Goal: Task Accomplishment & Management: Use online tool/utility

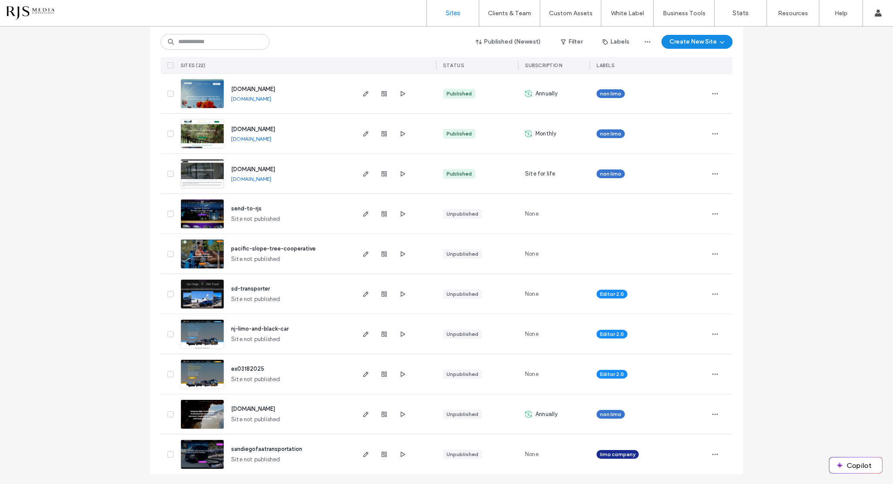
scroll to position [580, 0]
click at [362, 371] on icon "button" at bounding box center [365, 373] width 7 height 7
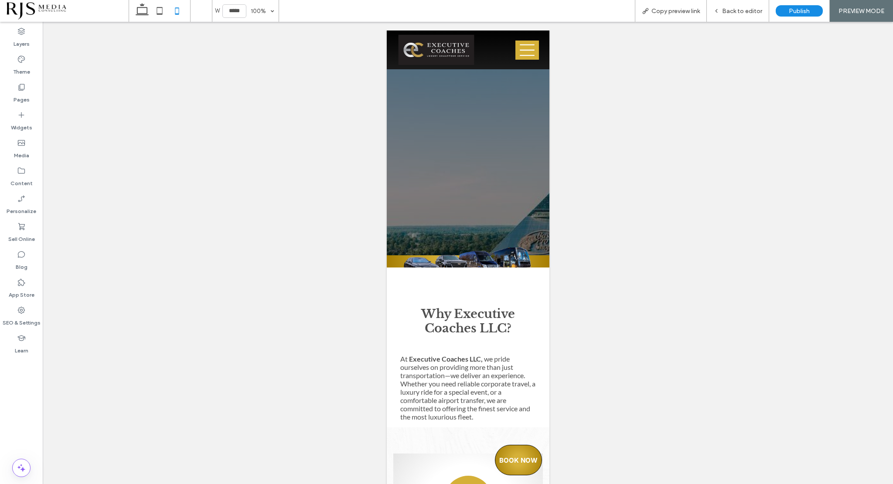
scroll to position [349, 0]
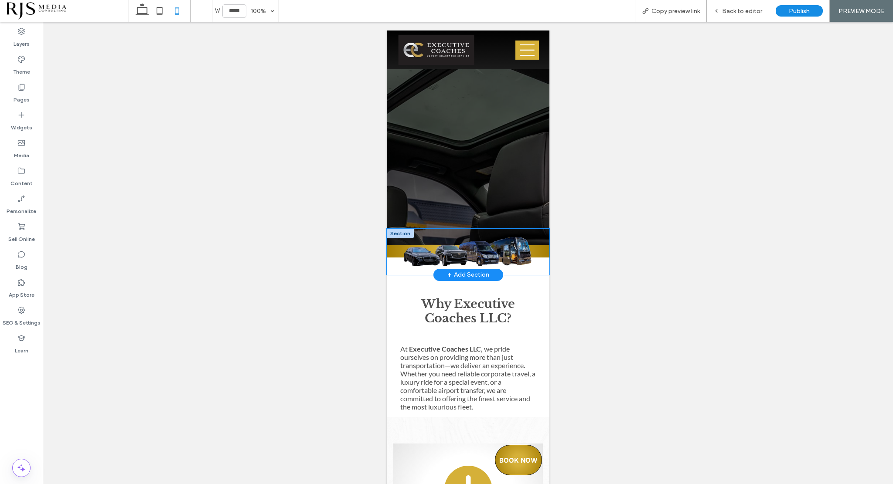
click at [538, 255] on div at bounding box center [467, 252] width 163 height 46
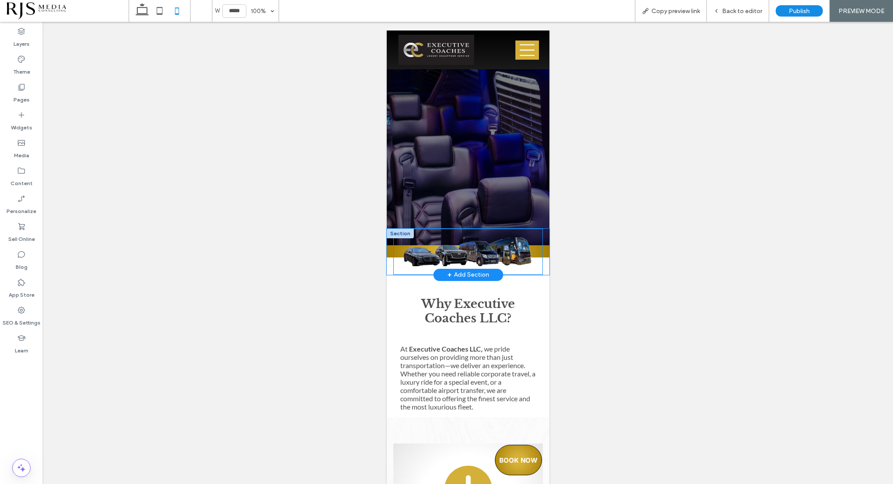
click at [489, 241] on img at bounding box center [467, 252] width 149 height 29
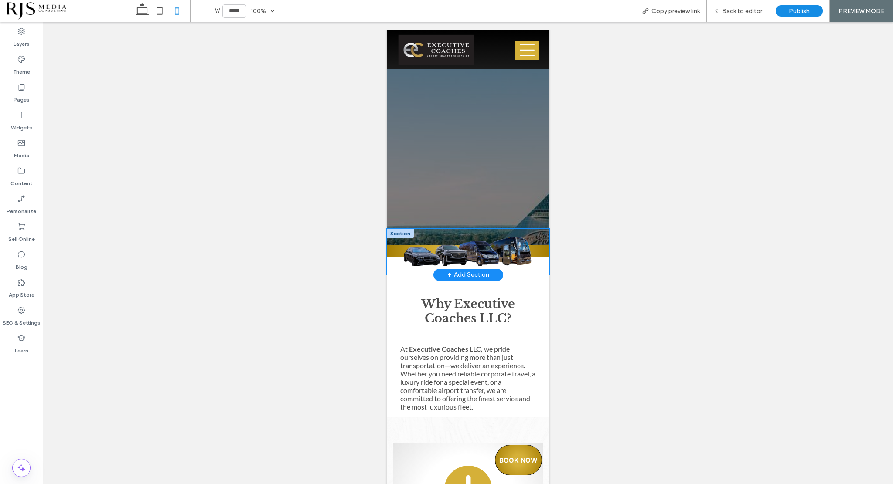
click at [538, 257] on div at bounding box center [467, 252] width 163 height 46
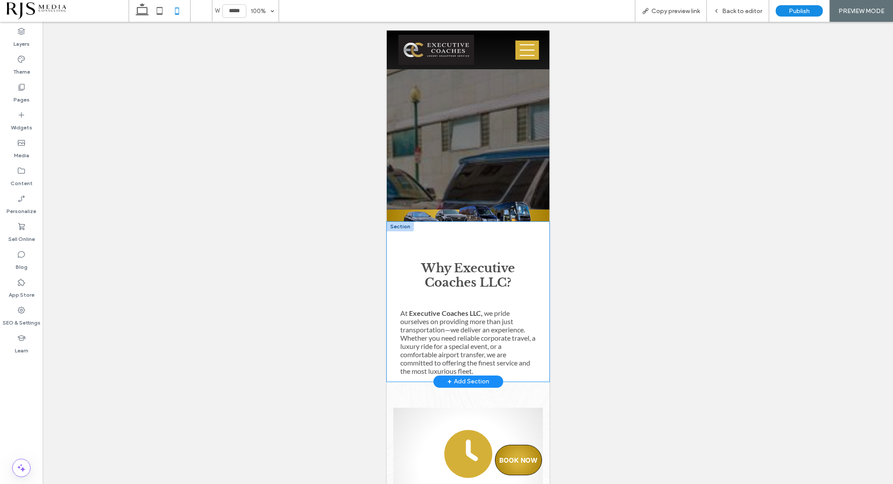
scroll to position [436, 0]
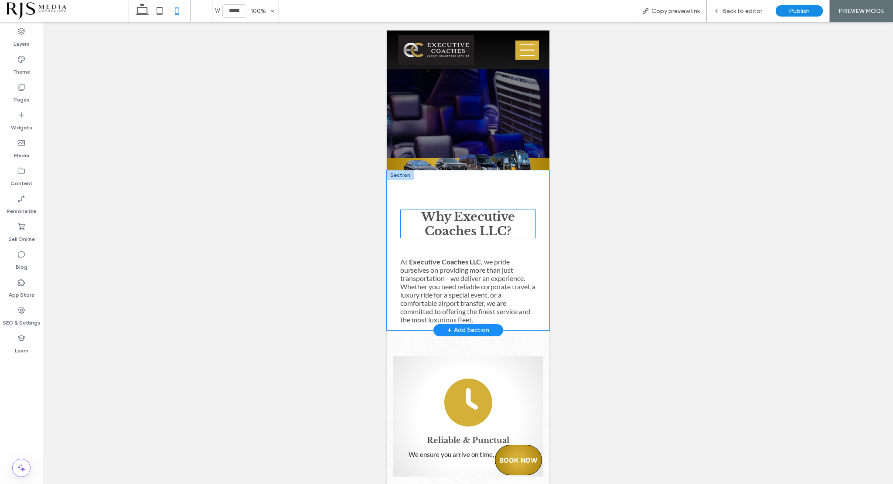
click at [483, 214] on strong "Why Executive Coaches LLC?" at bounding box center [468, 224] width 94 height 29
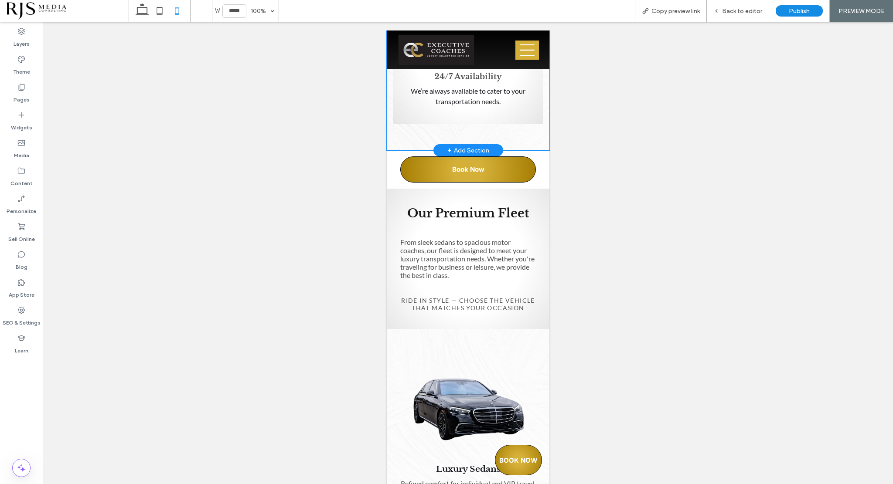
scroll to position [1177, 0]
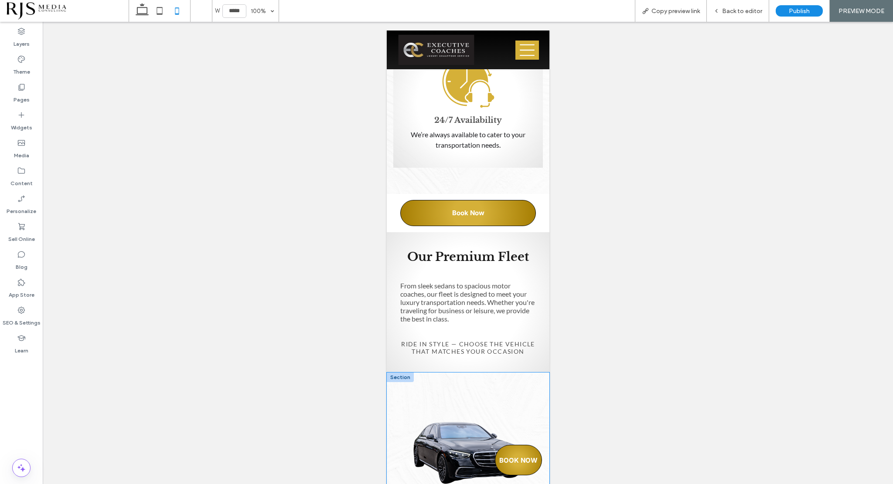
click at [399, 382] on div at bounding box center [399, 378] width 27 height 10
click at [402, 382] on div at bounding box center [399, 378] width 27 height 10
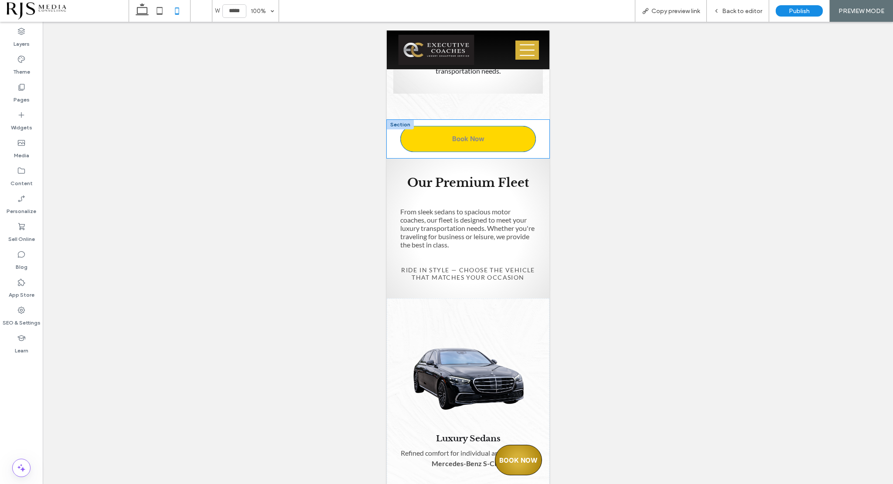
scroll to position [1220, 0]
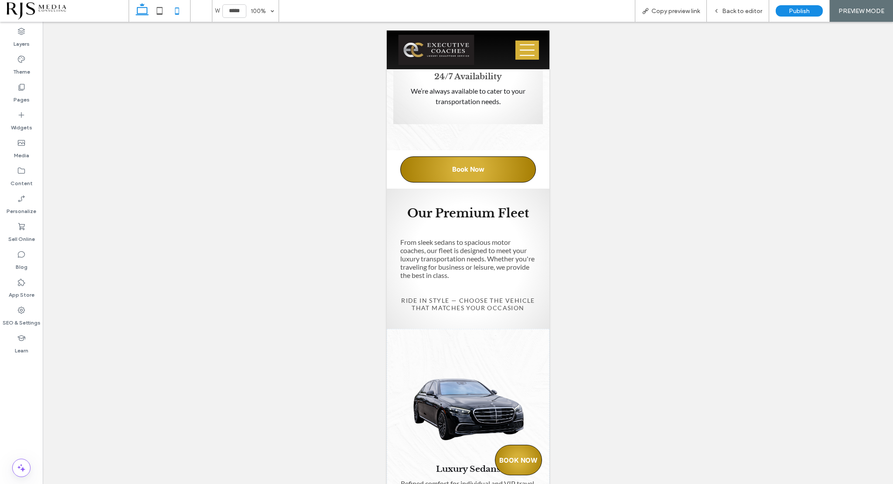
click at [138, 13] on icon at bounding box center [141, 10] width 17 height 17
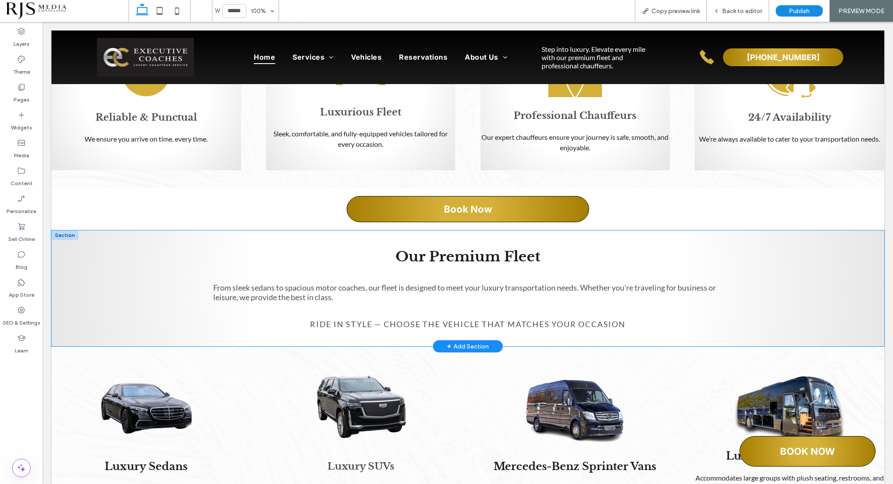
scroll to position [594, 0]
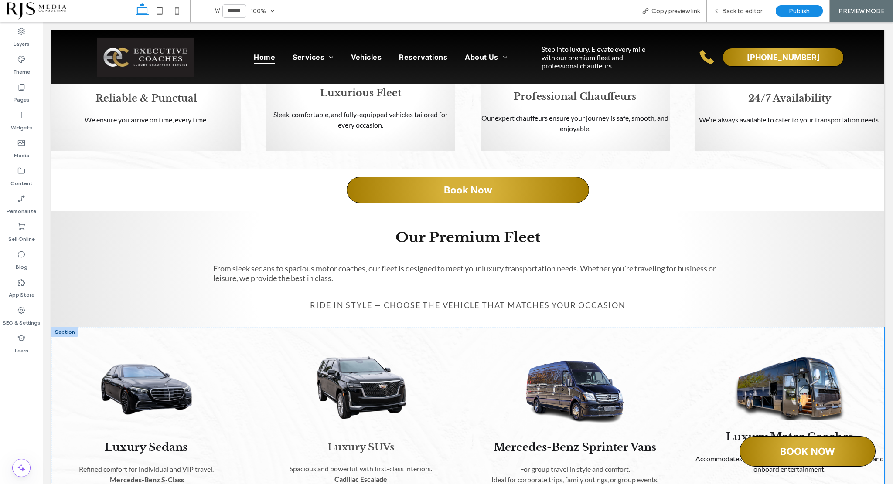
click at [71, 328] on div at bounding box center [64, 332] width 27 height 10
click at [66, 330] on div at bounding box center [64, 332] width 27 height 10
click at [89, 333] on div "Luxury Sedans Refined comfort for individual and VIP travel. Mercedes-Benz S-Cl…" at bounding box center [467, 414] width 832 height 175
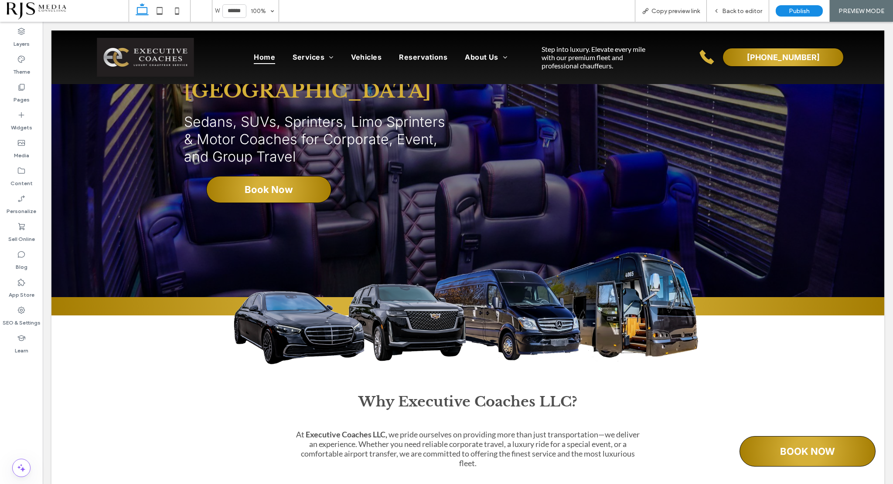
scroll to position [0, 0]
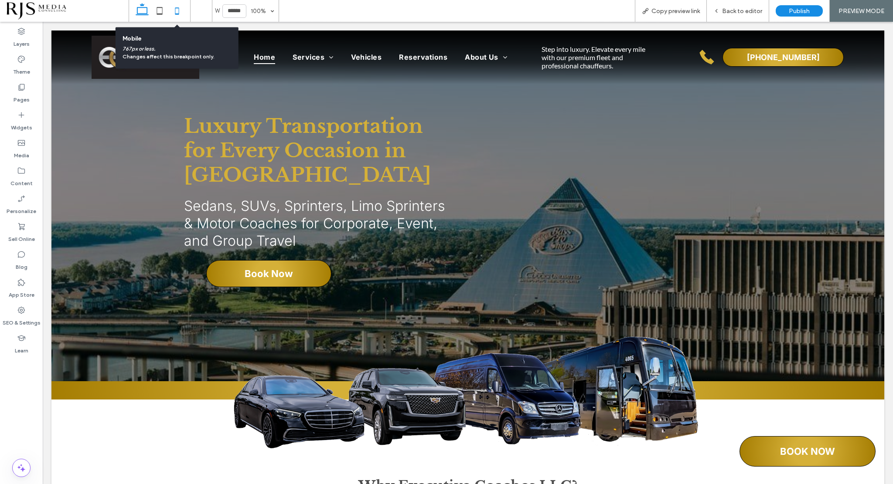
click at [176, 14] on use at bounding box center [177, 10] width 4 height 7
type input "*****"
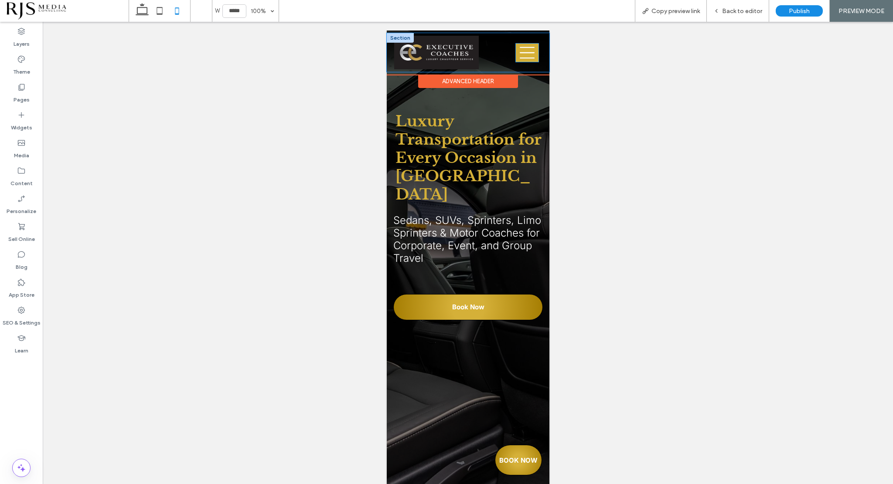
click at [519, 51] on icon at bounding box center [526, 53] width 15 height 12
click at [516, 51] on icon at bounding box center [527, 52] width 24 height 15
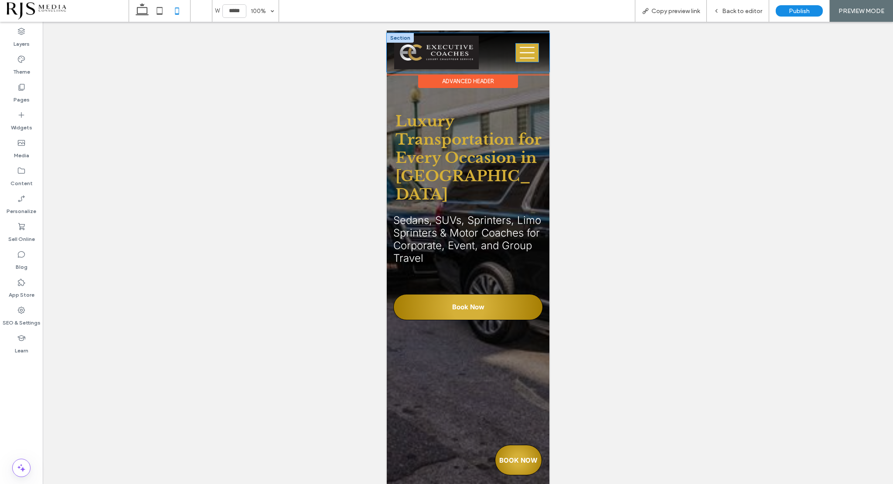
click at [522, 48] on icon at bounding box center [527, 52] width 24 height 15
click at [753, 7] on span "Back to editor" at bounding box center [742, 10] width 40 height 7
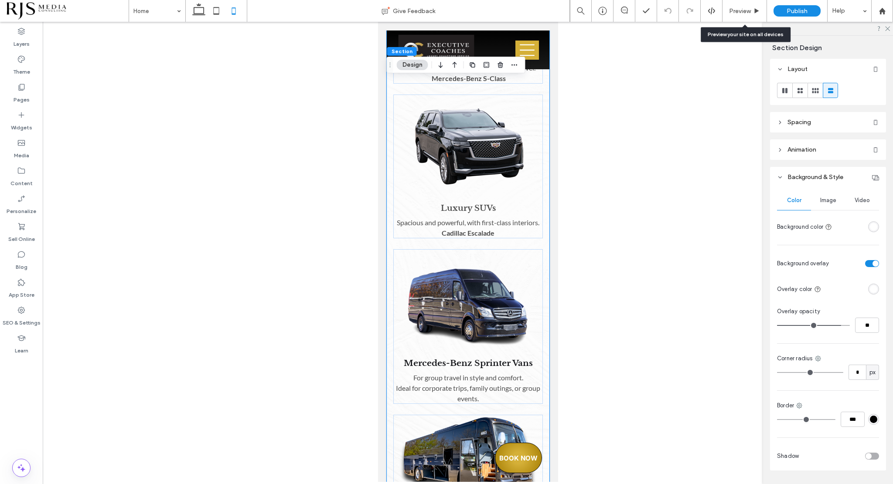
scroll to position [1639, 0]
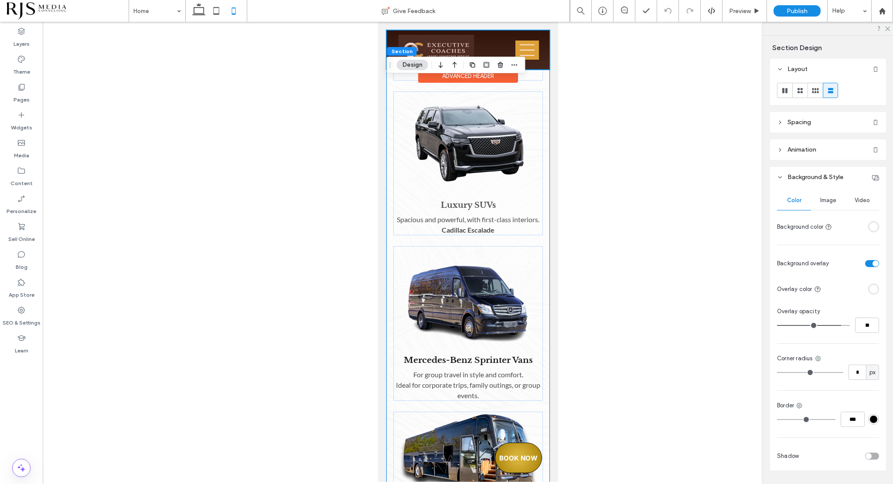
click at [520, 45] on div at bounding box center [467, 50] width 163 height 39
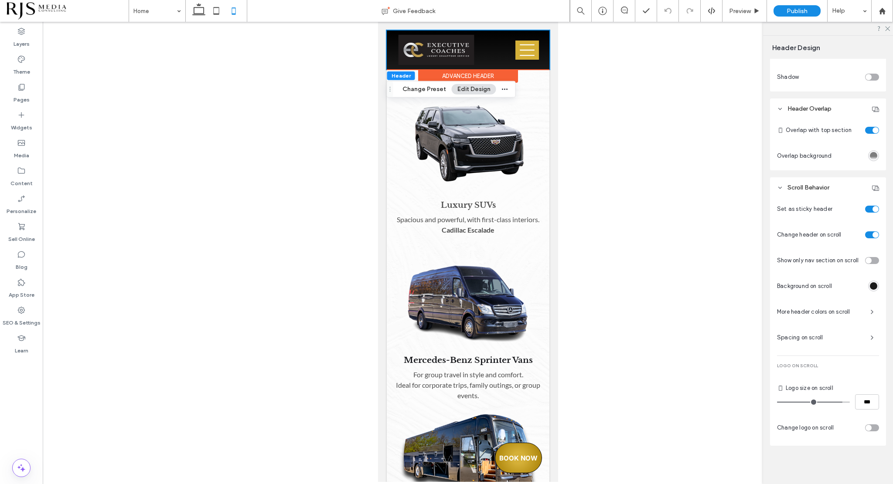
scroll to position [281, 0]
click at [601, 94] on div at bounding box center [468, 252] width 850 height 460
click at [737, 10] on span "Preview" at bounding box center [740, 10] width 22 height 7
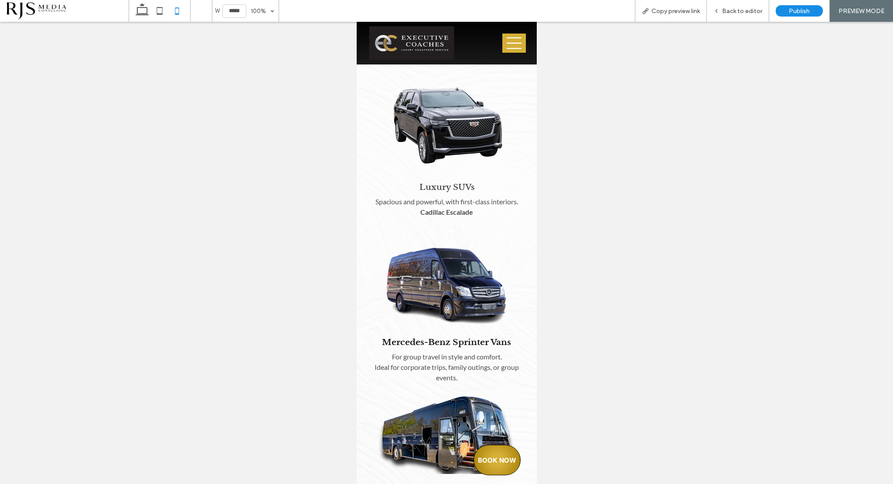
click at [502, 45] on icon at bounding box center [514, 43] width 24 height 15
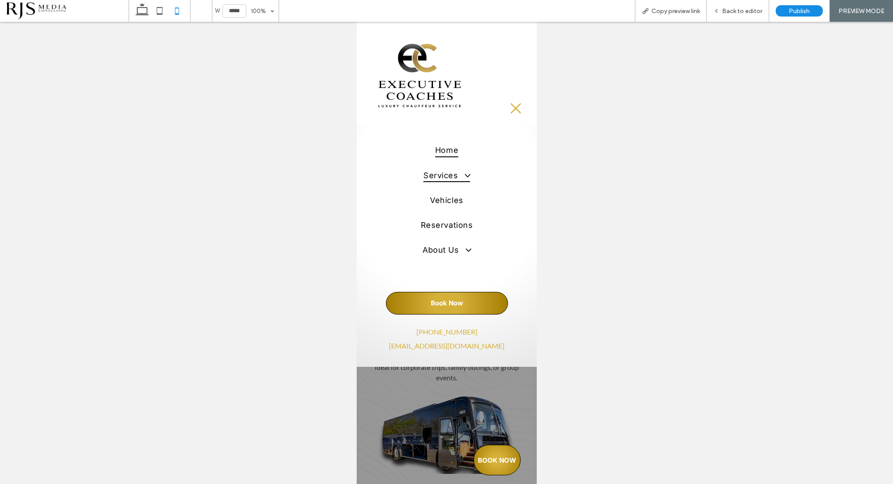
click at [453, 173] on span "Services" at bounding box center [446, 175] width 47 height 14
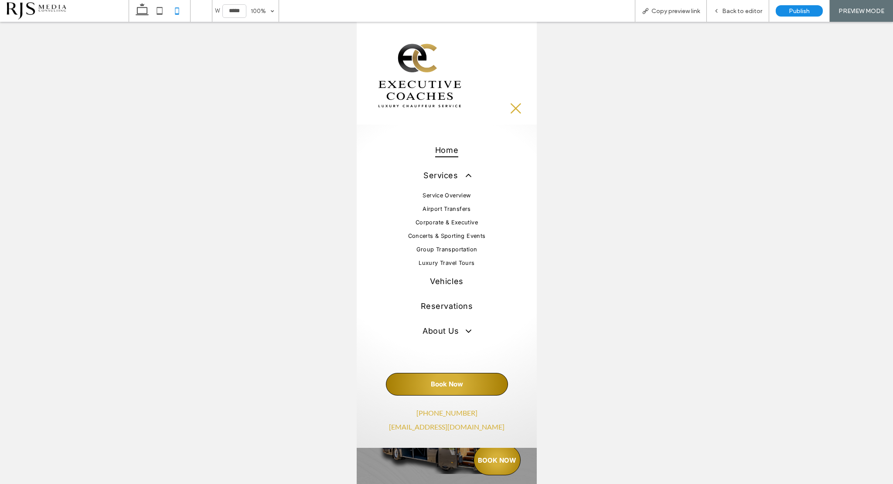
click at [453, 207] on span "Airport Transfers" at bounding box center [446, 209] width 48 height 7
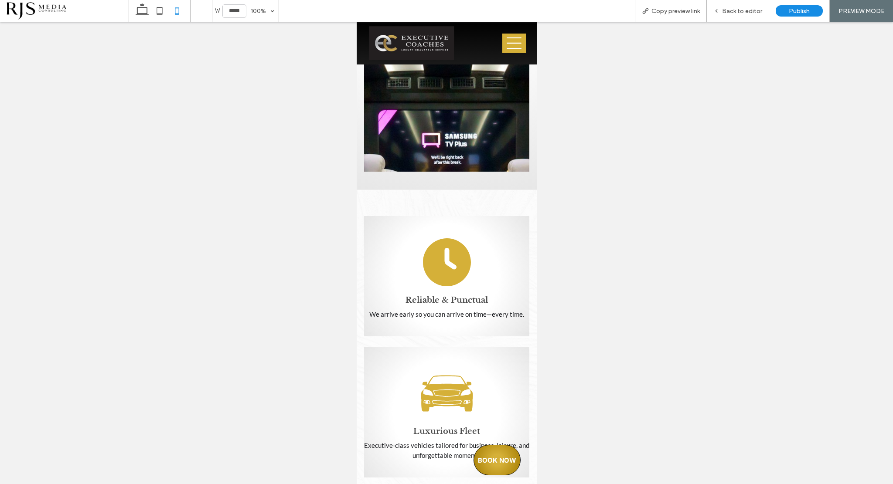
scroll to position [1395, 0]
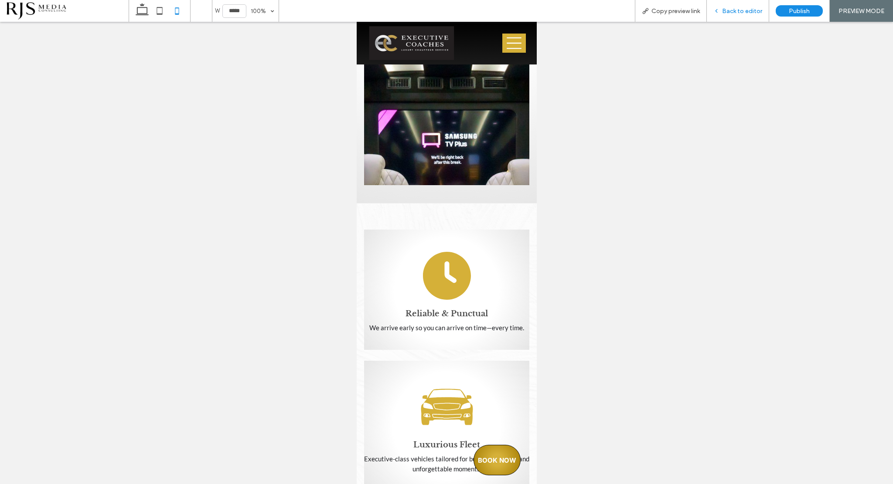
click at [743, 12] on span "Back to editor" at bounding box center [742, 10] width 40 height 7
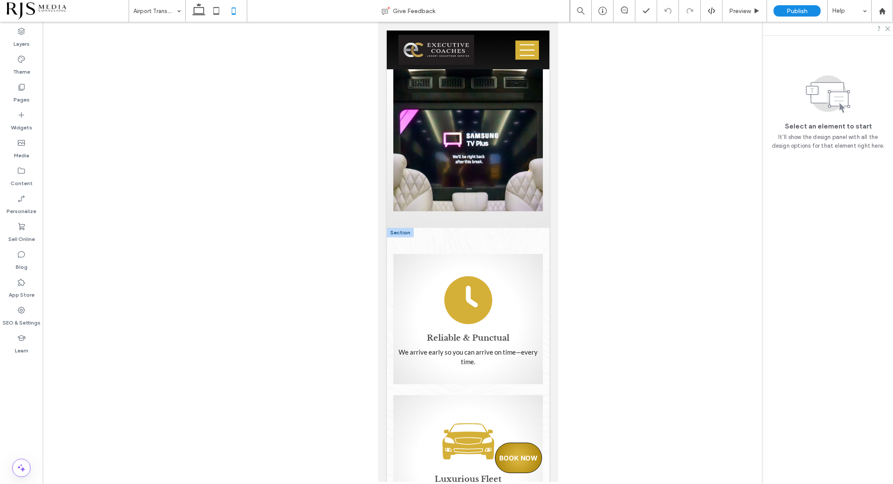
click at [404, 228] on div at bounding box center [399, 233] width 27 height 10
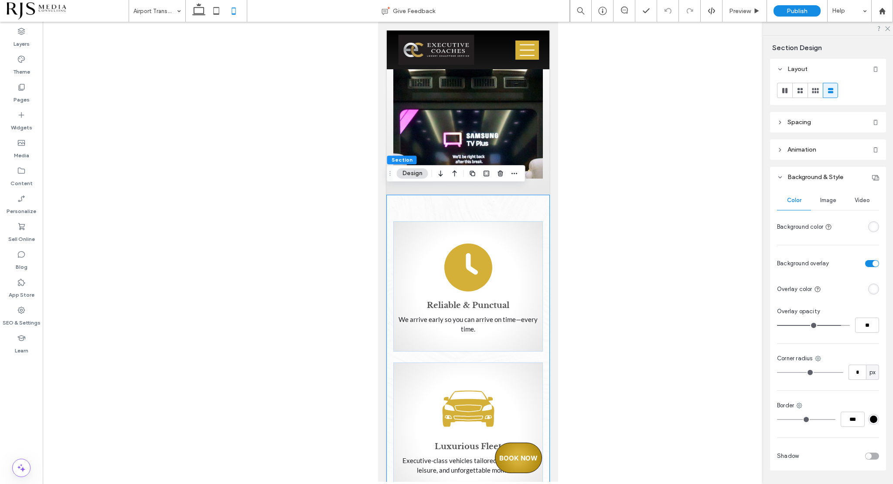
scroll to position [1351, 0]
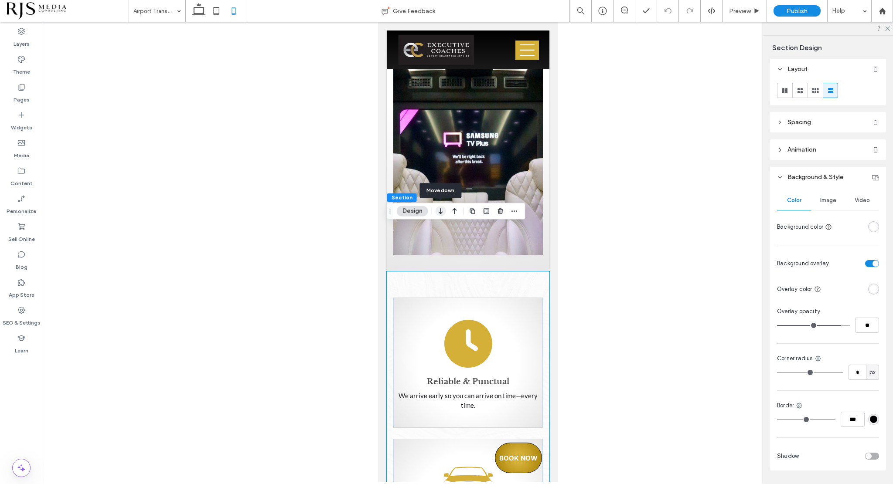
click at [440, 210] on use "button" at bounding box center [440, 211] width 4 height 6
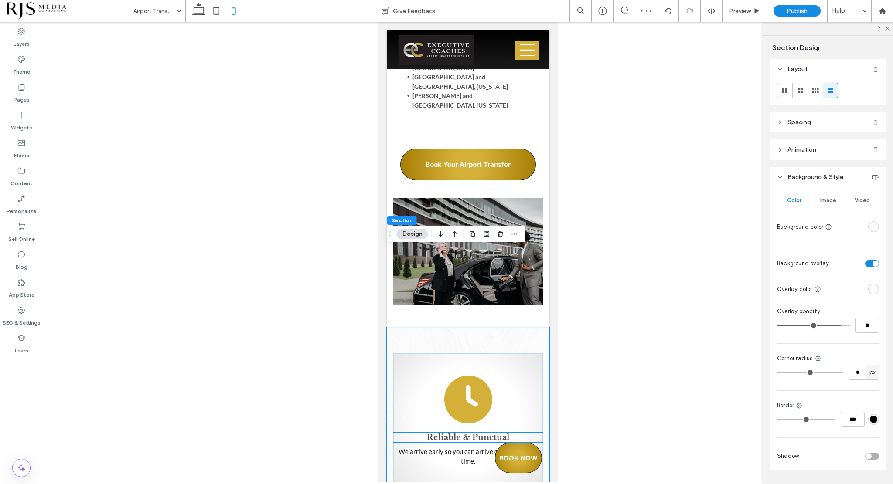
scroll to position [1747, 0]
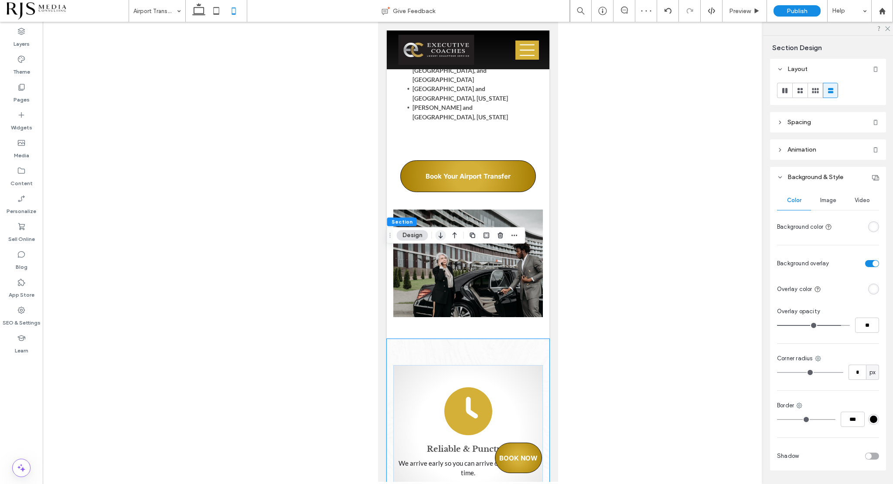
click at [443, 235] on icon "button" at bounding box center [440, 235] width 10 height 16
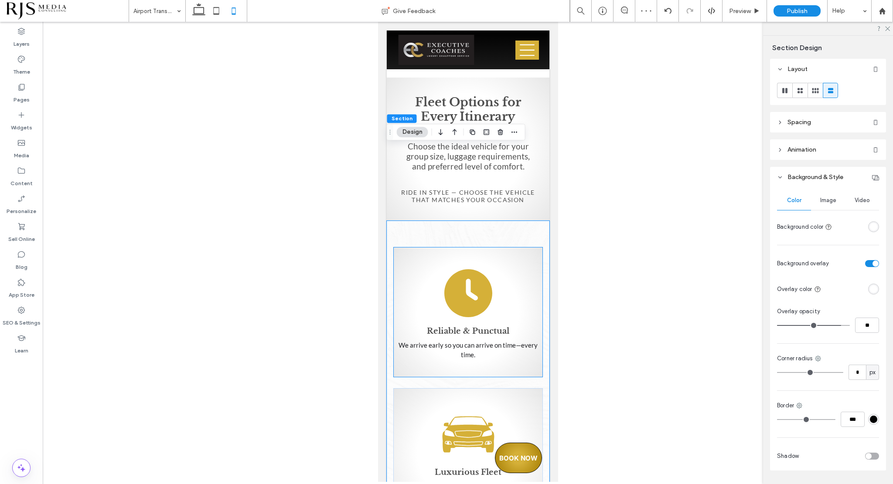
scroll to position [1878, 0]
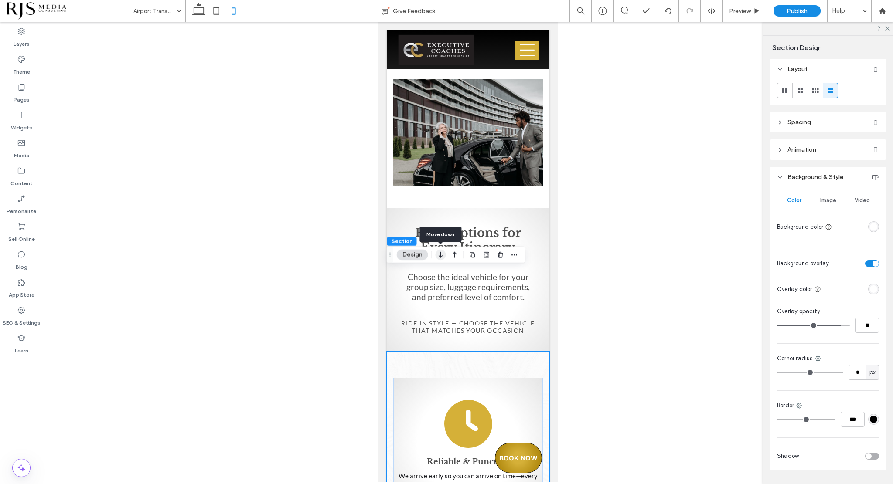
click at [444, 255] on icon "button" at bounding box center [440, 255] width 10 height 16
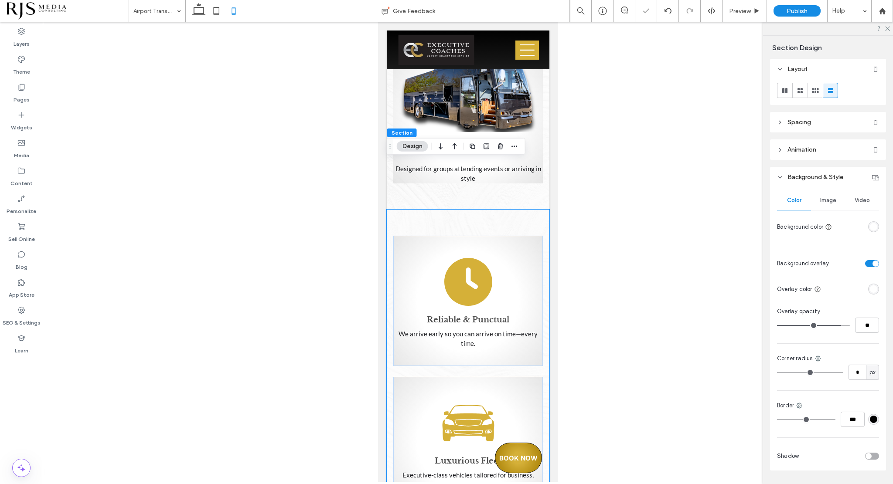
scroll to position [2645, 0]
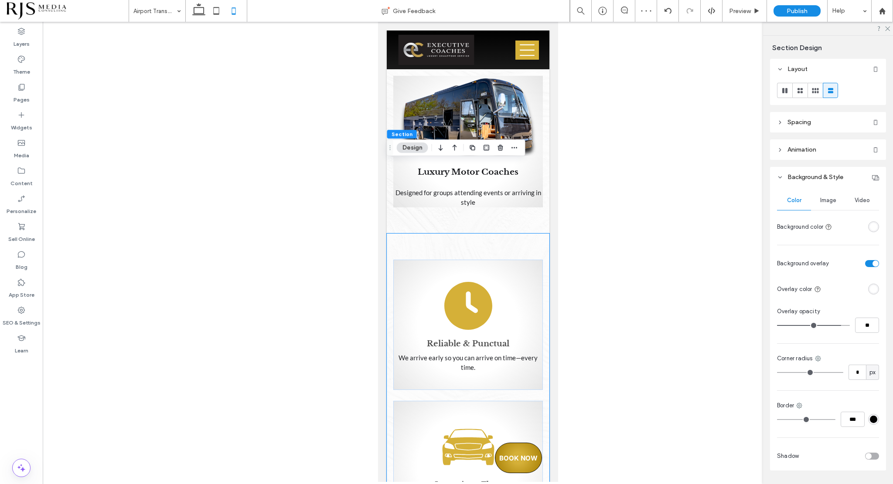
click at [445, 148] on div at bounding box center [447, 148] width 24 height 16
click at [440, 148] on use "button" at bounding box center [440, 148] width 4 height 6
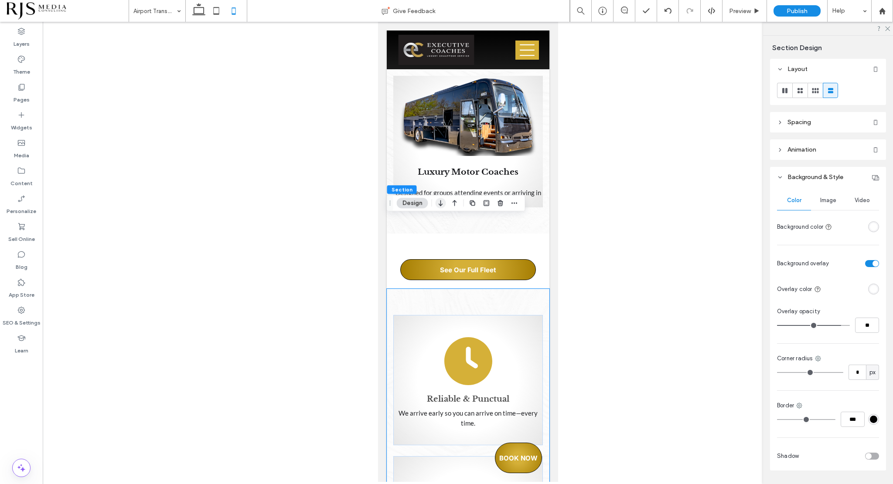
click at [441, 204] on use "button" at bounding box center [440, 203] width 4 height 6
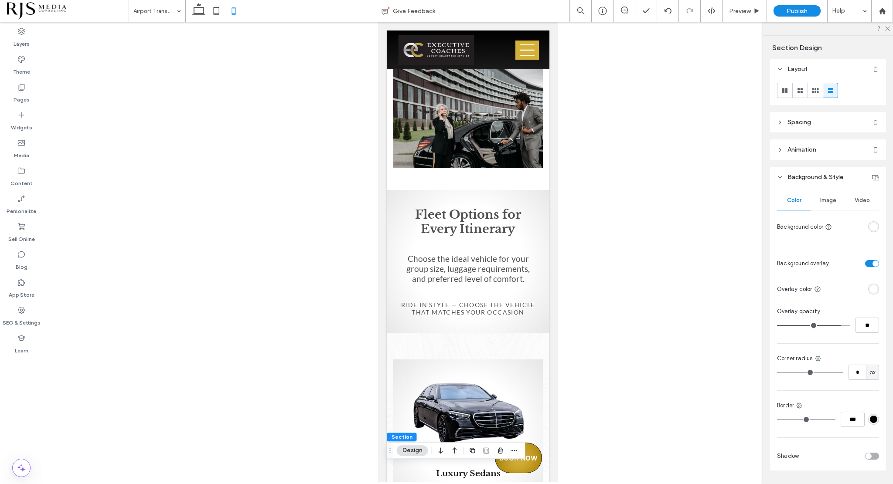
scroll to position [1904, 0]
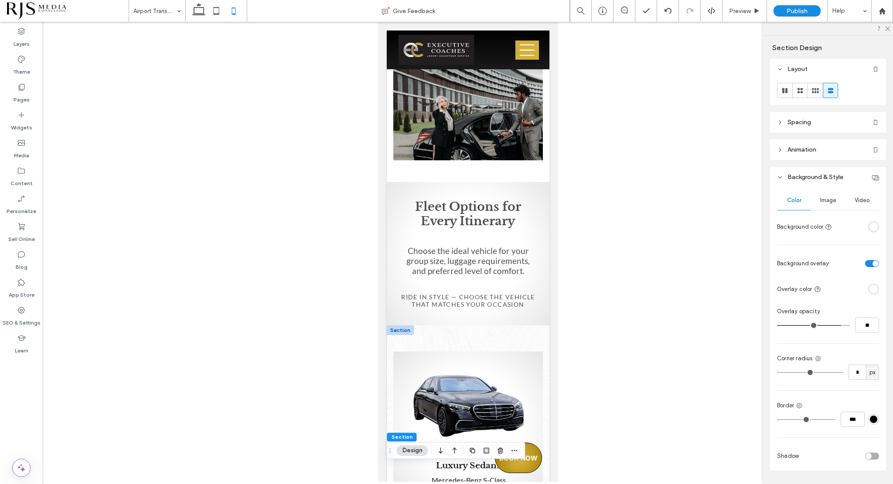
click at [406, 326] on div at bounding box center [399, 331] width 27 height 10
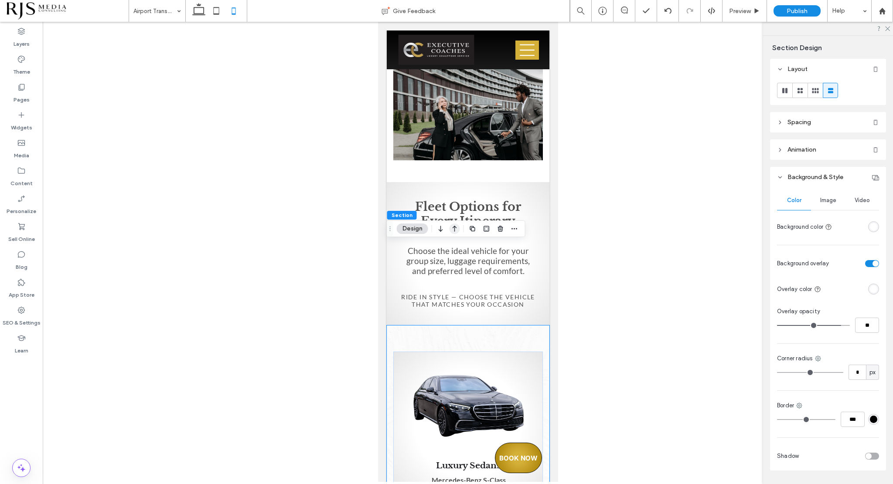
click at [455, 231] on icon "button" at bounding box center [454, 229] width 10 height 16
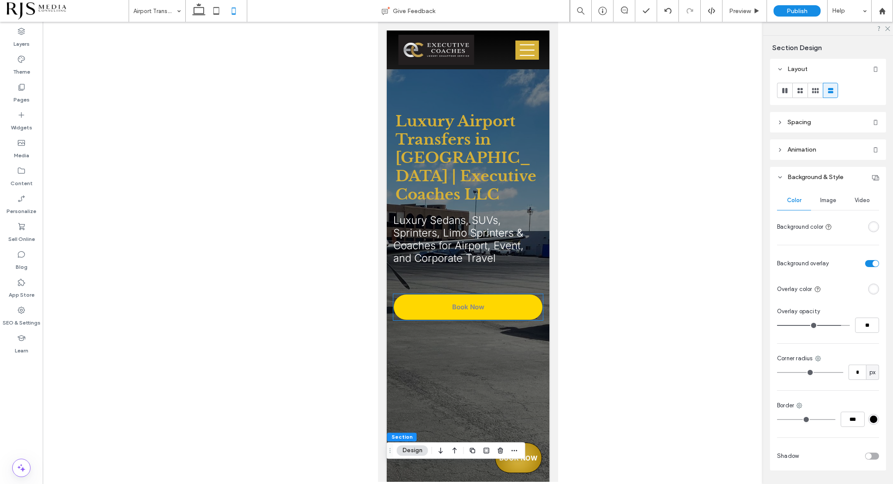
scroll to position [218, 0]
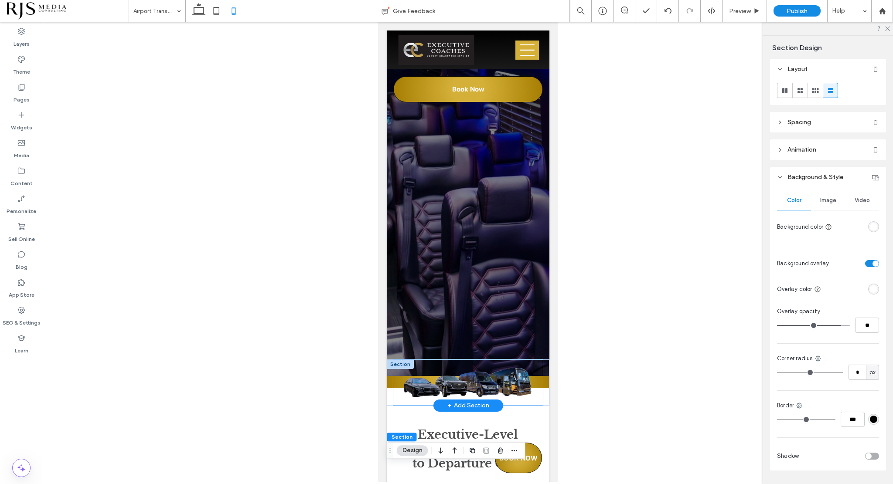
click at [520, 399] on div at bounding box center [467, 383] width 149 height 46
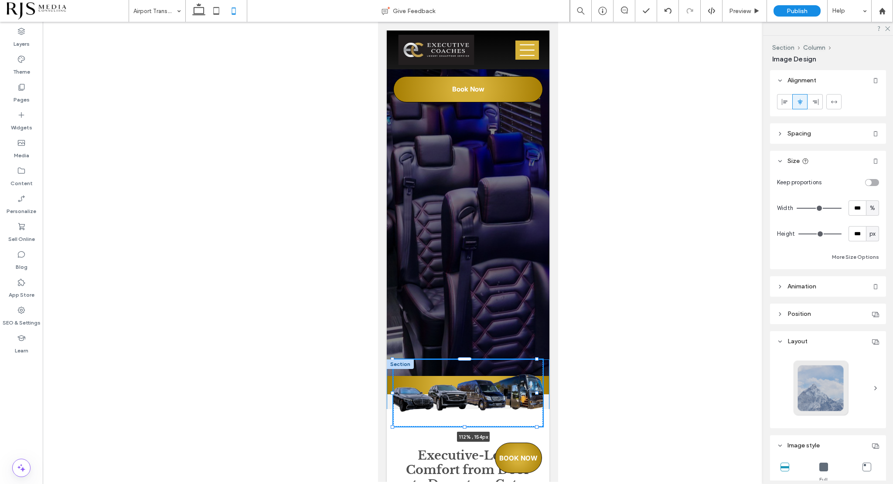
drag, startPoint x: 537, startPoint y: 404, endPoint x: 546, endPoint y: 414, distance: 13.3
type input "***"
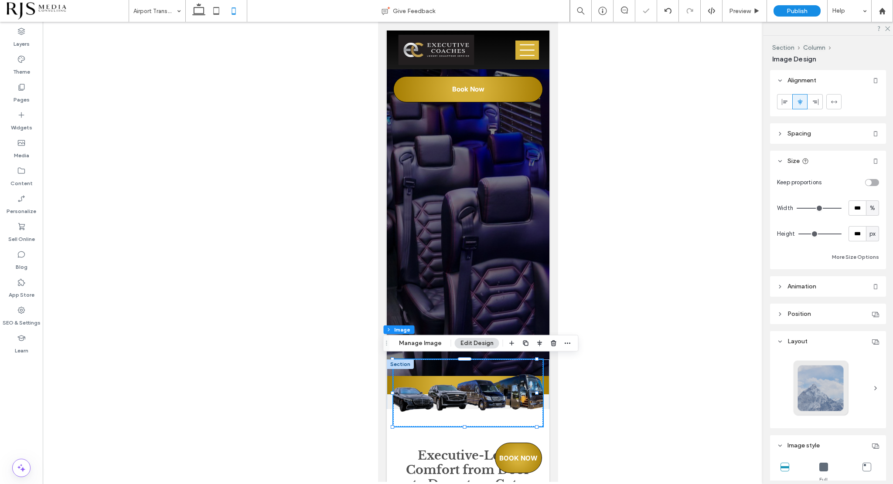
click at [604, 276] on div at bounding box center [468, 252] width 850 height 460
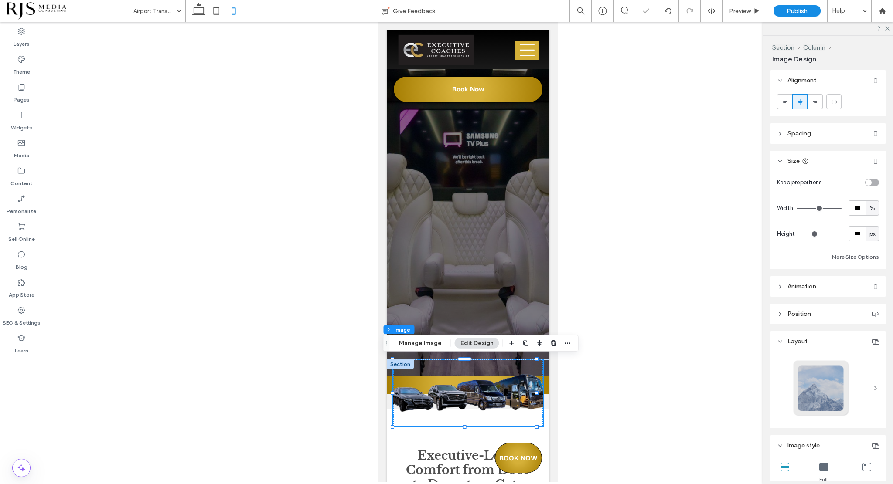
click at [606, 65] on div at bounding box center [468, 252] width 850 height 460
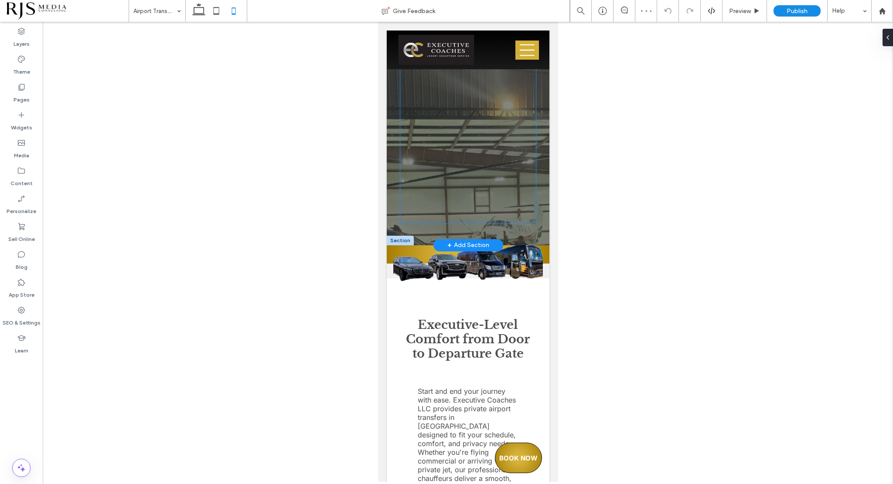
scroll to position [349, 0]
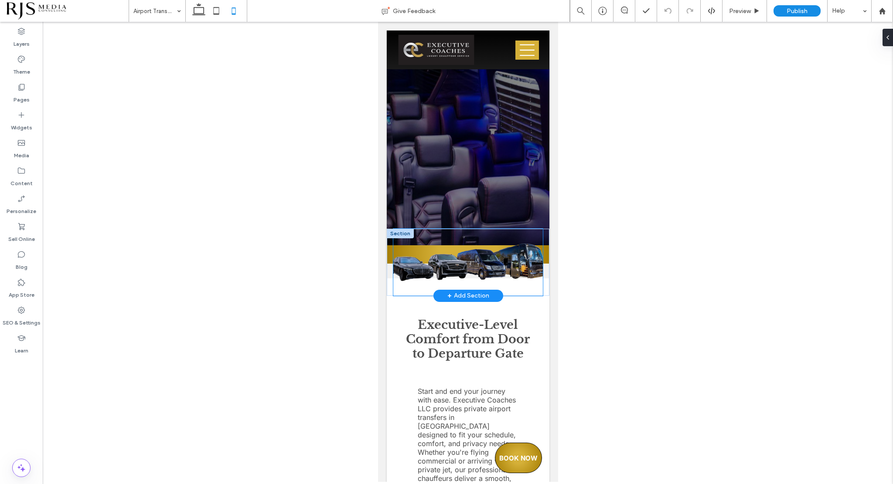
click at [487, 265] on img at bounding box center [467, 263] width 149 height 50
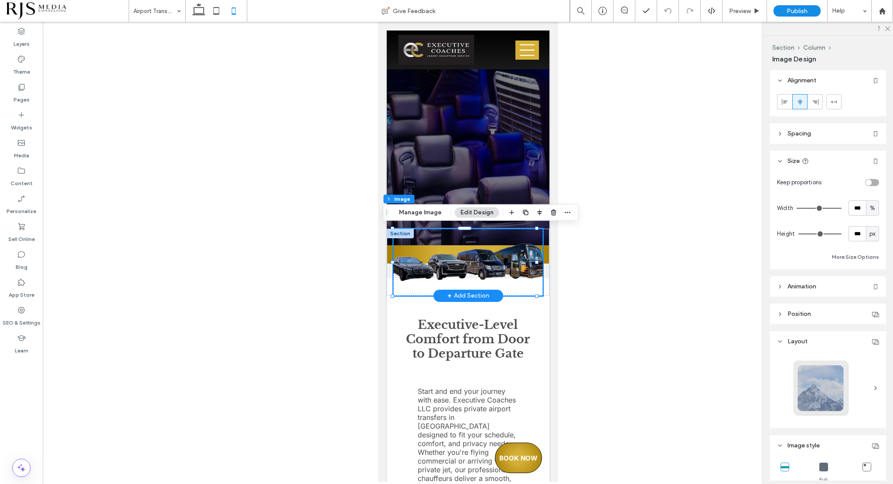
click at [528, 272] on img at bounding box center [467, 263] width 149 height 50
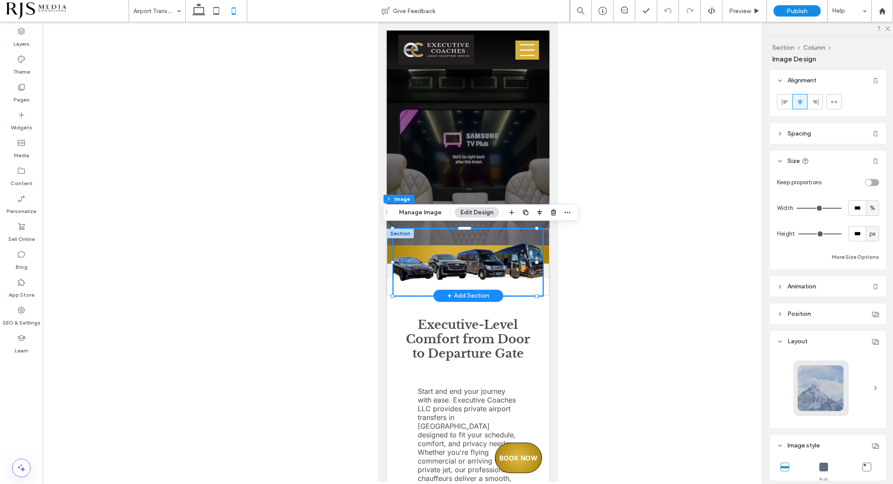
click at [473, 246] on img at bounding box center [467, 263] width 149 height 50
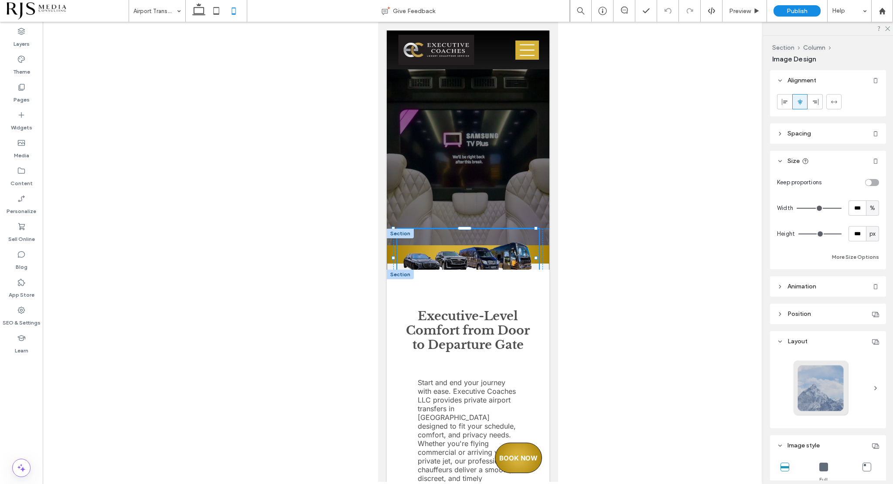
drag, startPoint x: 536, startPoint y: 293, endPoint x: 535, endPoint y: 289, distance: 4.4
type input "**"
type input "****"
type input "***"
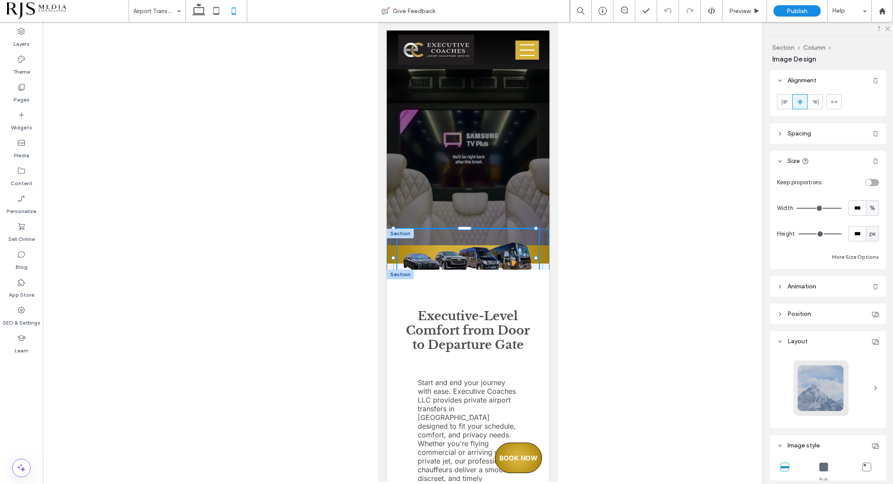
type input "***"
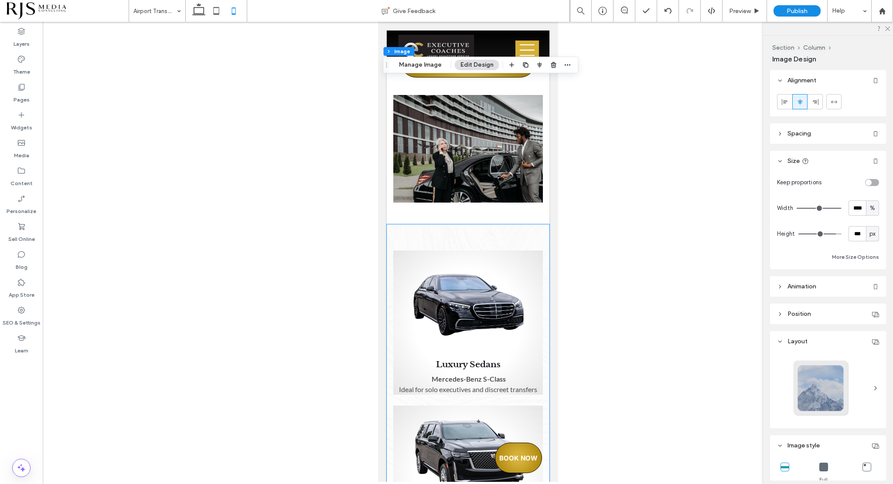
scroll to position [1700, 0]
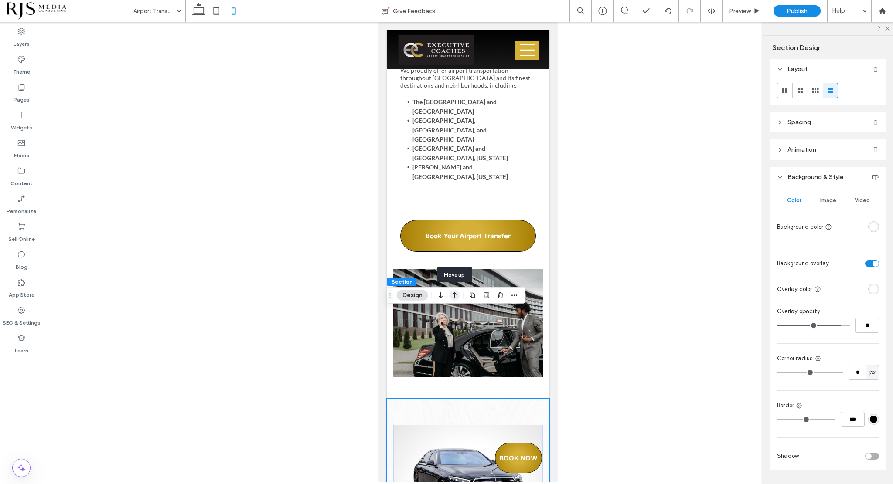
click at [450, 296] on icon "button" at bounding box center [454, 296] width 10 height 16
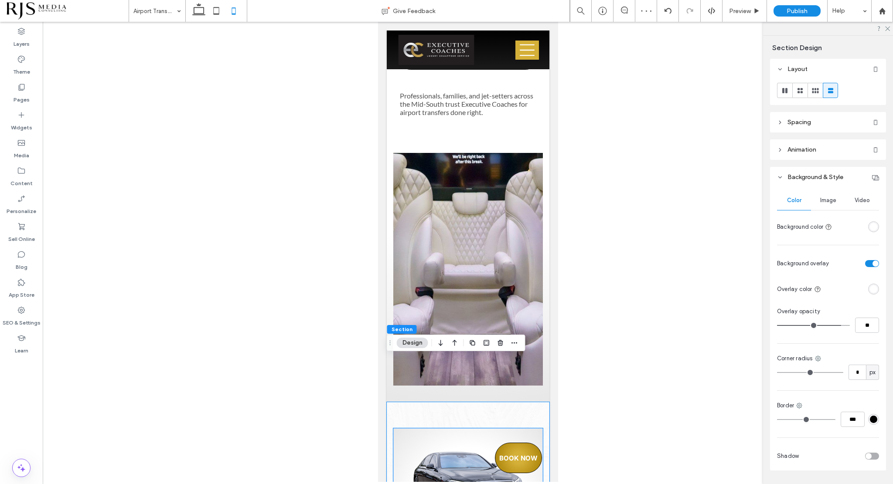
scroll to position [1231, 0]
click at [455, 343] on icon "button" at bounding box center [454, 343] width 10 height 16
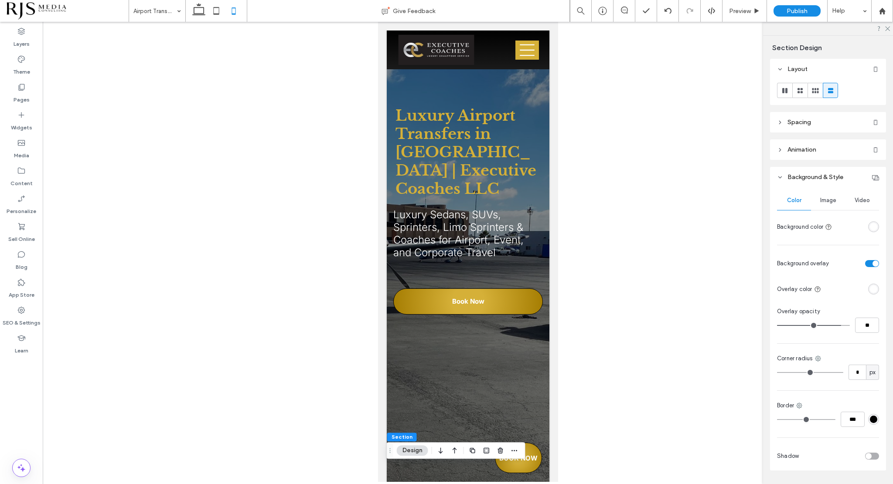
scroll to position [0, 0]
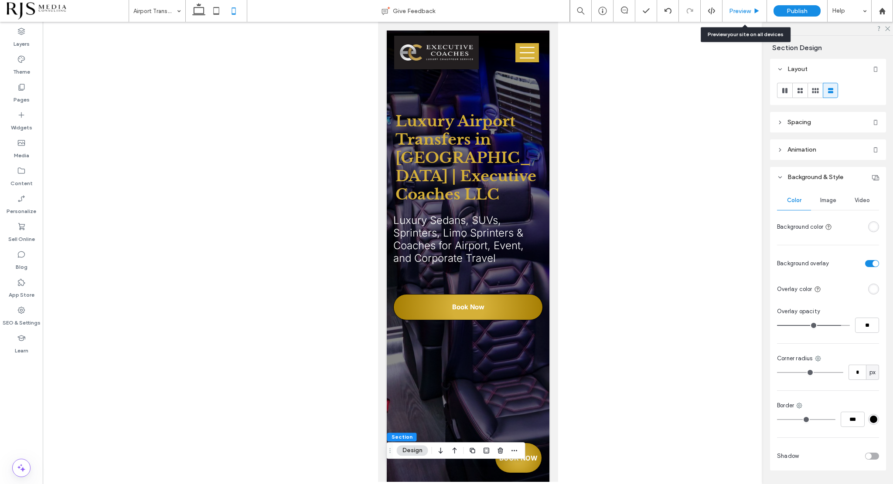
click at [738, 11] on span "Preview" at bounding box center [740, 10] width 22 height 7
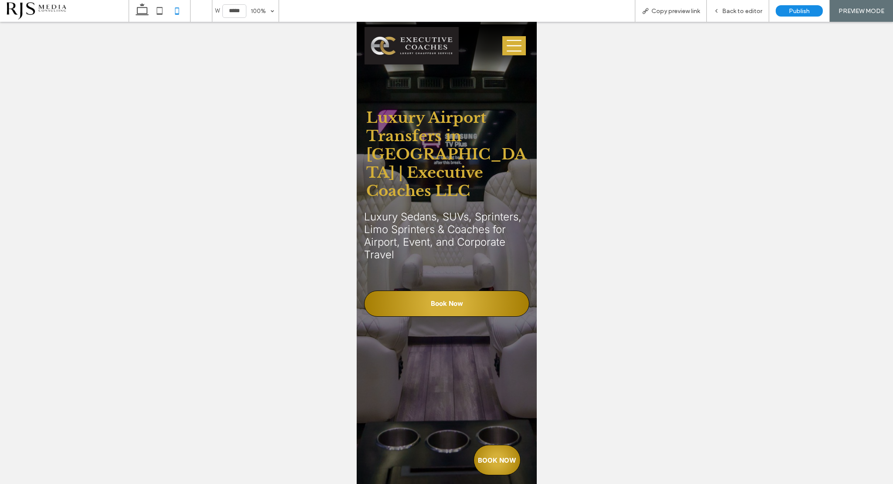
click at [503, 44] on icon at bounding box center [514, 45] width 24 height 15
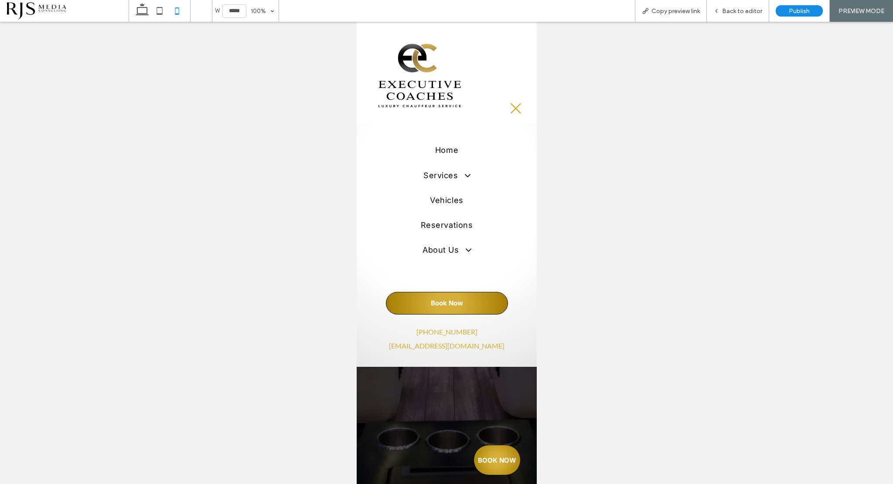
click at [519, 109] on icon at bounding box center [515, 108] width 13 height 13
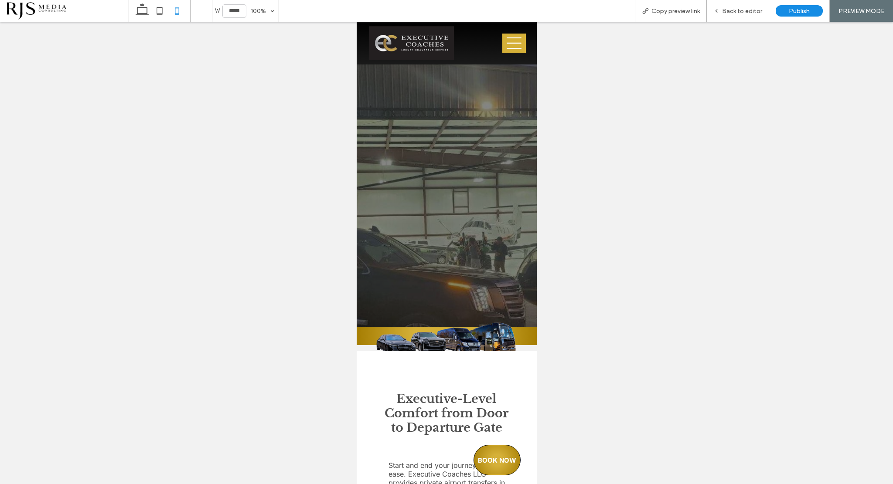
scroll to position [305, 0]
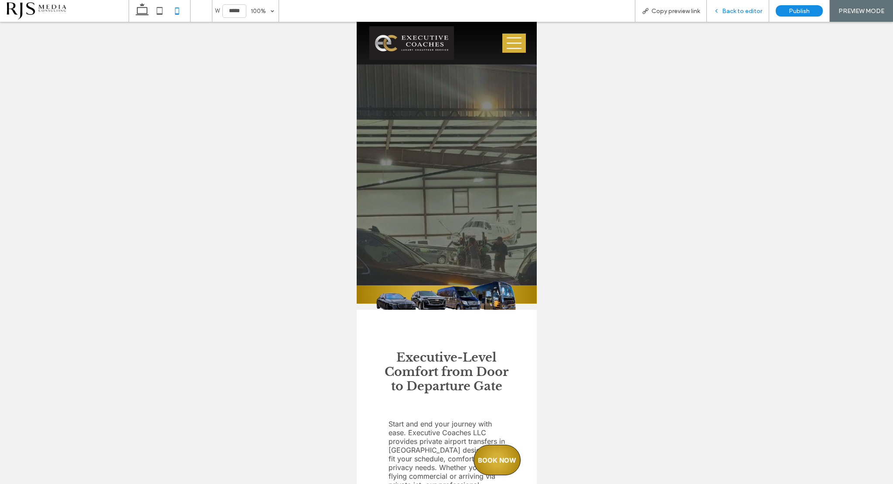
click at [725, 11] on span "Back to editor" at bounding box center [742, 10] width 40 height 7
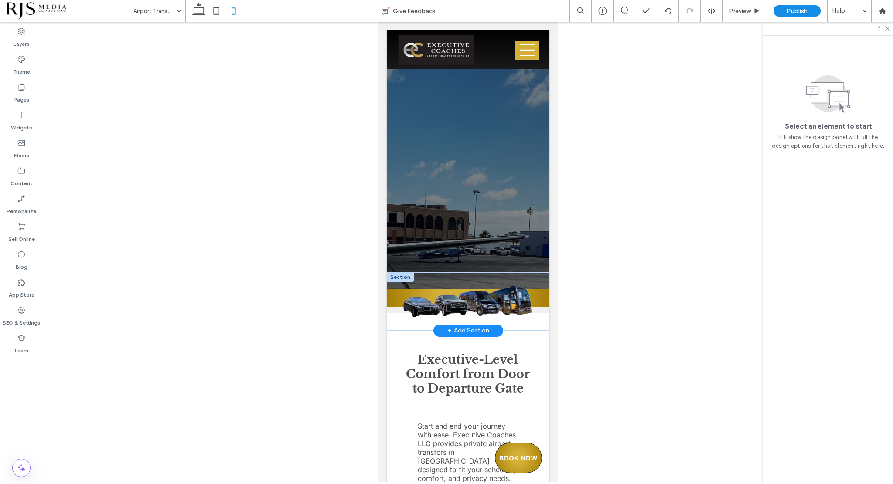
click at [515, 295] on img at bounding box center [468, 301] width 148 height 41
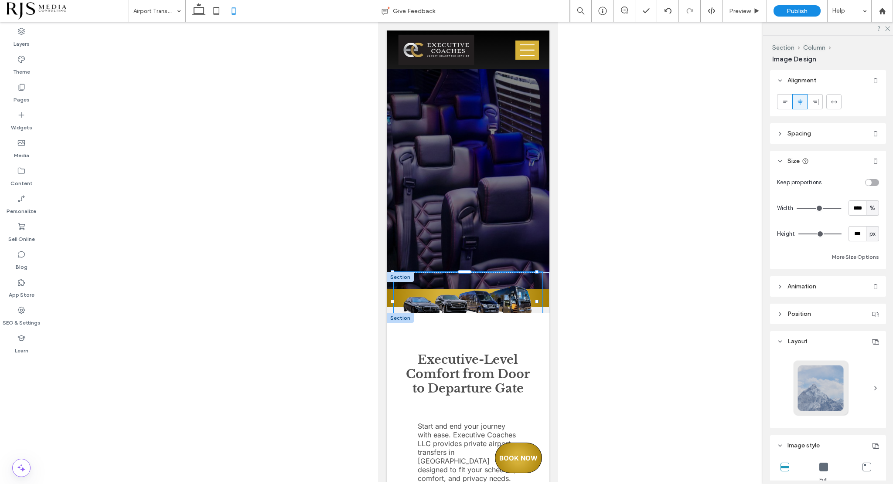
type input "***"
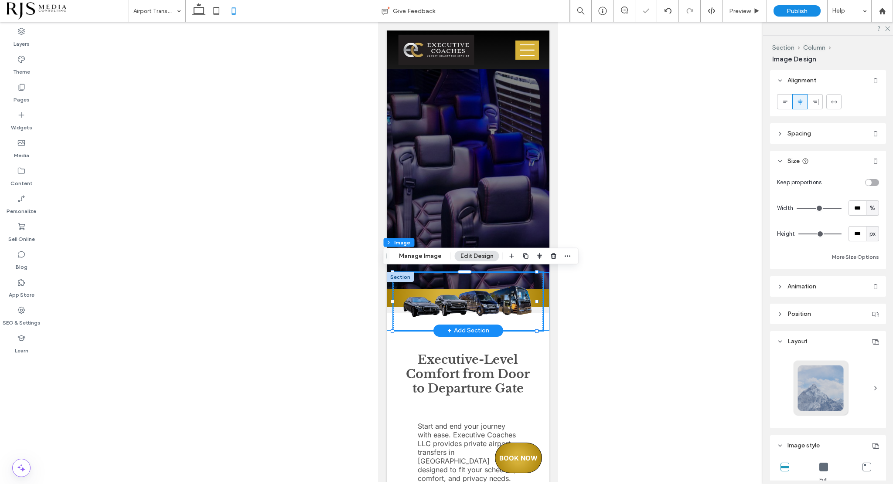
click at [539, 311] on div "104% , 134px" at bounding box center [467, 301] width 163 height 58
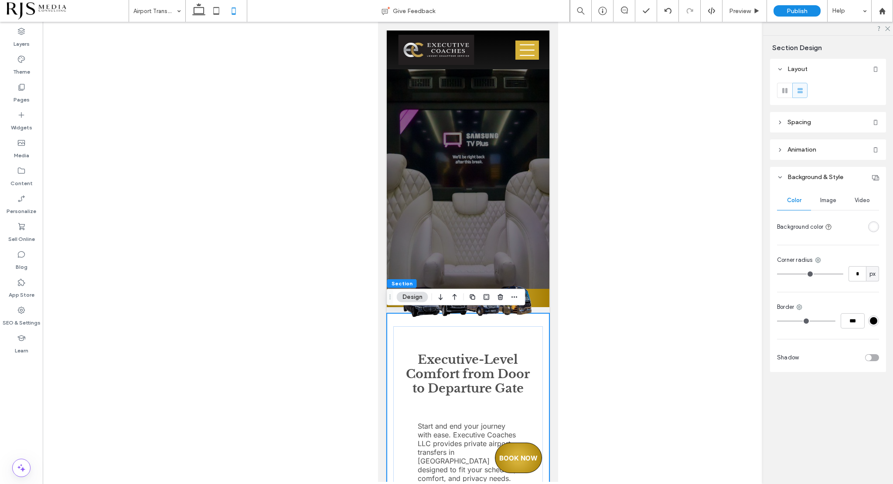
click at [778, 123] on icon at bounding box center [780, 122] width 6 height 6
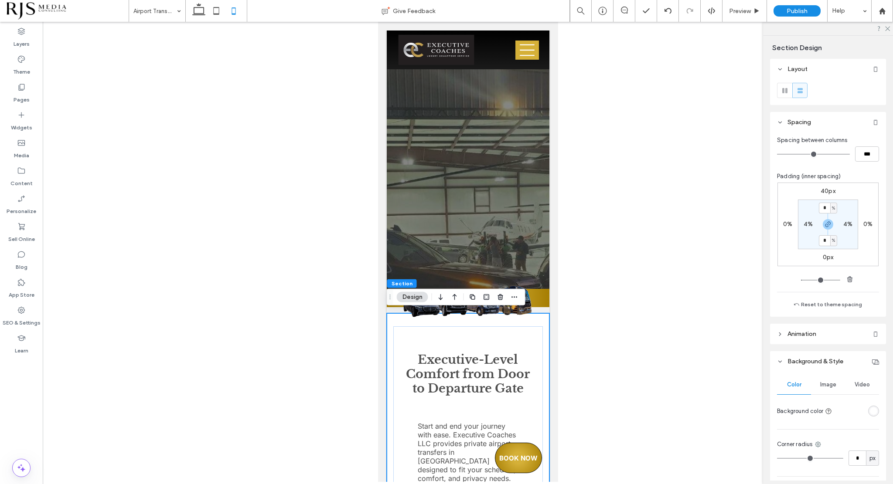
click at [823, 189] on label "40px" at bounding box center [827, 190] width 15 height 7
type input "**"
click at [823, 190] on input "**" at bounding box center [823, 191] width 11 height 11
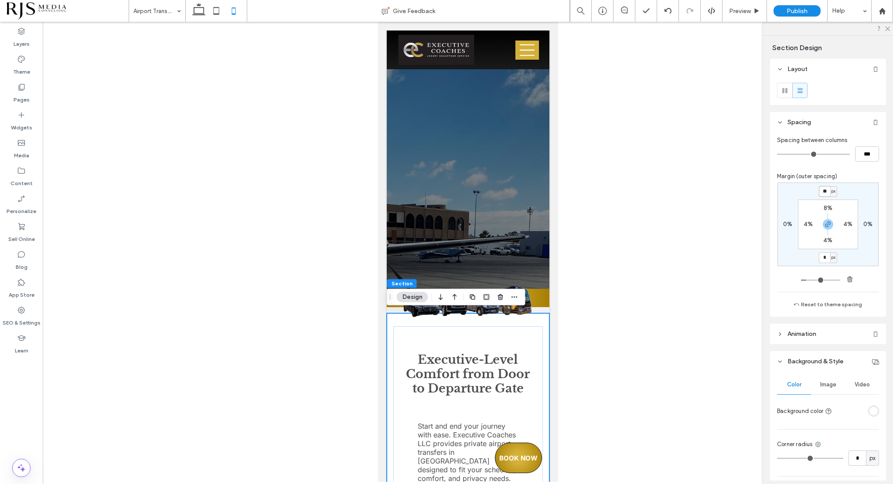
type input "**"
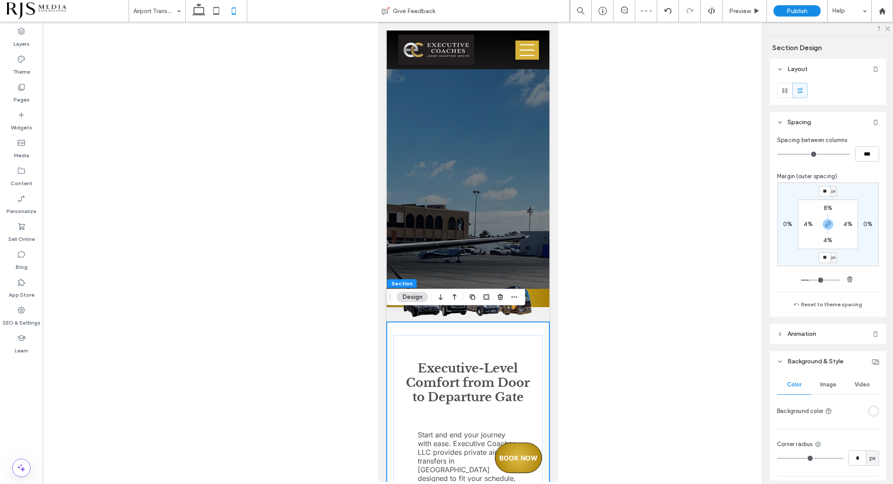
click at [710, 253] on div at bounding box center [468, 252] width 850 height 460
click at [503, 242] on div at bounding box center [468, 147] width 136 height 239
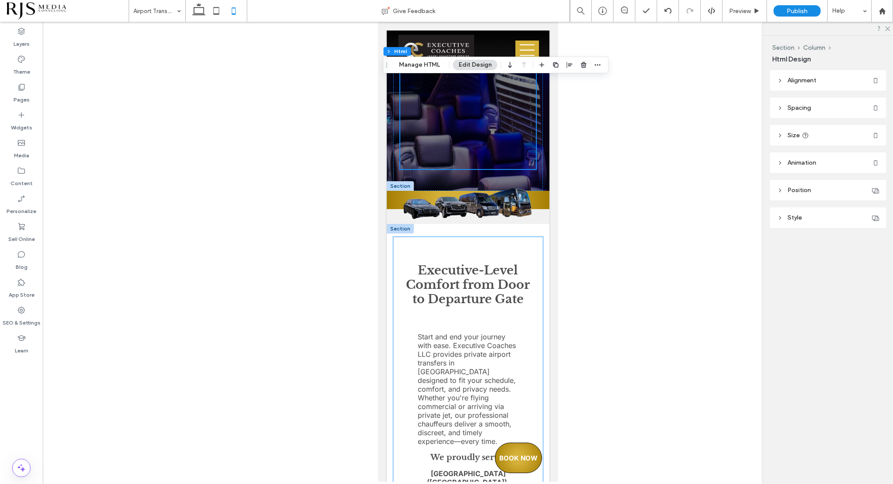
scroll to position [403, 0]
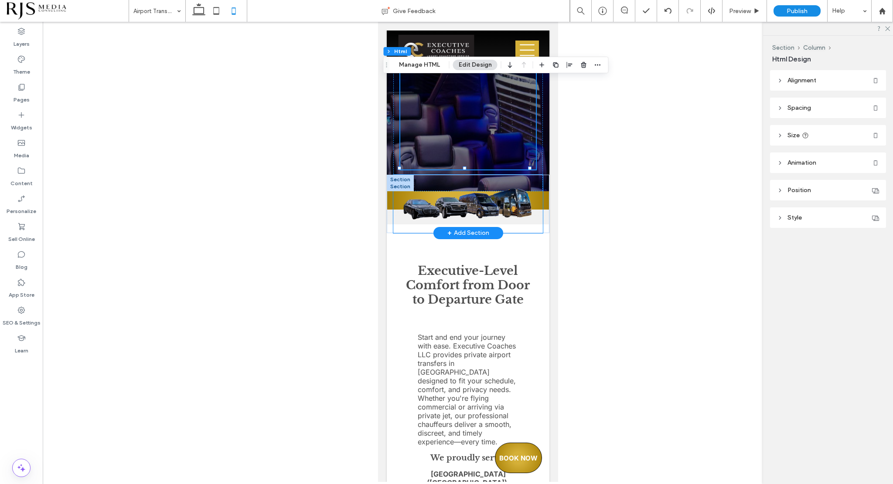
click at [462, 183] on img at bounding box center [467, 203] width 149 height 41
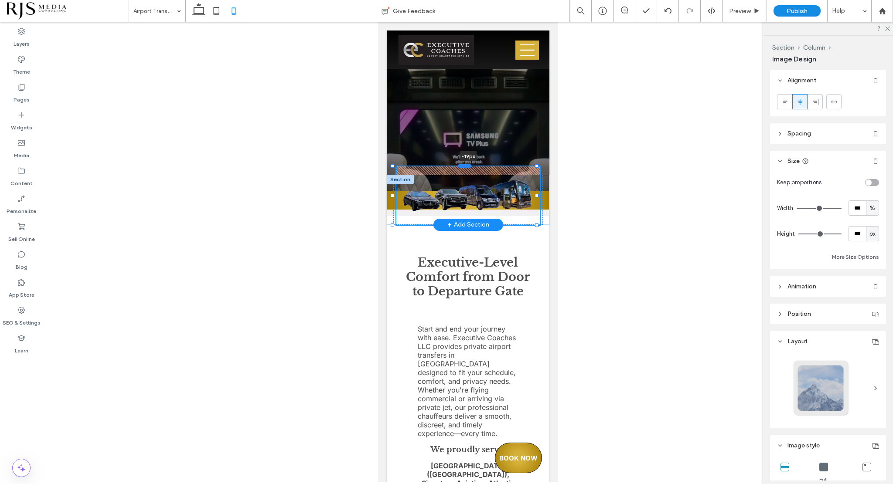
drag, startPoint x: 466, startPoint y: 172, endPoint x: 465, endPoint y: 163, distance: 8.3
click at [465, 164] on div at bounding box center [464, 165] width 14 height 3
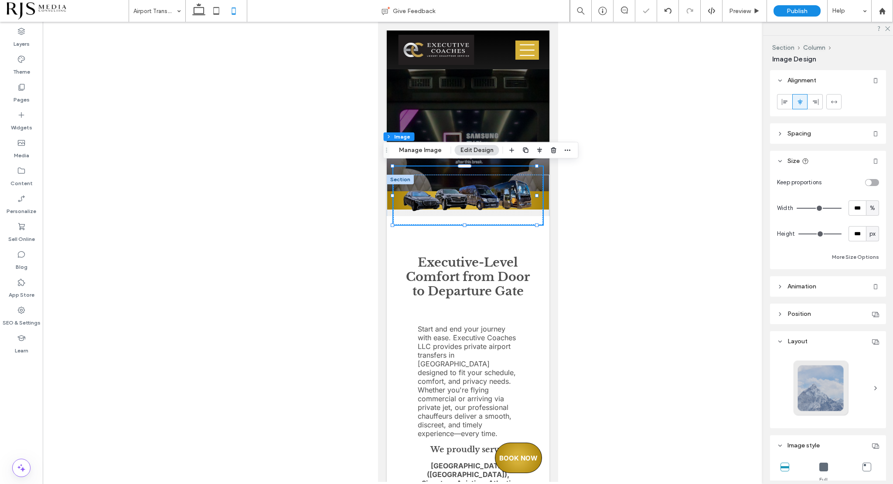
click at [604, 130] on div at bounding box center [468, 252] width 850 height 460
click at [625, 77] on div at bounding box center [468, 252] width 850 height 460
click at [496, 280] on strong "Executive-Level Comfort from Door to Departure Gate" at bounding box center [467, 276] width 124 height 43
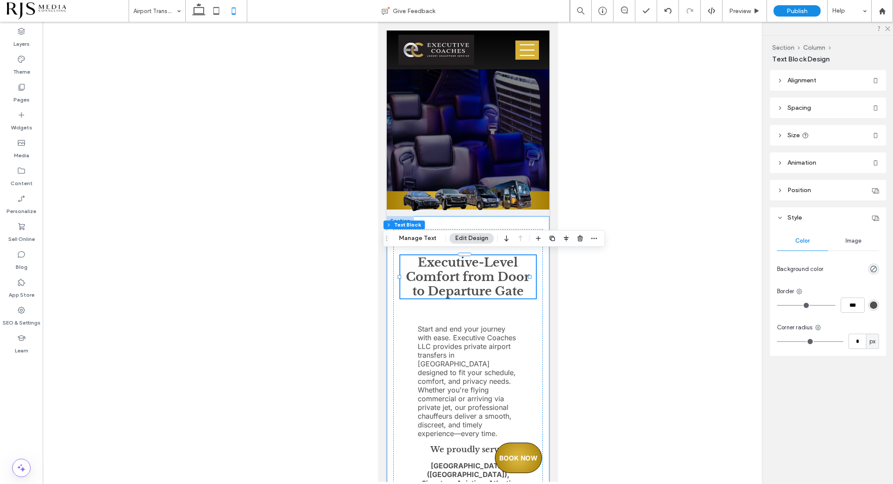
click at [539, 223] on div "Executive-Level Comfort from Door to Departure Gate Start and end your journey …" at bounding box center [467, 411] width 163 height 390
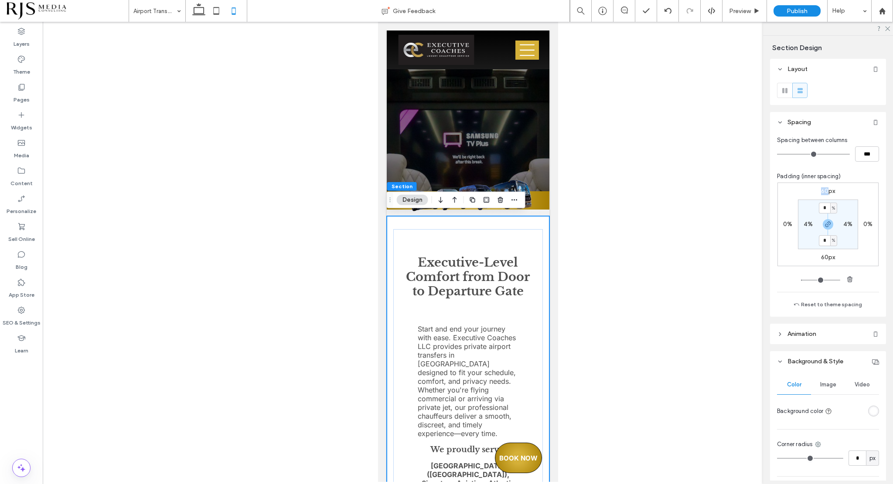
drag, startPoint x: 824, startPoint y: 190, endPoint x: 818, endPoint y: 190, distance: 6.1
click at [821, 190] on label "60px" at bounding box center [828, 190] width 14 height 7
type input "**"
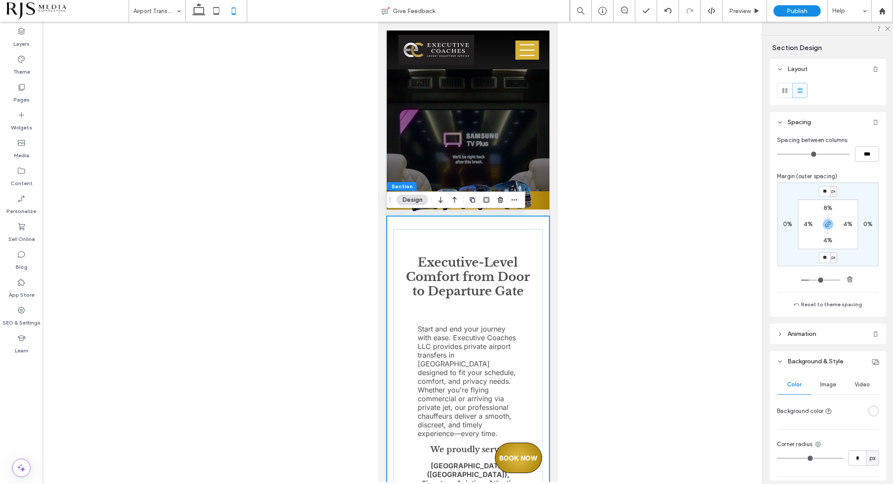
type input "**"
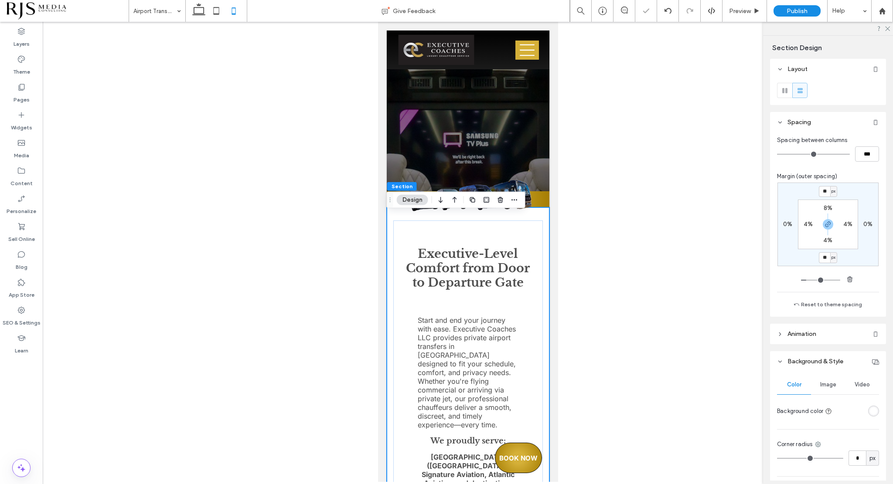
click at [823, 206] on label "8%" at bounding box center [827, 207] width 9 height 7
type input "*"
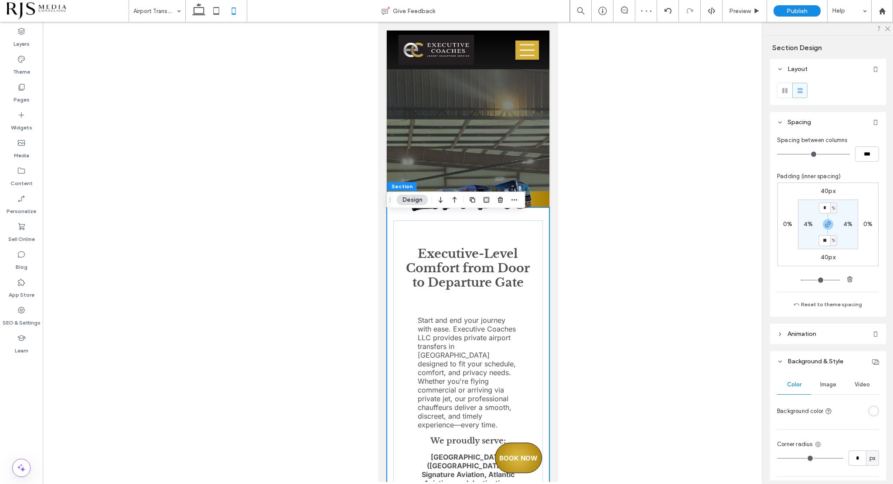
type input "*"
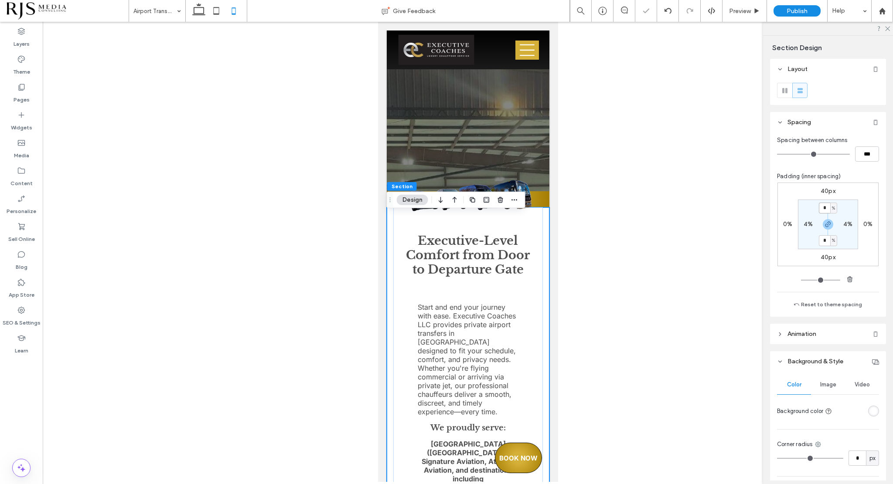
drag, startPoint x: 824, startPoint y: 210, endPoint x: 816, endPoint y: 210, distance: 8.3
click at [818, 210] on input "*" at bounding box center [823, 208] width 11 height 11
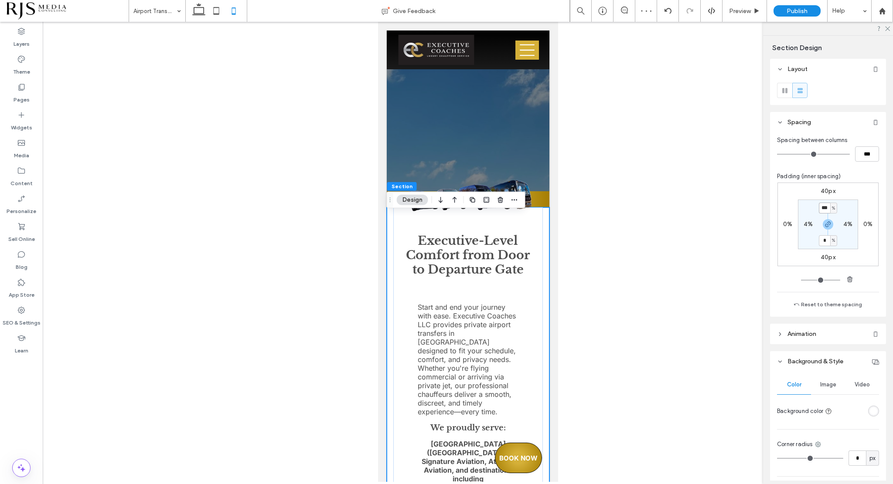
type input "***"
type input "**"
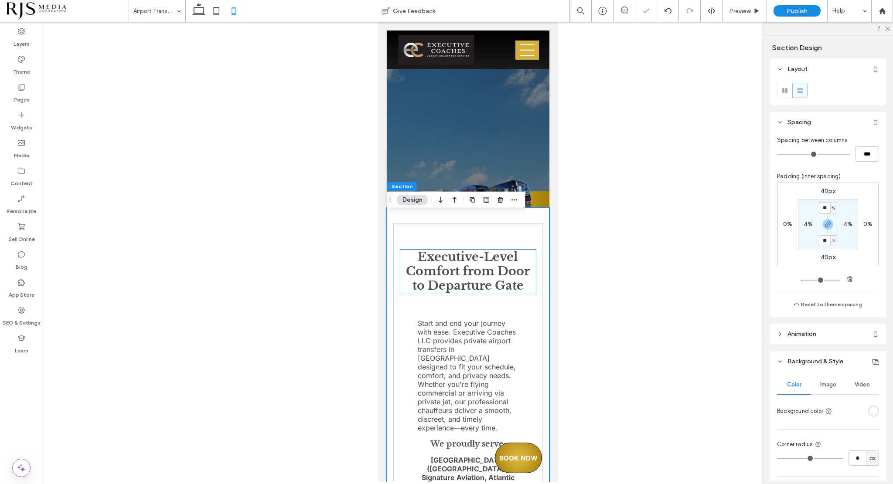
click at [479, 277] on strong "Executive-Level Comfort from Door to Departure Gate" at bounding box center [467, 271] width 124 height 43
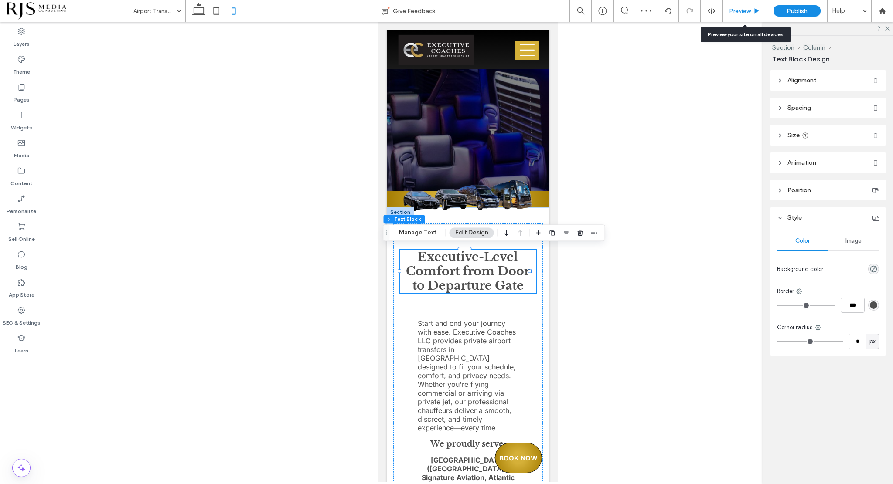
click at [748, 7] on div "Preview" at bounding box center [744, 11] width 44 height 22
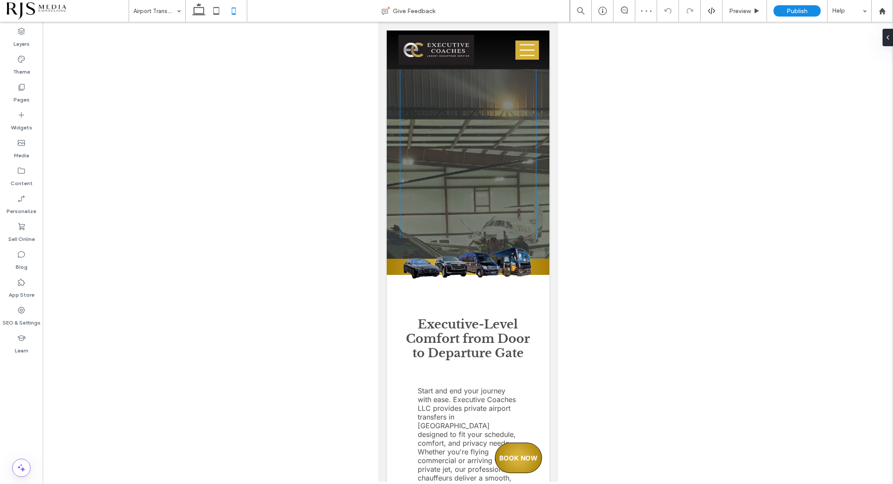
scroll to position [349, 0]
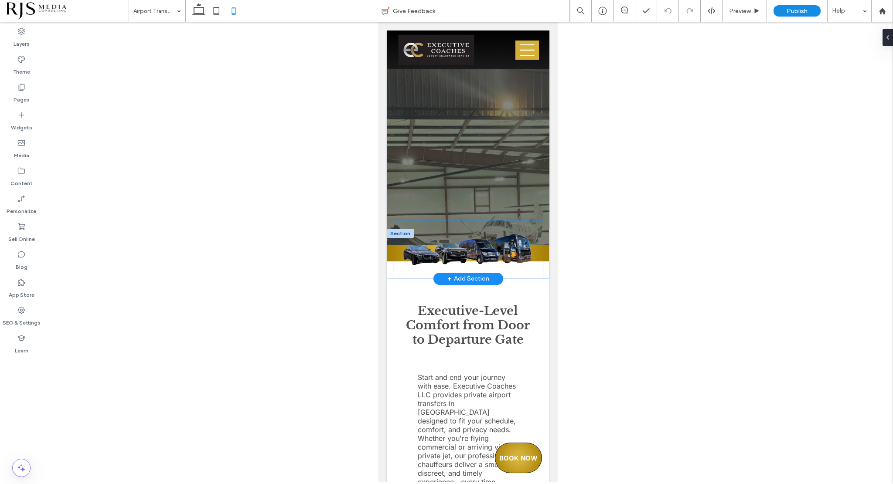
click at [393, 254] on img at bounding box center [467, 249] width 149 height 41
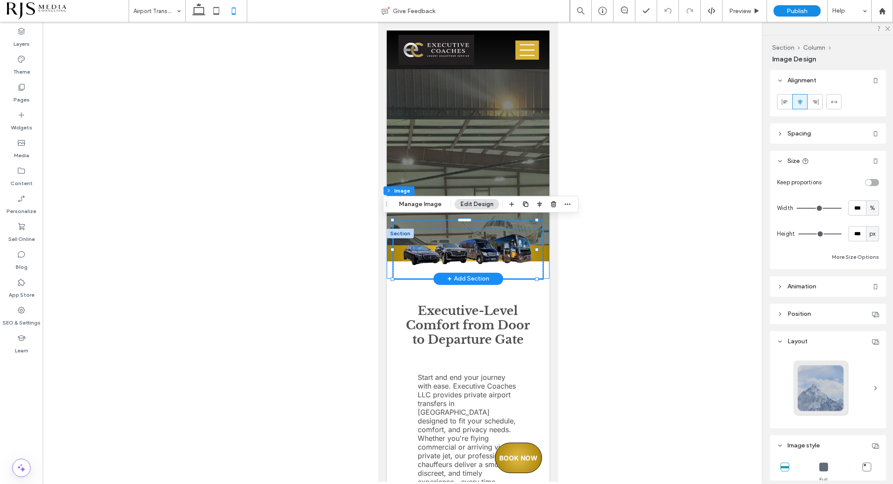
click at [389, 256] on div at bounding box center [467, 254] width 163 height 50
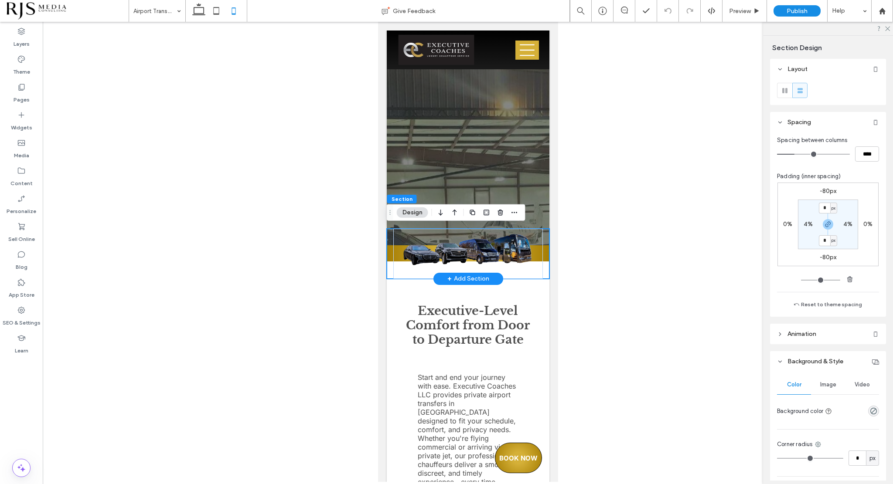
click at [389, 256] on div at bounding box center [467, 254] width 163 height 50
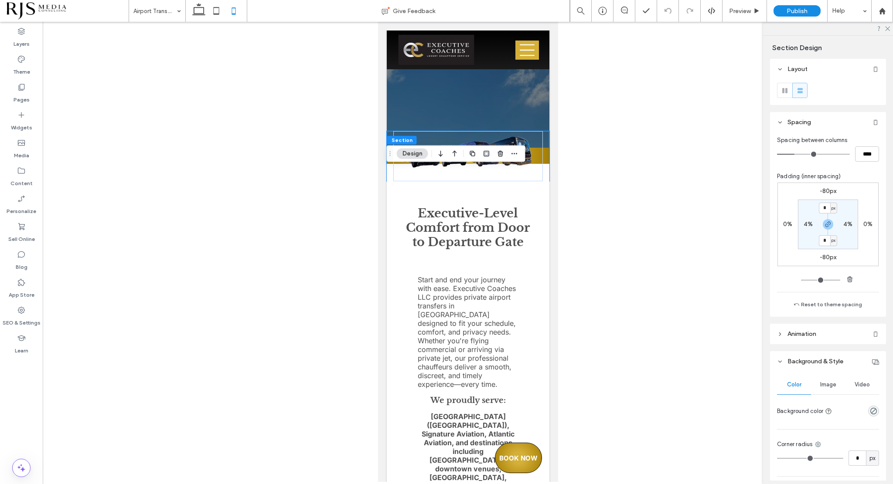
scroll to position [403, 0]
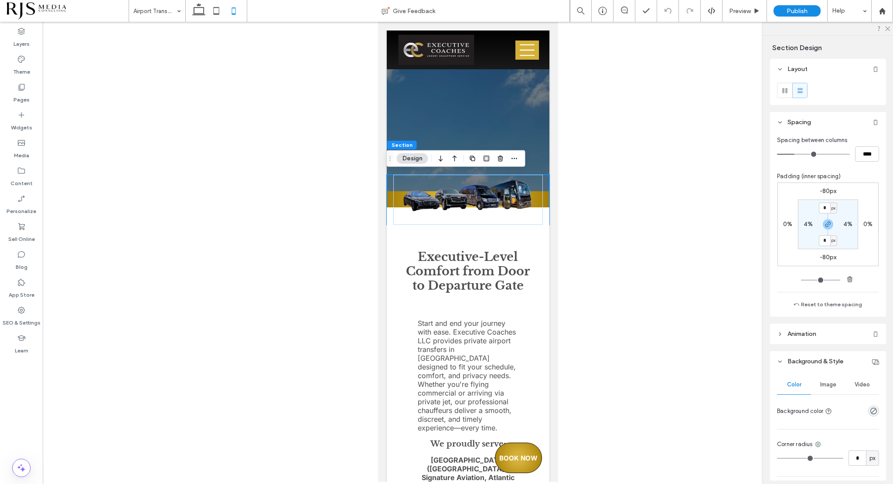
click at [612, 192] on div at bounding box center [468, 252] width 850 height 460
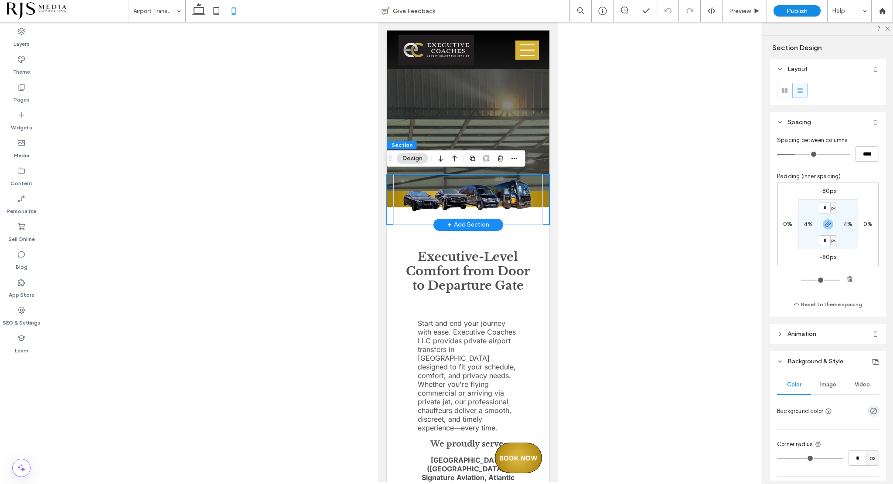
click at [539, 200] on div at bounding box center [467, 200] width 163 height 50
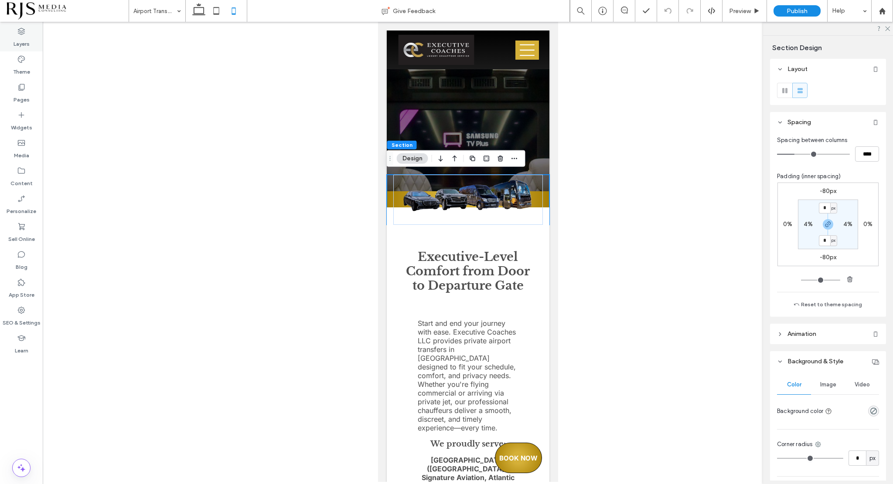
click at [20, 38] on label "Layers" at bounding box center [22, 42] width 16 height 12
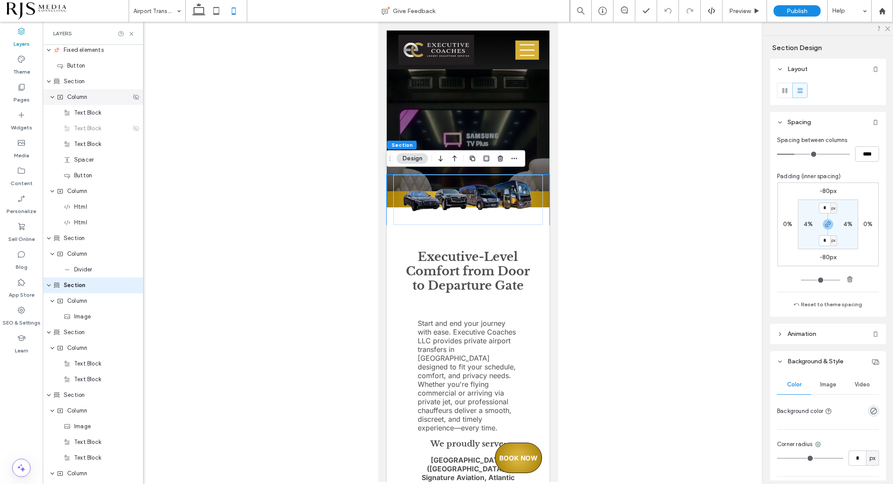
scroll to position [839, 0]
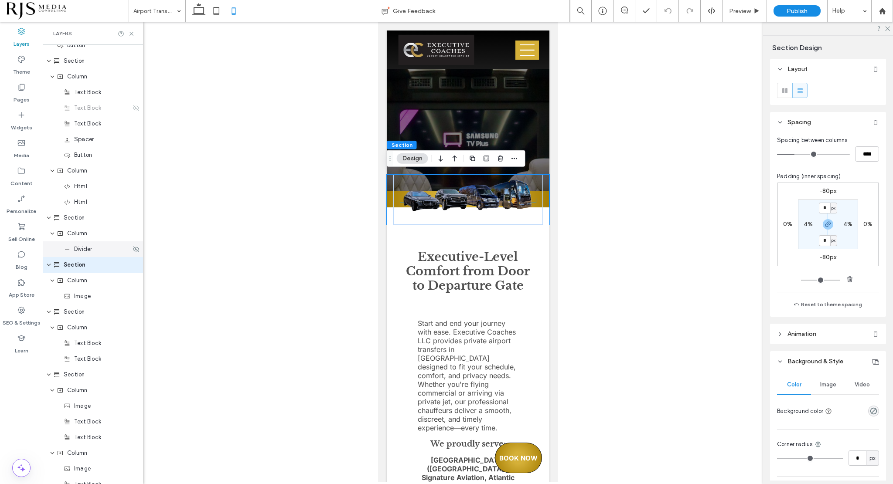
click at [89, 254] on div "Divider" at bounding box center [93, 249] width 100 height 16
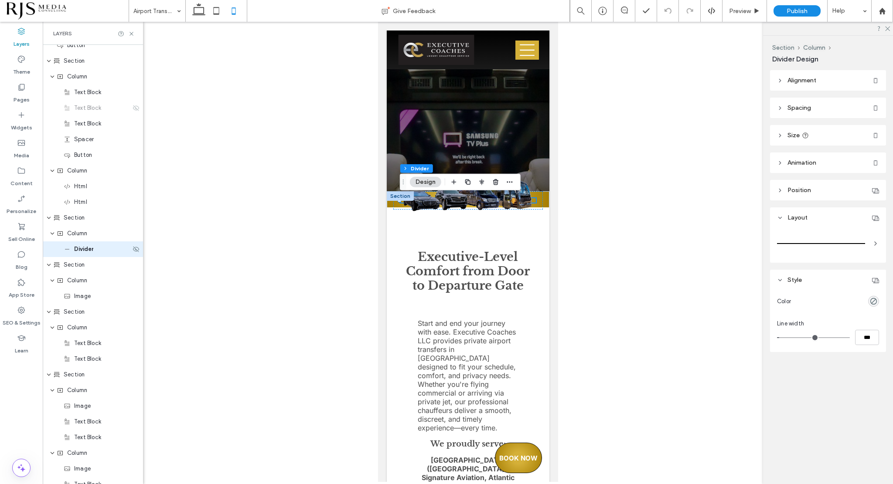
scroll to position [823, 0]
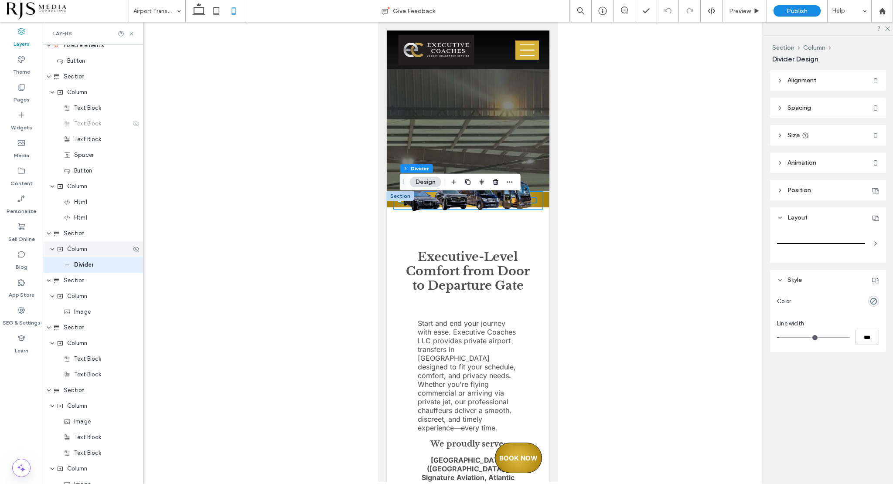
click at [79, 251] on span "Column" at bounding box center [77, 249] width 20 height 9
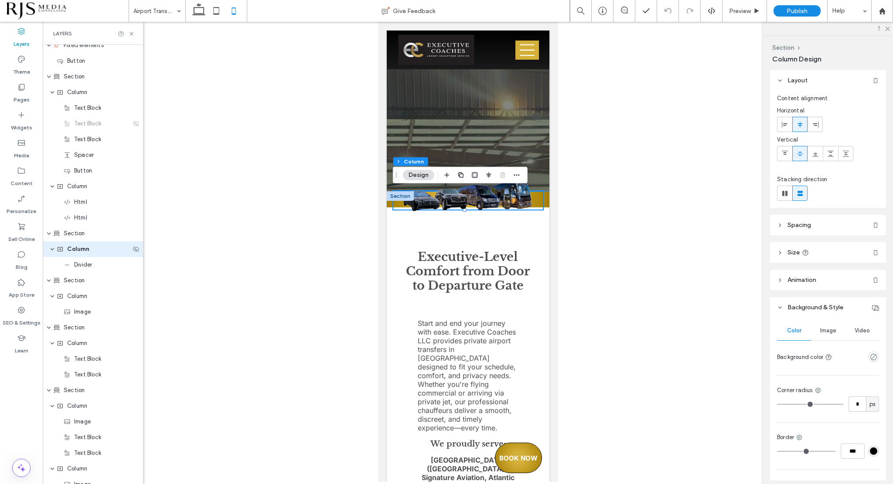
scroll to position [808, 0]
click at [81, 247] on span "Section" at bounding box center [74, 249] width 21 height 9
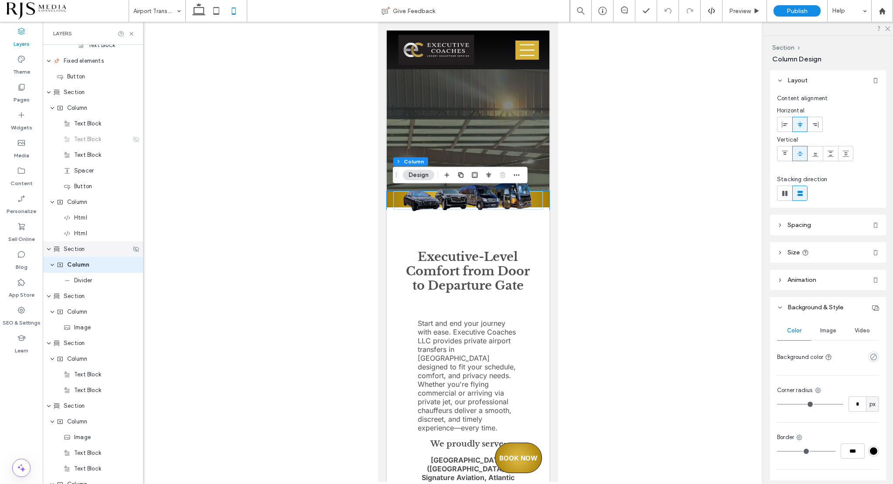
scroll to position [792, 0]
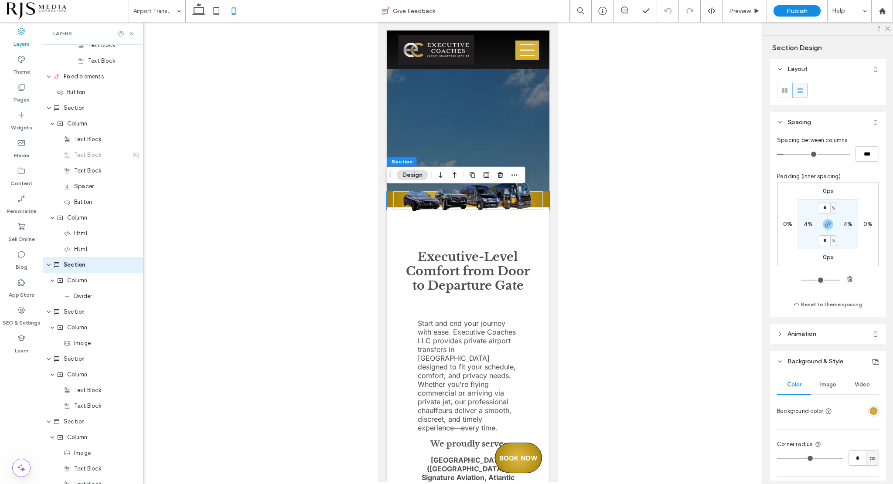
click at [869, 409] on div "radial-gradient(circle, rgba(213, 176, 56, 1) 36%, rgba(165, 125, 2, 1) 100%)" at bounding box center [872, 410] width 7 height 7
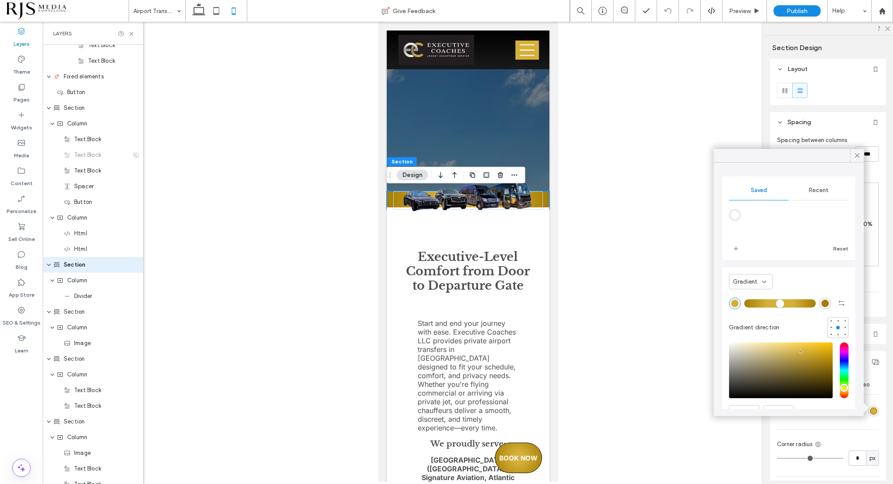
click at [763, 284] on icon at bounding box center [764, 281] width 7 height 7
click at [754, 294] on div "Color" at bounding box center [750, 296] width 43 height 15
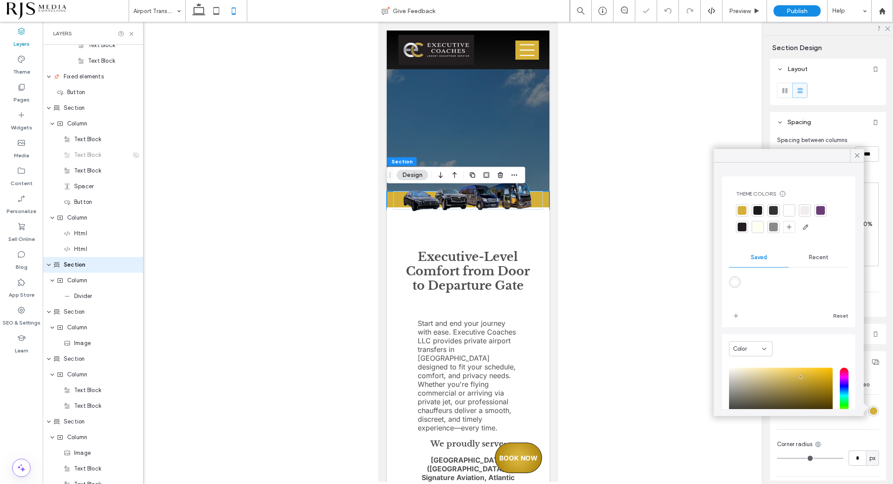
click at [810, 255] on span "Recent" at bounding box center [818, 257] width 20 height 7
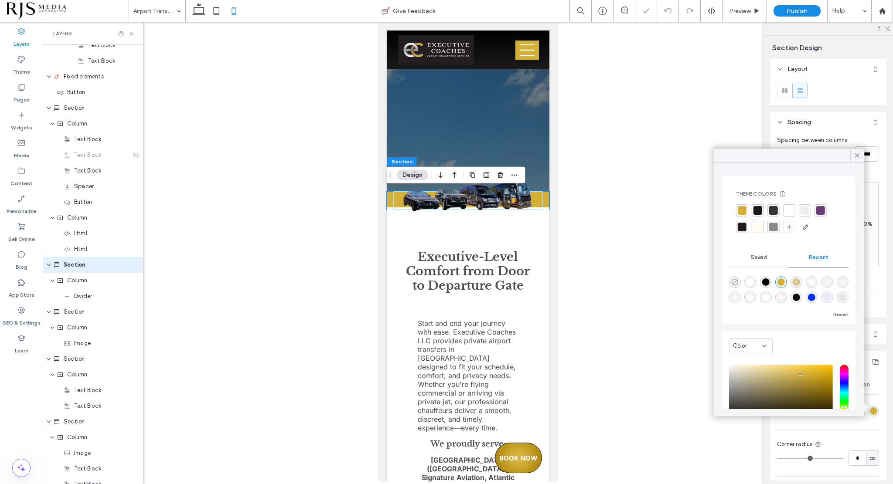
click at [732, 280] on icon "rgba(0, 0, 0, 0)" at bounding box center [734, 281] width 7 height 7
type input "*******"
type input "*"
type input "**"
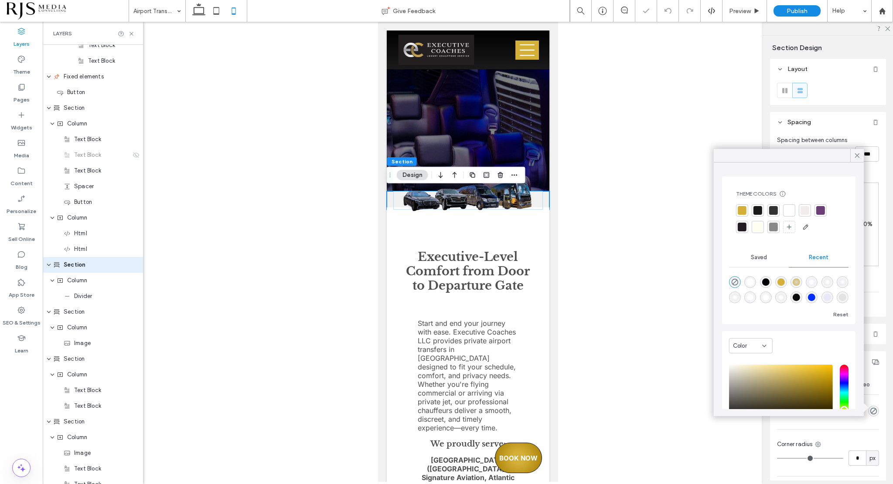
click at [662, 279] on div at bounding box center [468, 252] width 850 height 460
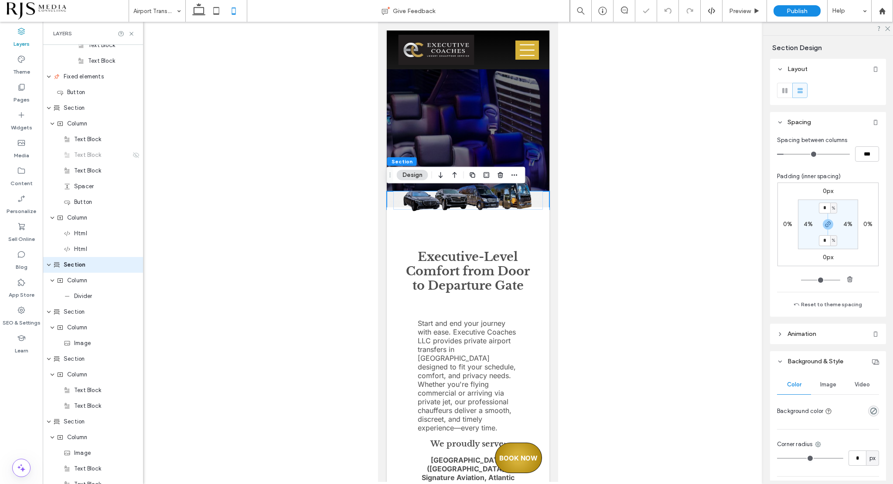
click at [636, 244] on div at bounding box center [468, 252] width 850 height 460
click at [620, 167] on div at bounding box center [468, 252] width 850 height 460
click at [869, 411] on icon "rgba(0, 0, 0, 0)" at bounding box center [872, 410] width 7 height 7
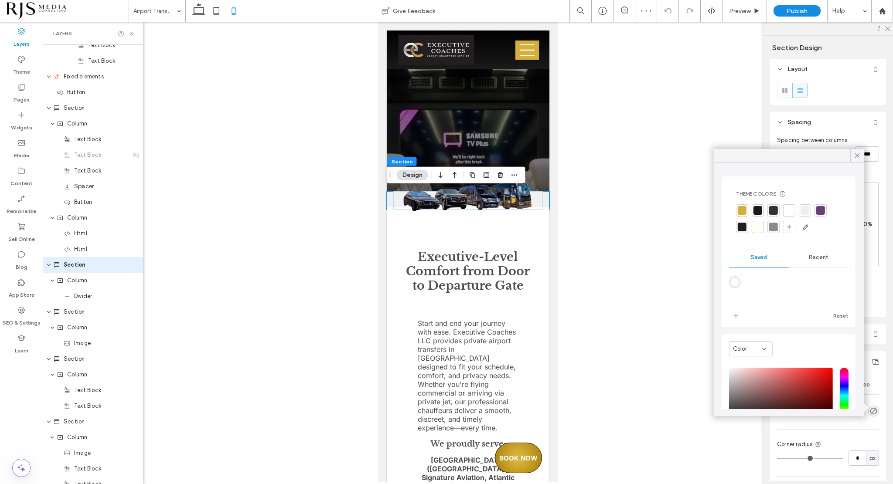
click at [808, 258] on span "Recent" at bounding box center [818, 257] width 20 height 7
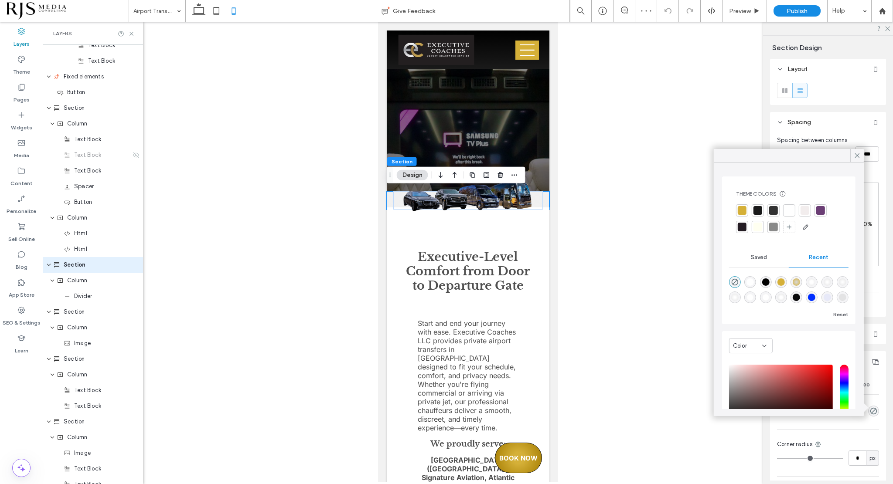
click at [750, 280] on div "rgba(255, 255, 255, 1)" at bounding box center [749, 281] width 7 height 7
type input "*******"
type input "***"
type input "****"
click at [652, 287] on div at bounding box center [468, 252] width 850 height 460
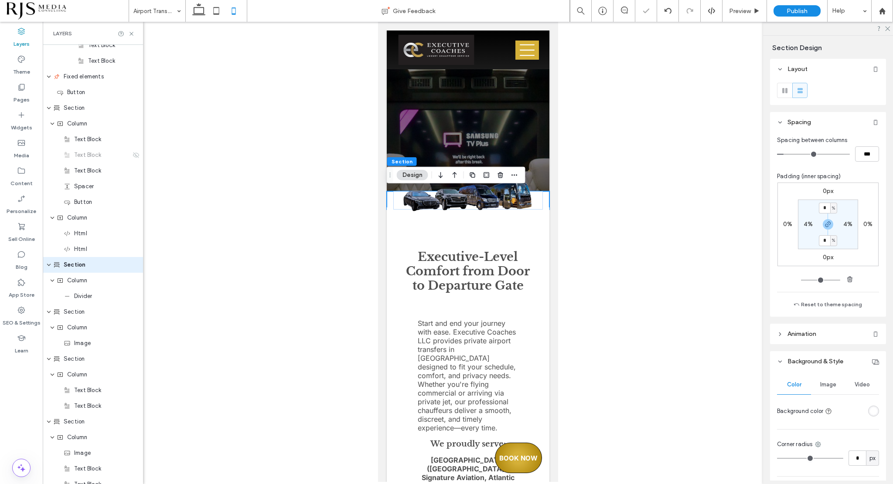
click at [709, 245] on div at bounding box center [468, 252] width 850 height 460
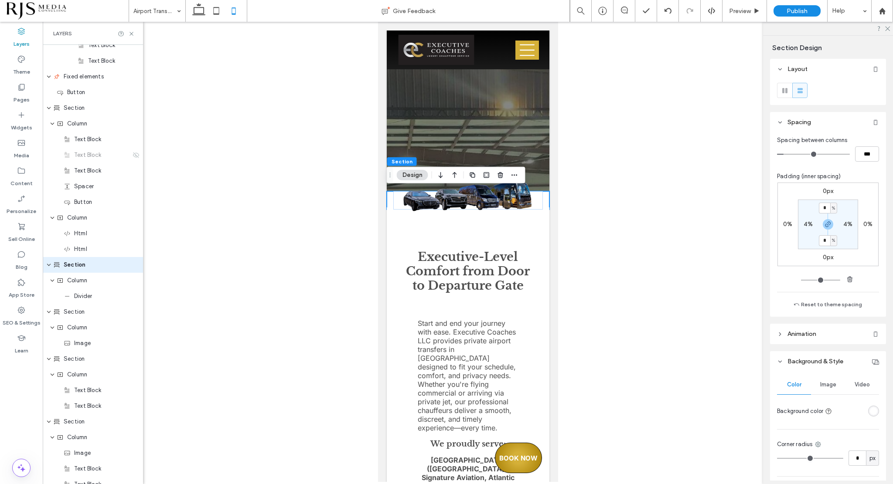
click at [869, 413] on div "rgba(255, 255, 255, 1)" at bounding box center [872, 410] width 7 height 7
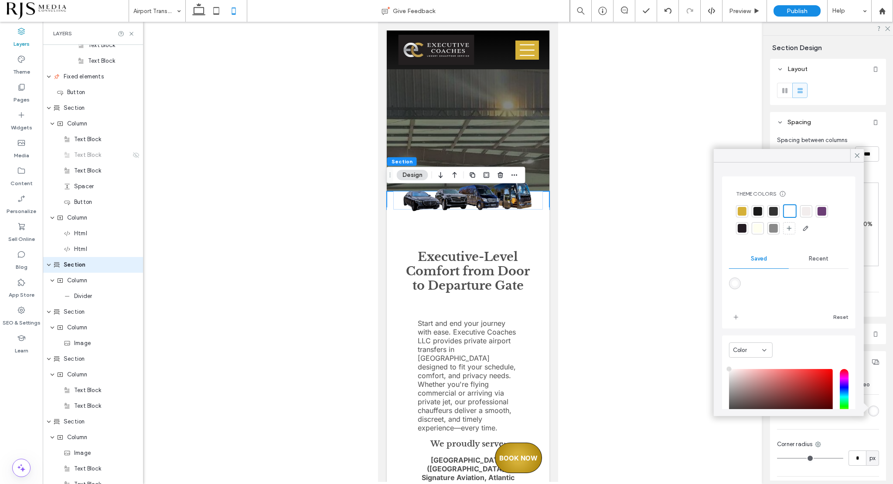
click at [791, 211] on div at bounding box center [789, 211] width 10 height 10
click at [690, 306] on div at bounding box center [468, 252] width 850 height 460
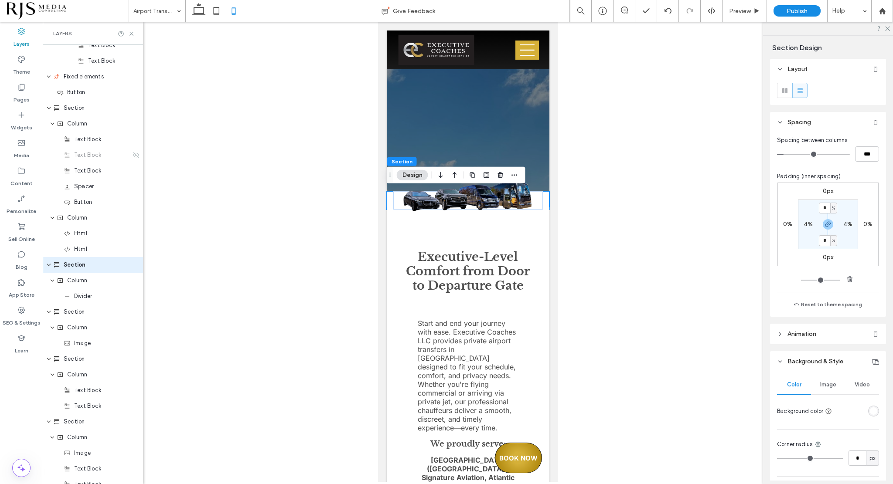
click at [869, 411] on div "rgba(255, 255, 255, 1)" at bounding box center [872, 410] width 7 height 7
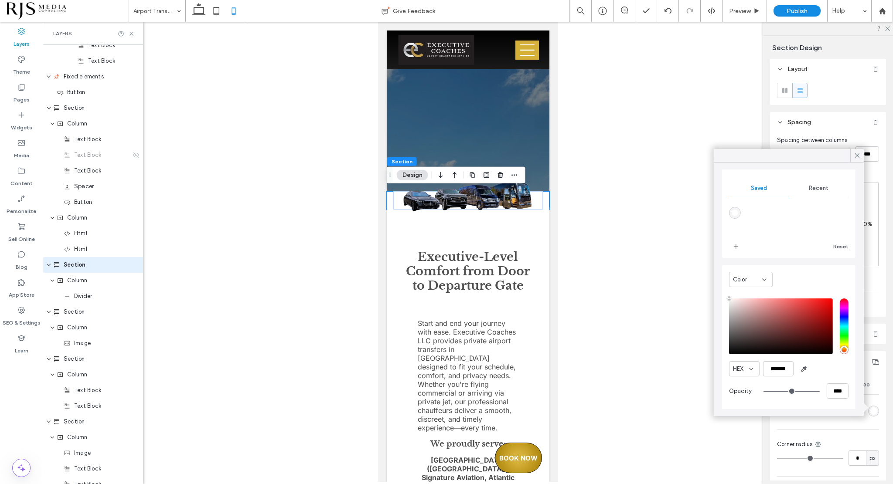
scroll to position [71, 0]
type input "**"
type input "***"
type input "**"
type input "***"
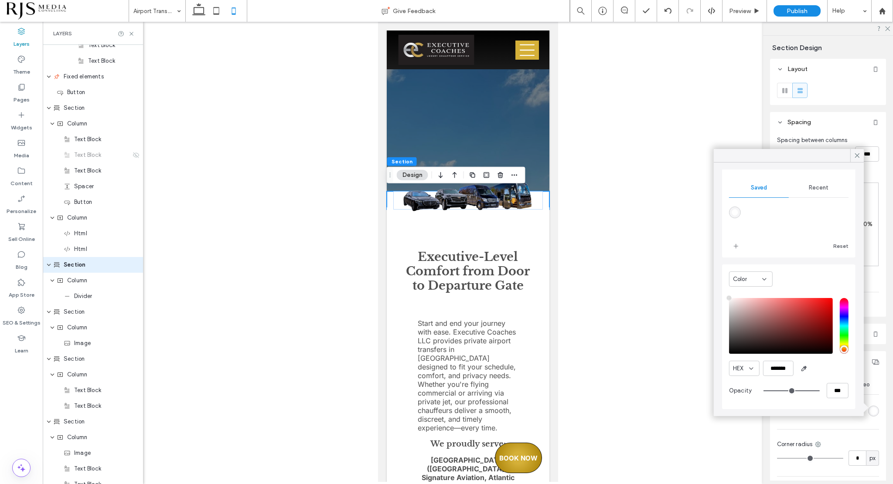
type input "**"
type input "***"
type input "**"
type input "***"
type input "**"
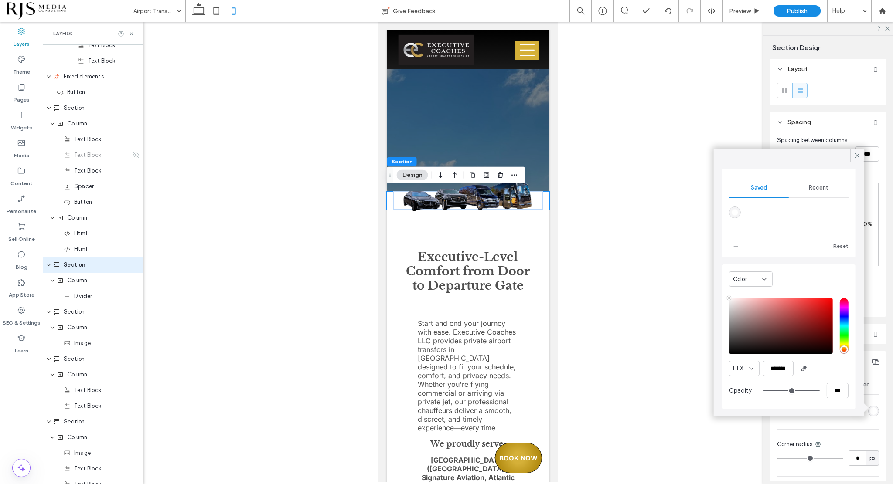
type input "***"
type input "**"
type input "***"
type input "**"
type input "***"
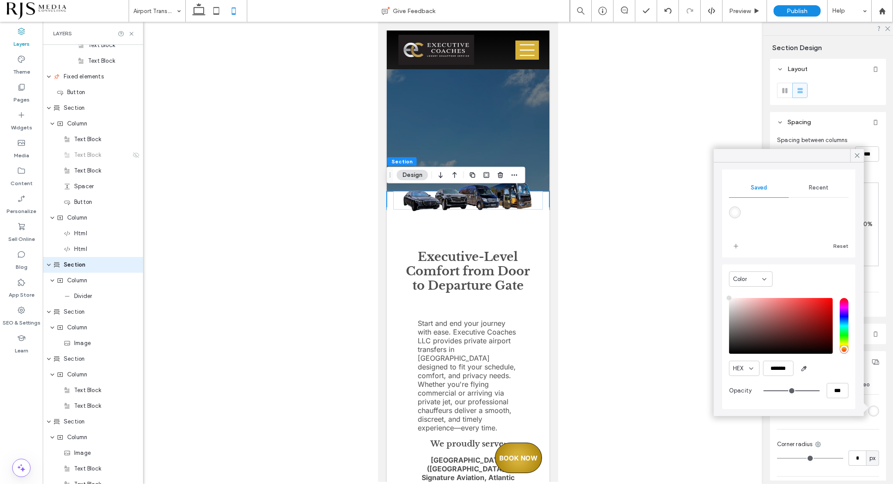
type input "**"
type input "***"
type input "**"
type input "***"
type input "**"
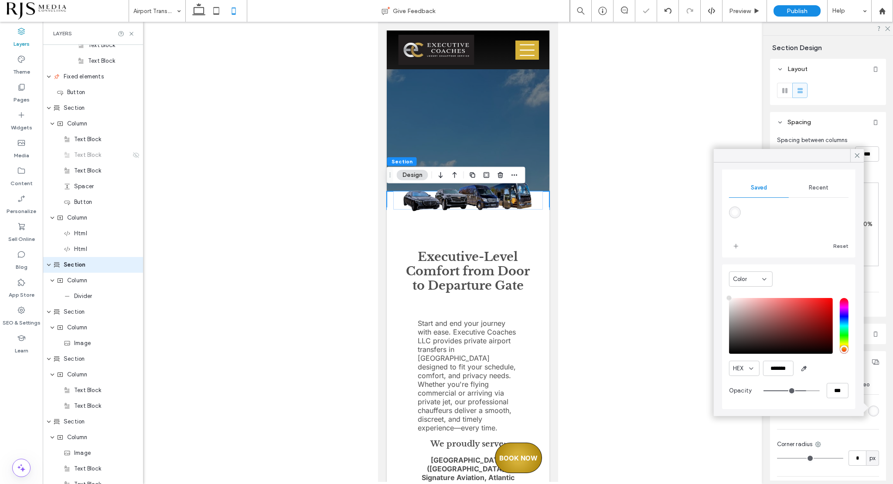
type input "***"
type input "**"
type input "***"
type input "**"
type input "***"
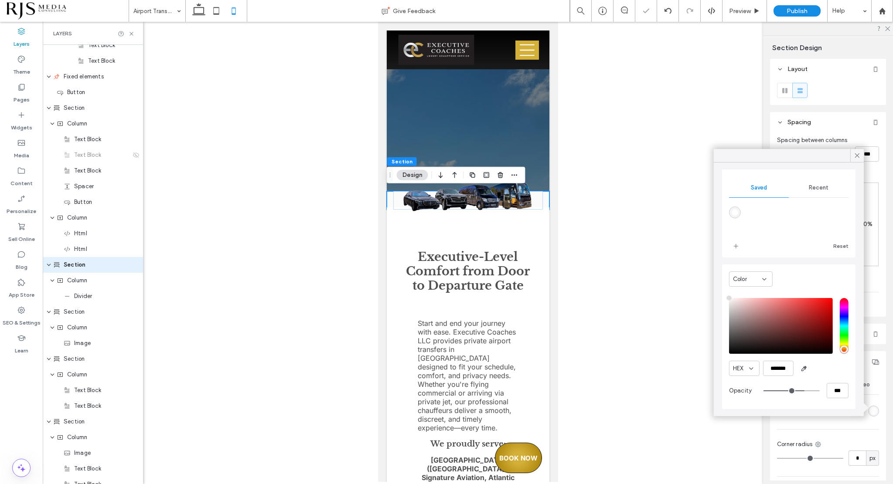
type input "**"
type input "***"
type input "**"
type input "***"
type input "**"
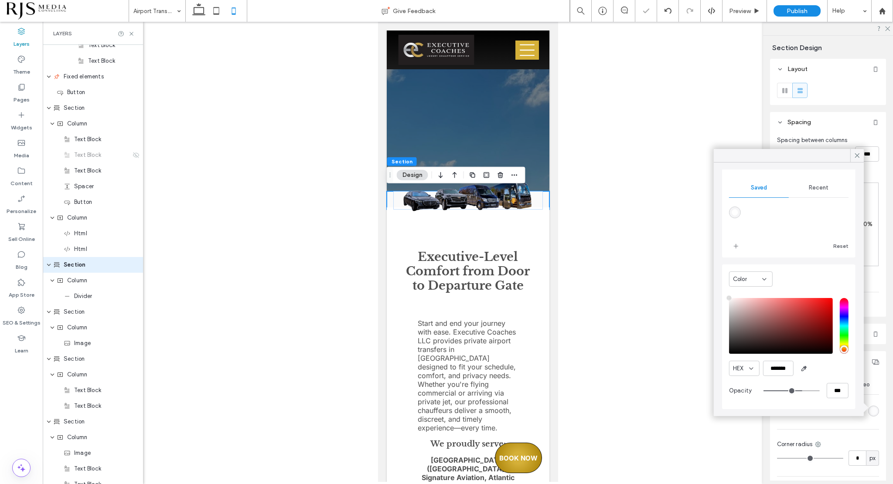
type input "***"
type input "**"
type input "***"
type input "**"
type input "***"
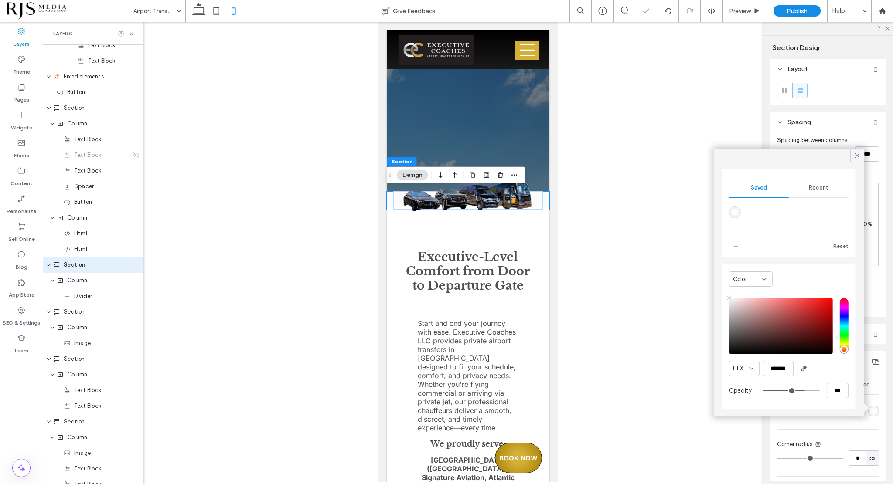
drag, startPoint x: 806, startPoint y: 389, endPoint x: 796, endPoint y: 389, distance: 9.6
type input "**"
click at [796, 390] on input "range" at bounding box center [791, 390] width 56 height 1
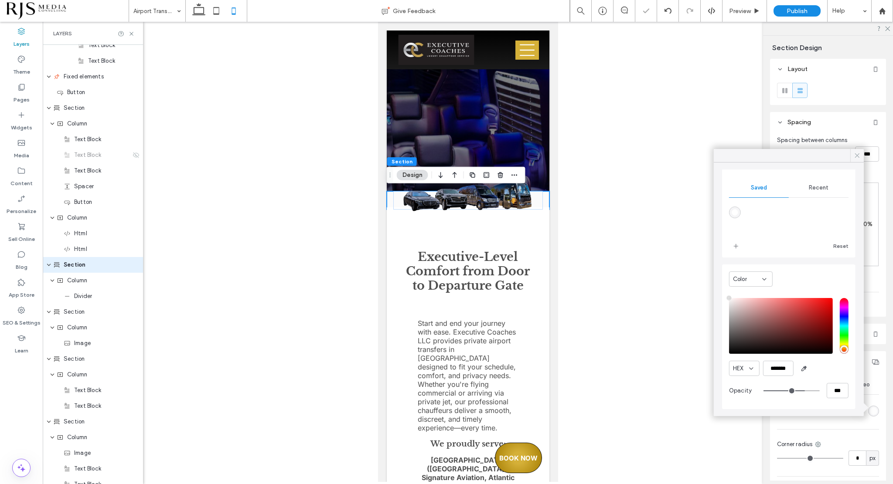
click at [857, 149] on span at bounding box center [857, 155] width 8 height 13
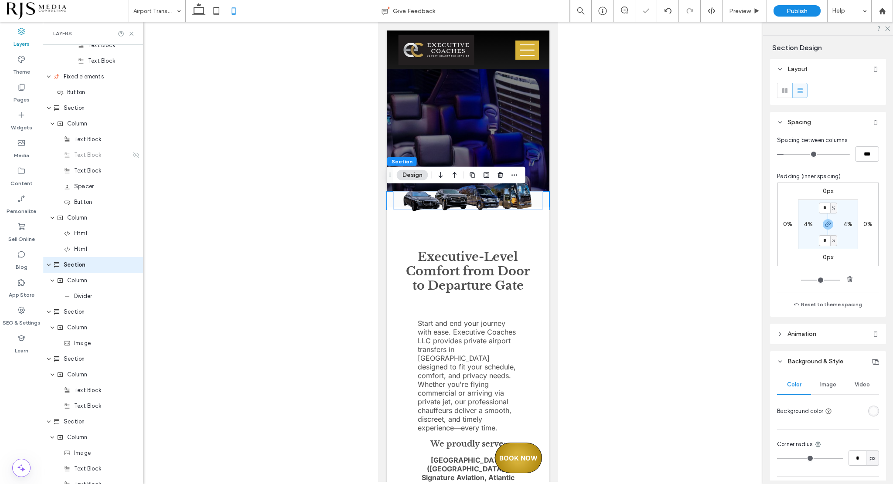
click at [649, 153] on div at bounding box center [468, 252] width 850 height 460
click at [517, 194] on img at bounding box center [467, 195] width 149 height 41
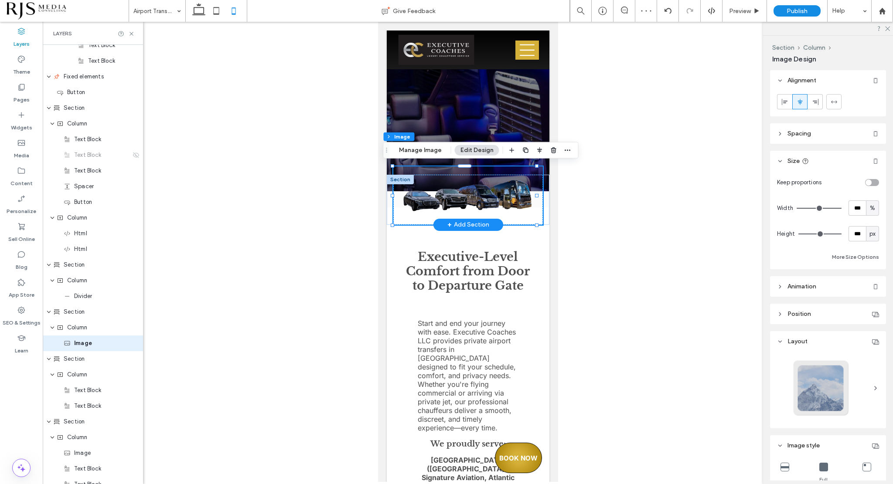
scroll to position [870, 0]
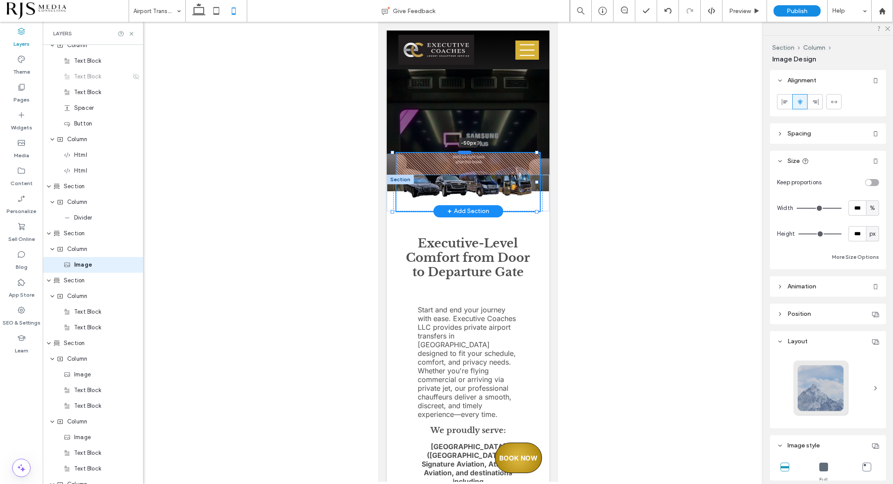
drag, startPoint x: 465, startPoint y: 164, endPoint x: 465, endPoint y: 151, distance: 13.5
click at [465, 151] on div at bounding box center [464, 151] width 14 height 3
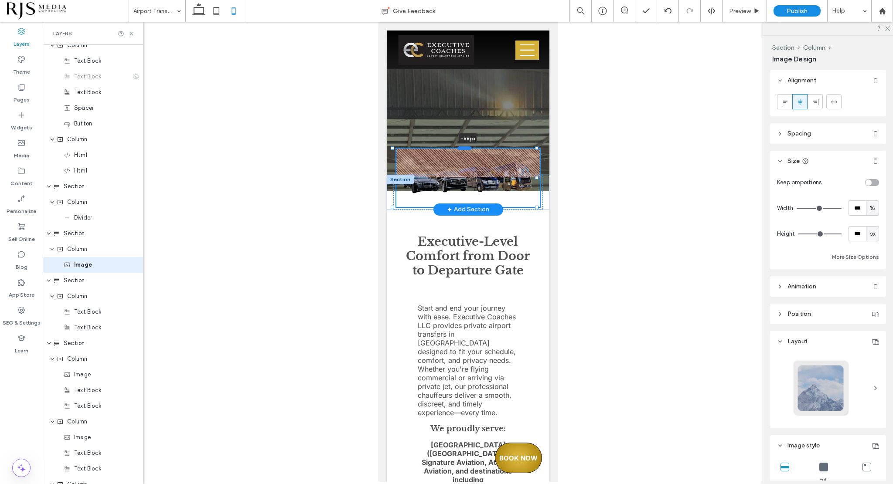
drag, startPoint x: 465, startPoint y: 151, endPoint x: 466, endPoint y: 144, distance: 7.0
click at [466, 146] on div at bounding box center [464, 147] width 14 height 3
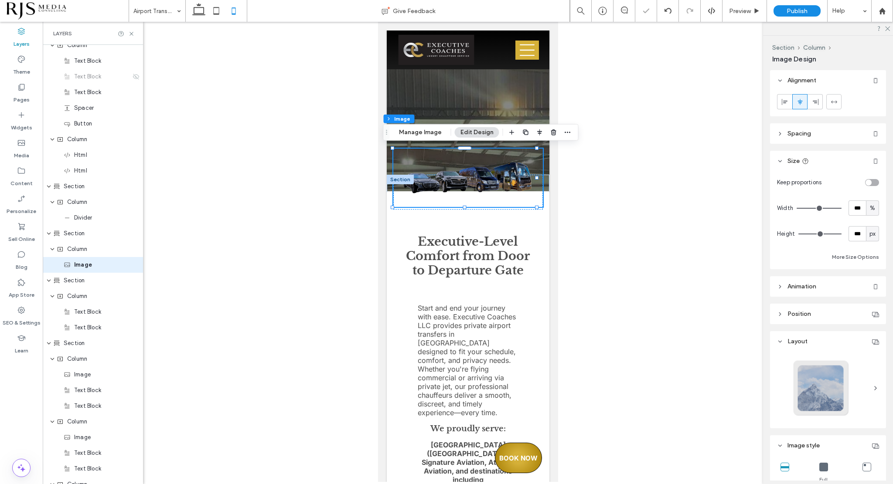
click at [610, 167] on div at bounding box center [468, 252] width 850 height 460
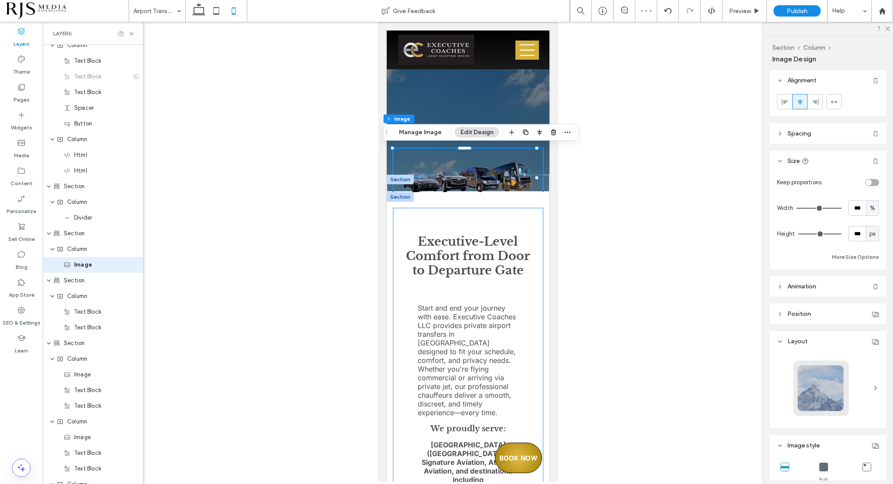
click at [532, 231] on div "Executive-Level Comfort from Door to Departure Gate Start and end your journey …" at bounding box center [467, 393] width 149 height 371
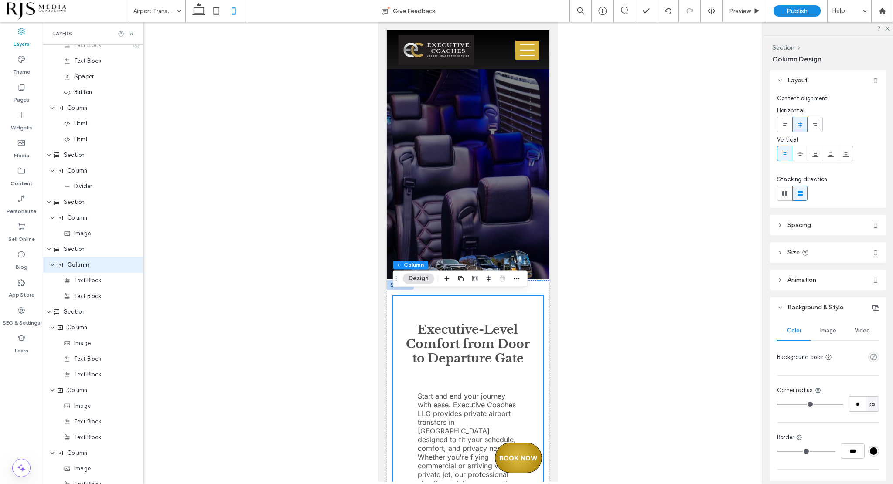
scroll to position [316, 0]
click at [523, 348] on strong "Executive-Level Comfort from Door to Departure Gate" at bounding box center [467, 343] width 124 height 43
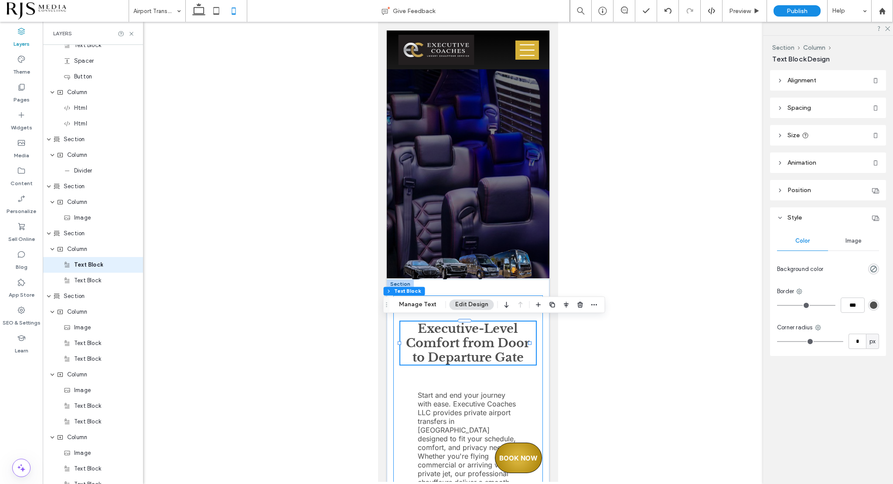
click at [528, 381] on div "Executive-Level Comfort from Door to Departure Gate Start and end your journey …" at bounding box center [467, 480] width 149 height 371
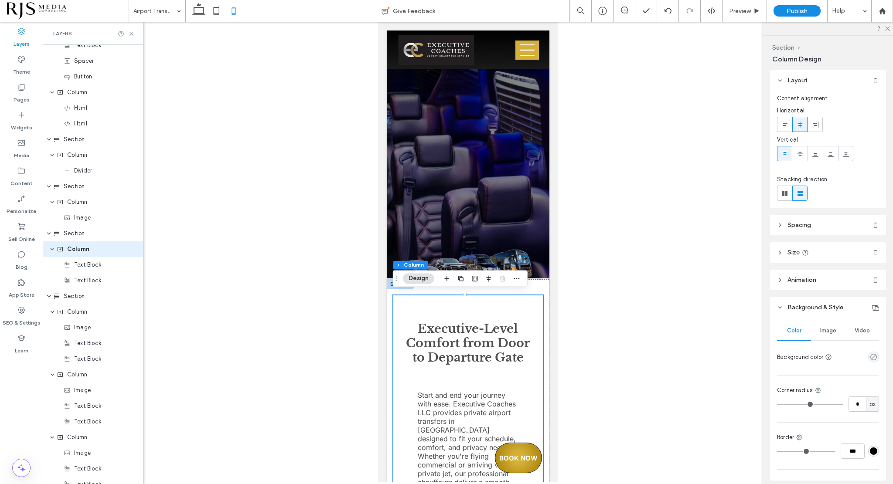
scroll to position [902, 0]
click at [539, 345] on div "Executive-Level Comfort from Door to Departure Gate Start and end your journey …" at bounding box center [467, 481] width 163 height 404
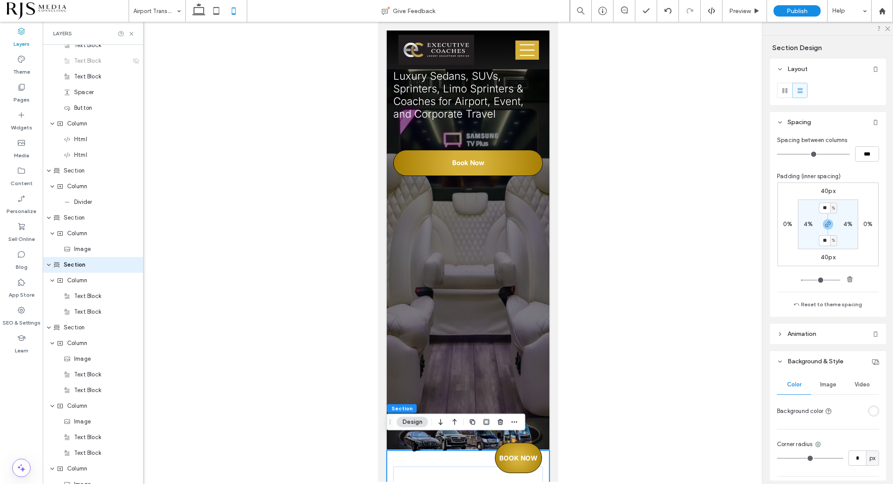
scroll to position [141, 0]
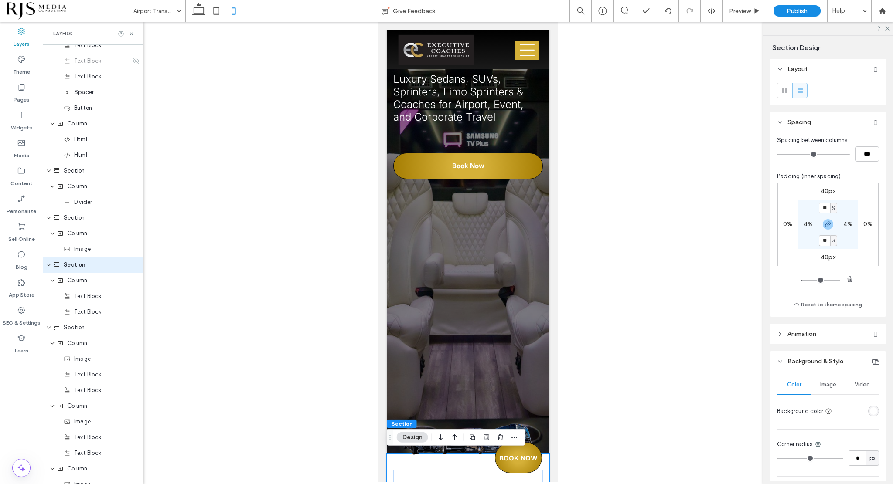
click at [343, 272] on div at bounding box center [468, 252] width 850 height 460
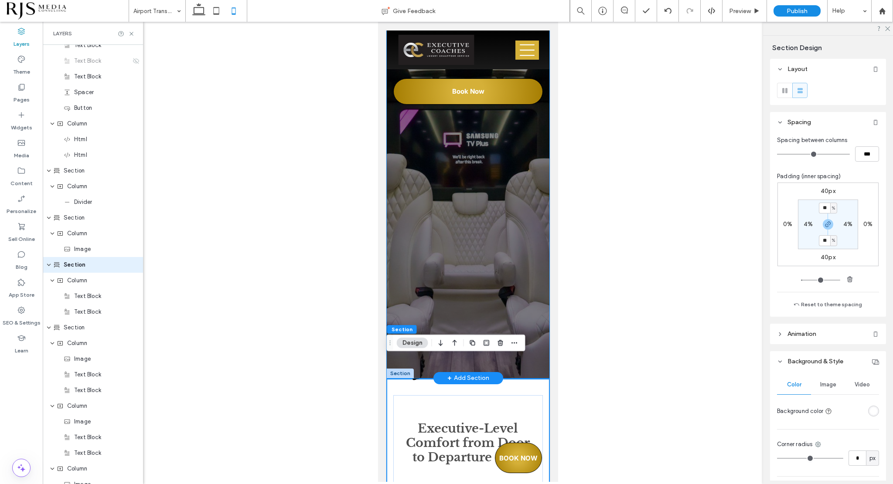
scroll to position [272, 0]
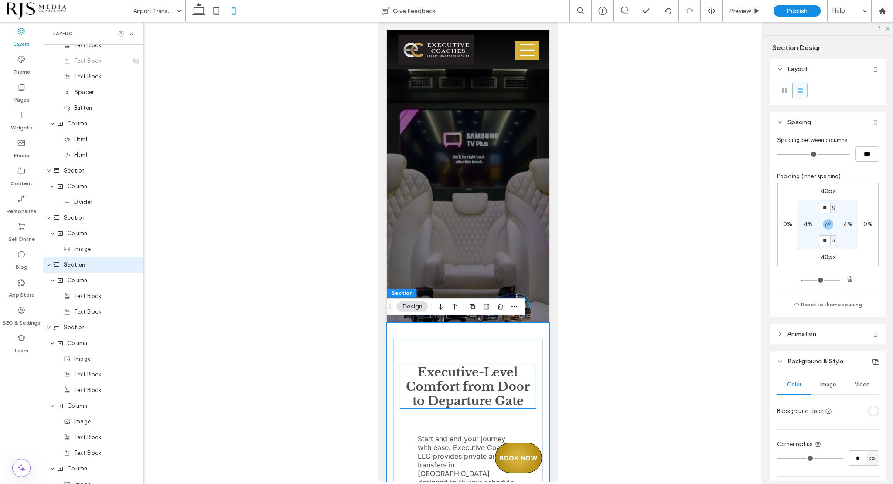
click at [523, 368] on h2 "Executive-Level Comfort from Door to Departure Gate" at bounding box center [468, 386] width 136 height 43
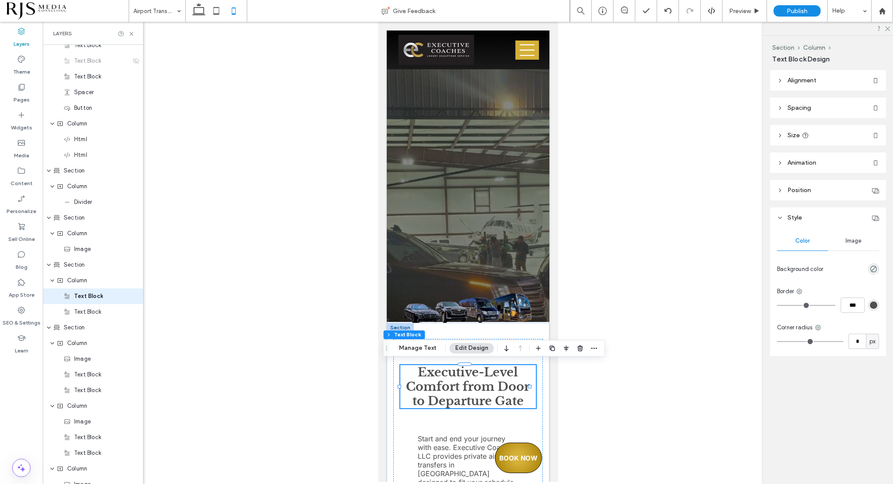
scroll to position [917, 0]
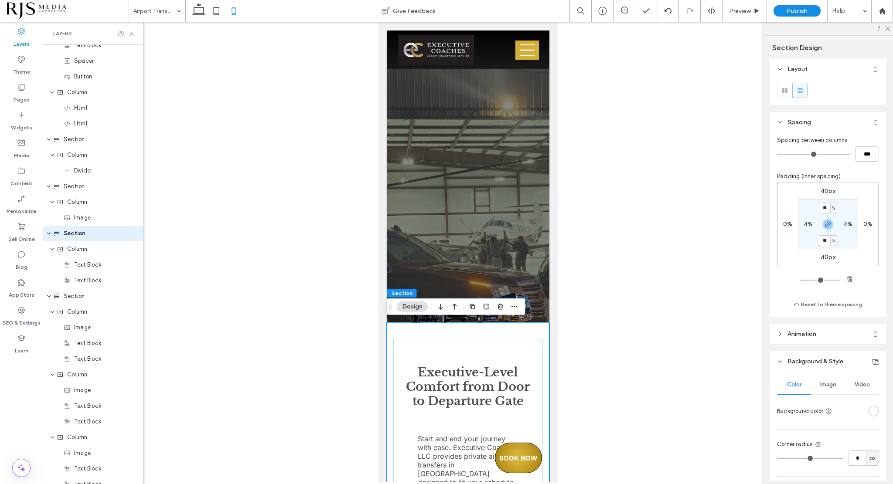
scroll to position [886, 0]
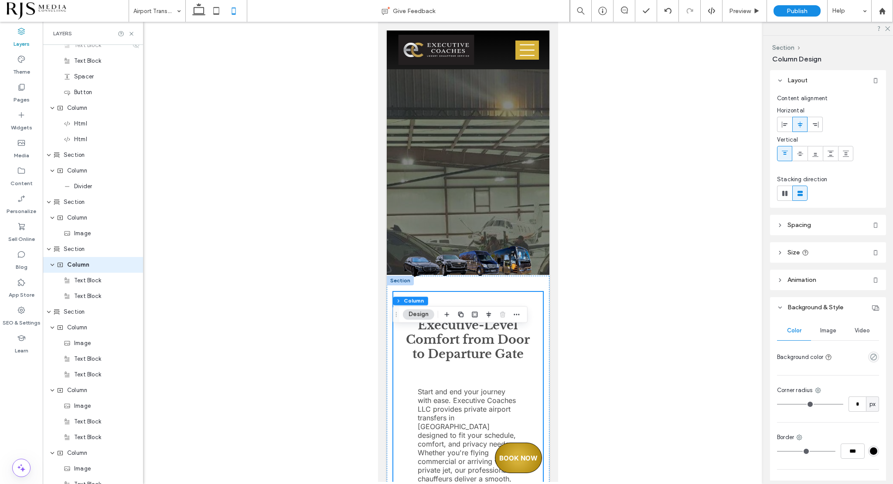
scroll to position [272, 0]
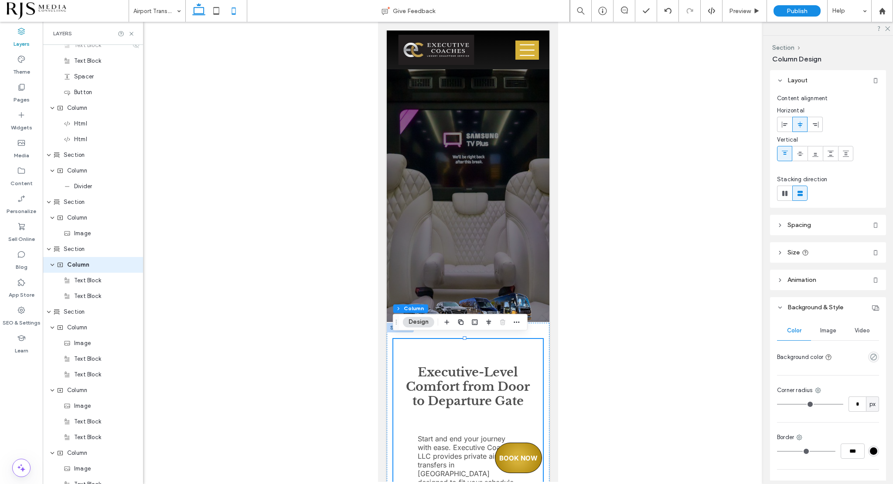
click at [204, 14] on icon at bounding box center [198, 10] width 17 height 17
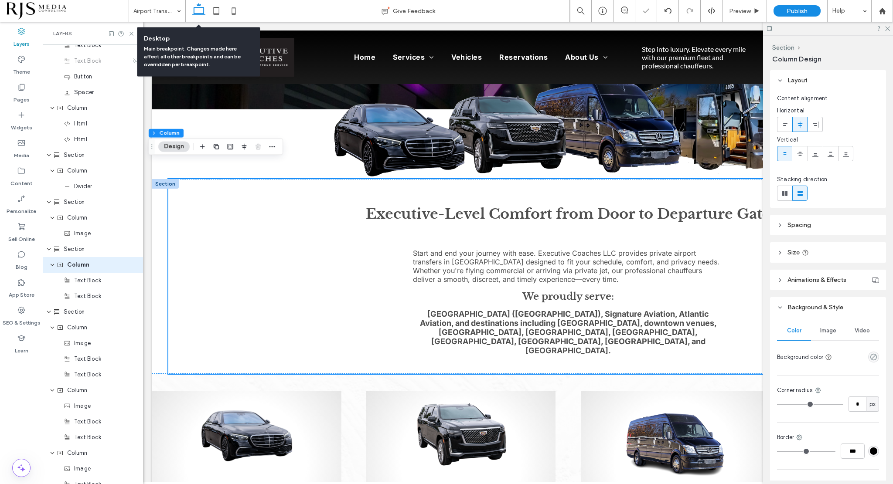
type input "***"
type input "****"
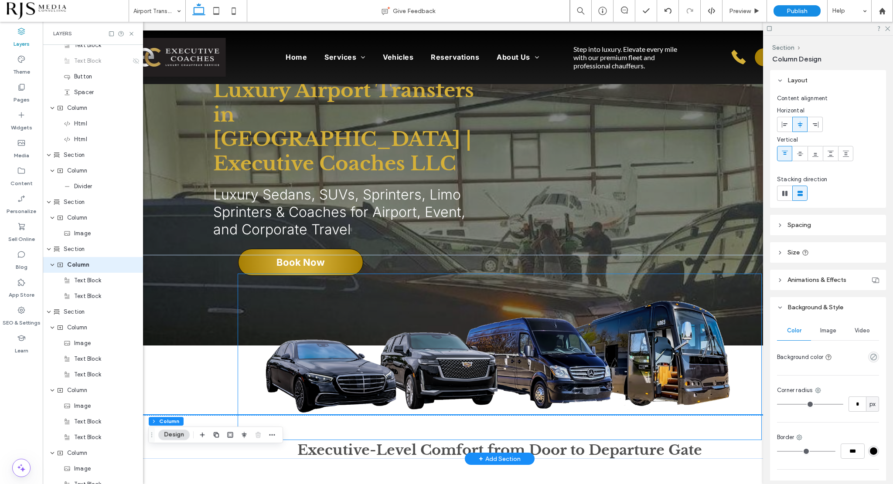
scroll to position [0, 0]
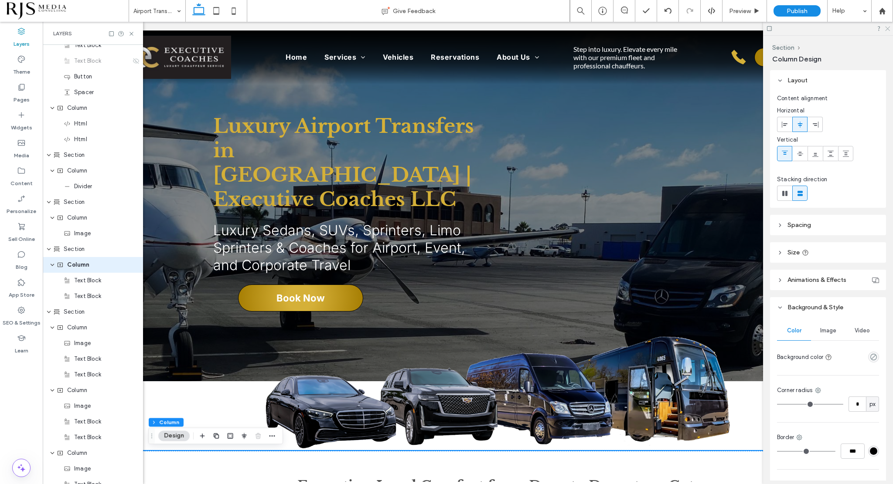
click at [889, 29] on icon at bounding box center [887, 28] width 6 height 6
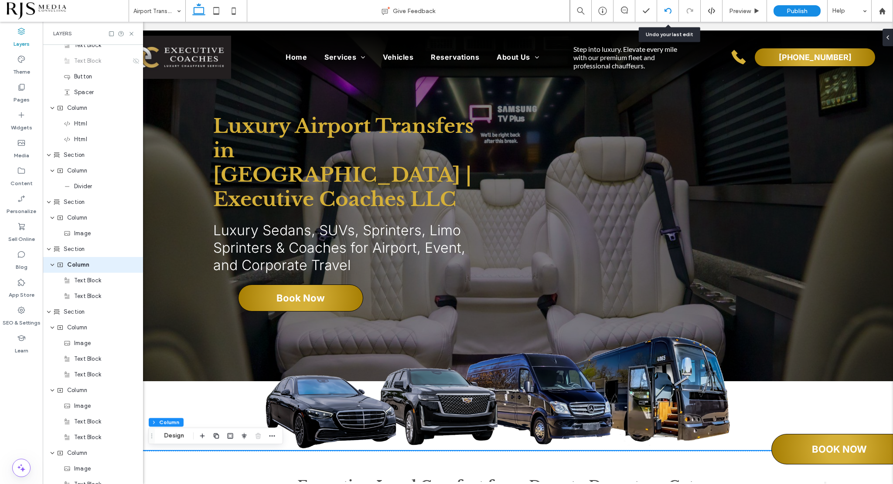
click at [668, 5] on div at bounding box center [668, 11] width 22 height 22
click at [668, 8] on use at bounding box center [667, 11] width 7 height 6
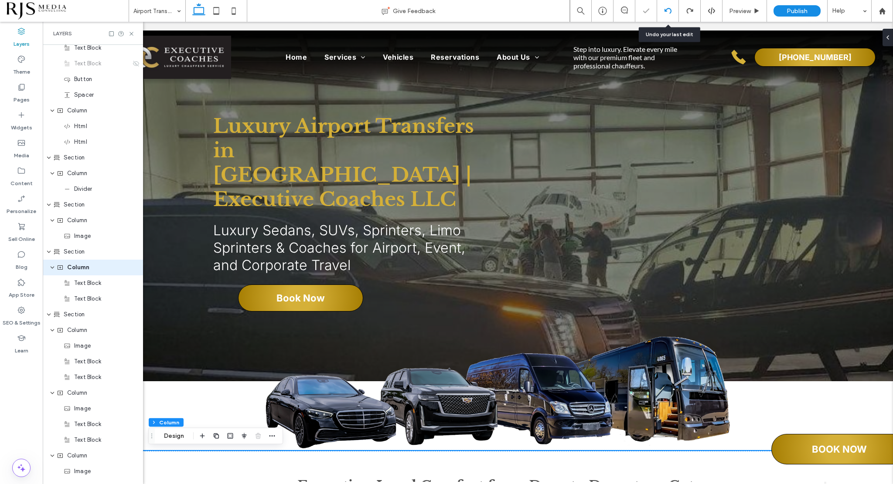
scroll to position [902, 0]
click at [666, 10] on use at bounding box center [667, 11] width 7 height 6
click at [667, 6] on div at bounding box center [668, 11] width 22 height 22
click at [230, 12] on icon at bounding box center [233, 10] width 17 height 17
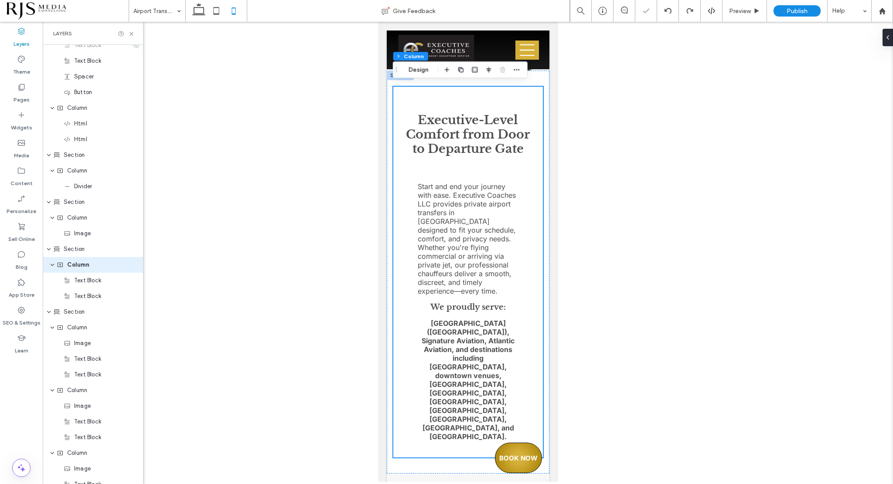
type input "**"
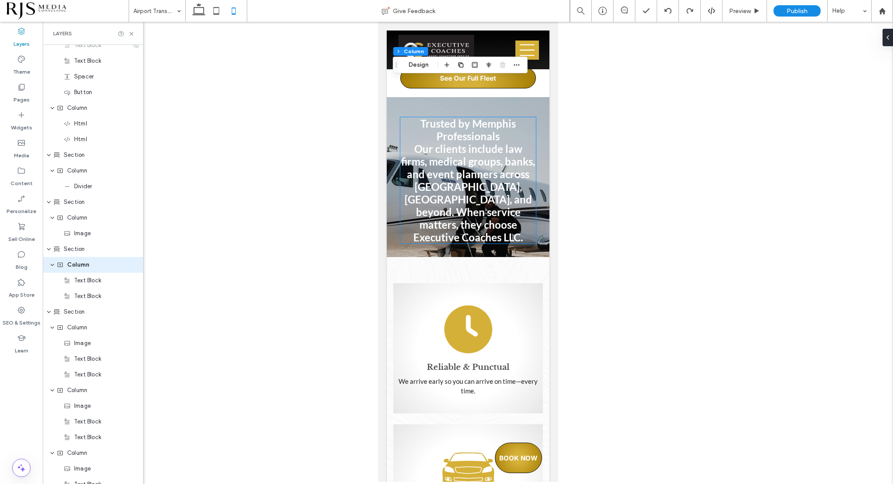
scroll to position [2876, 0]
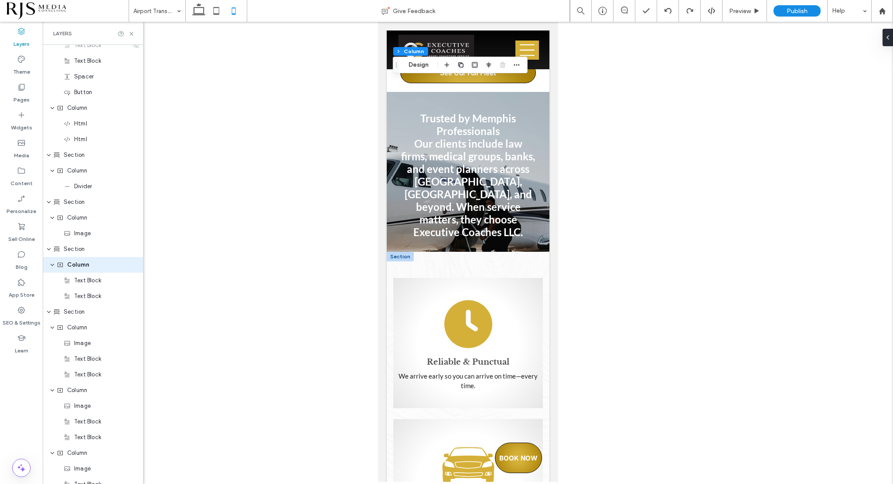
click at [405, 252] on div at bounding box center [399, 257] width 27 height 10
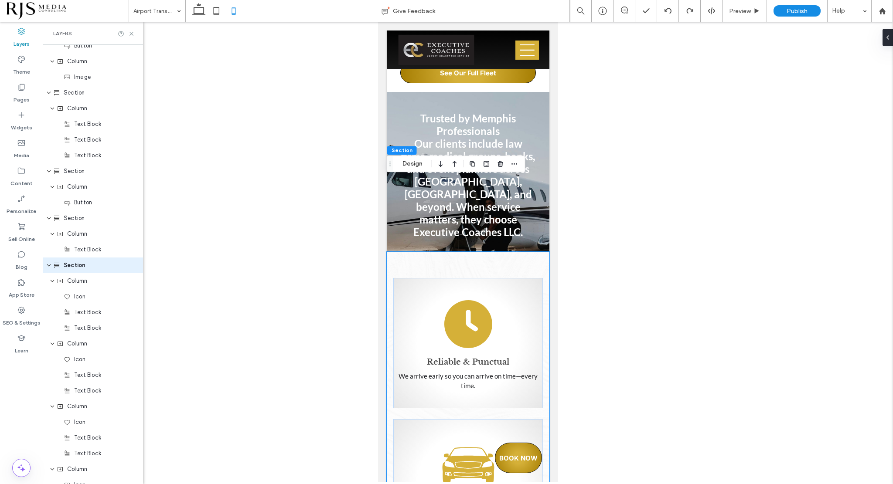
scroll to position [1655, 0]
click at [441, 165] on use "button" at bounding box center [440, 164] width 4 height 6
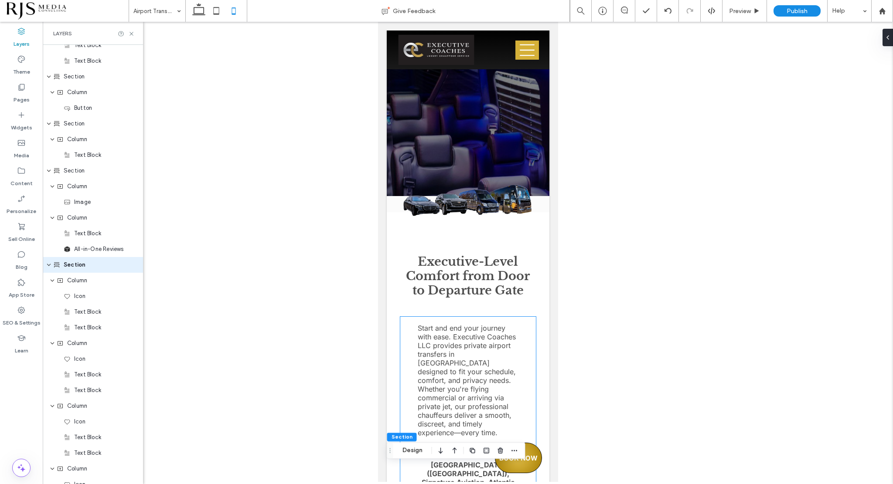
scroll to position [393, 0]
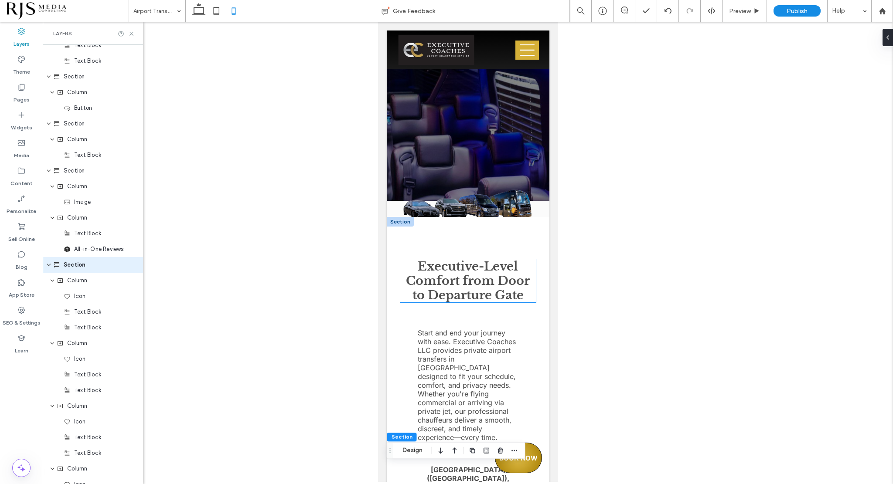
click at [492, 291] on strong "Executive-Level Comfort from Door to Departure Gate" at bounding box center [467, 280] width 124 height 43
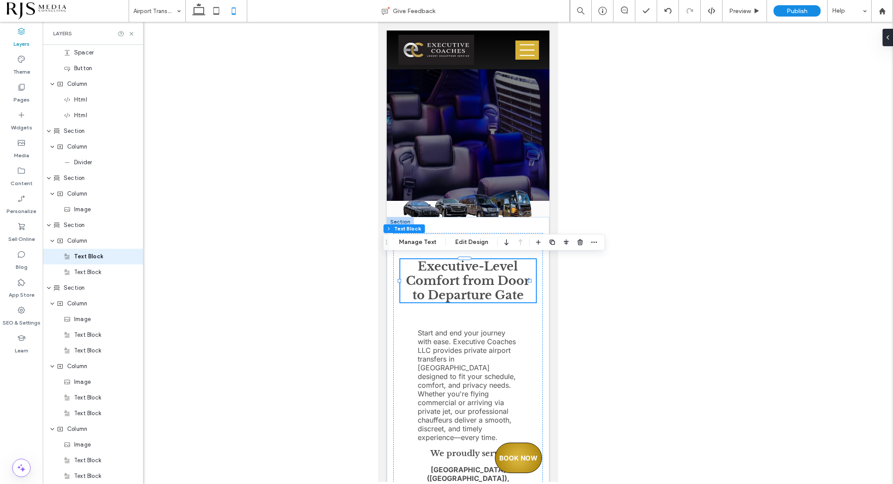
scroll to position [917, 0]
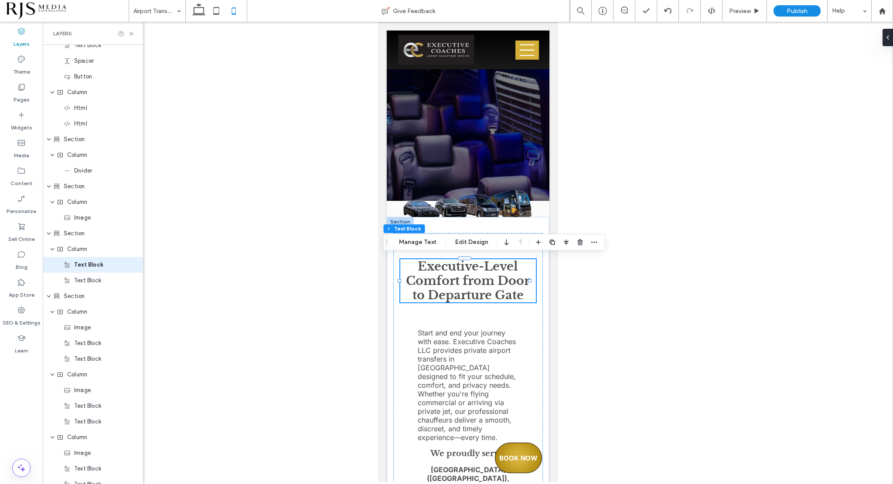
click at [492, 291] on strong "Executive-Level Comfort from Door to Departure Gate" at bounding box center [467, 280] width 124 height 43
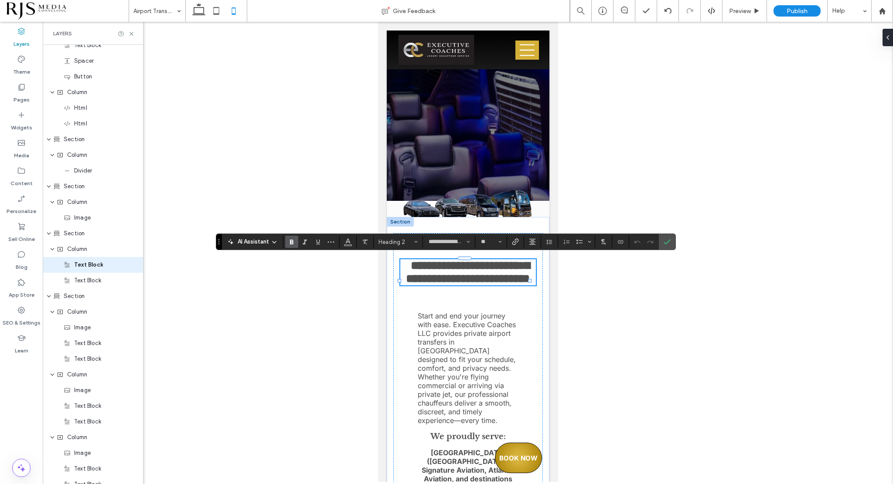
type input "**********"
type input "**"
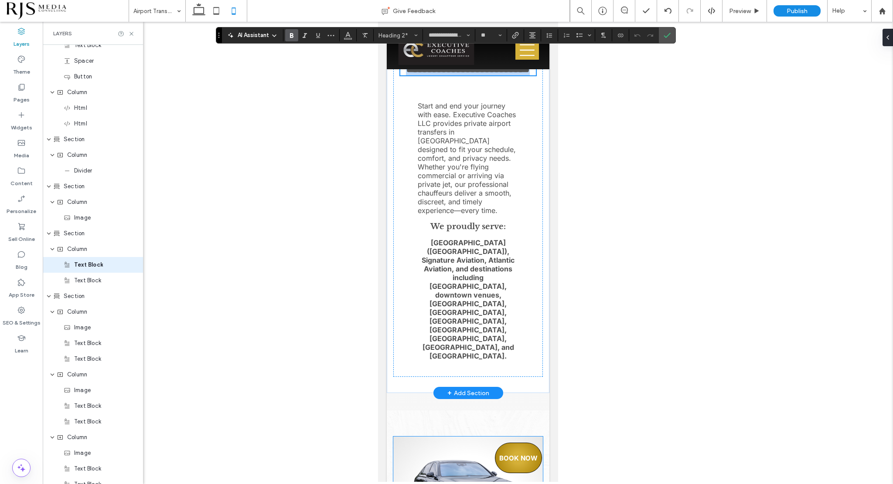
scroll to position [742, 0]
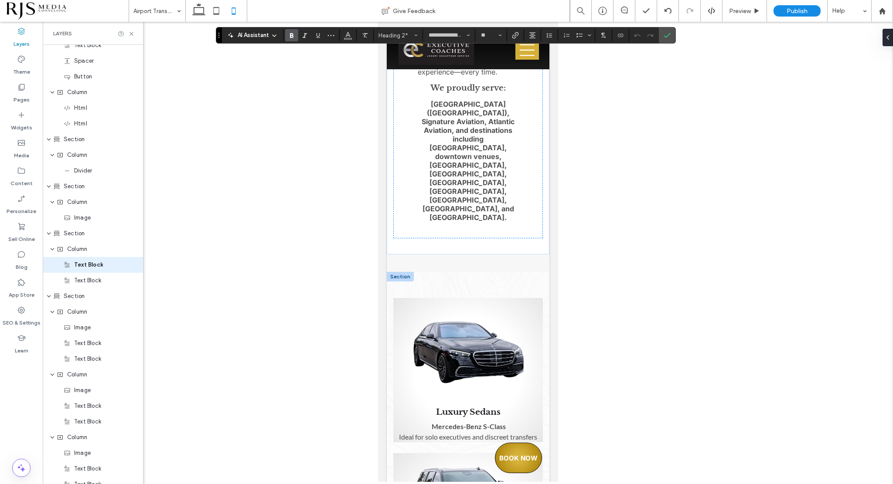
click at [401, 272] on div at bounding box center [399, 277] width 27 height 10
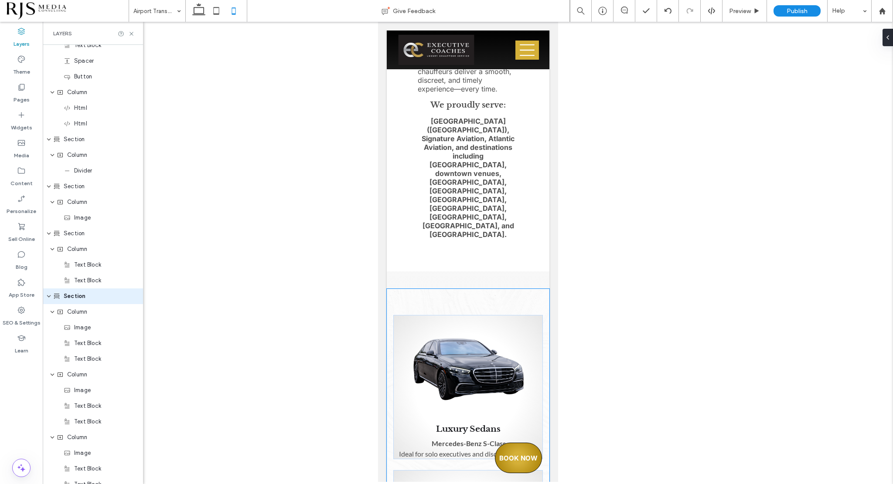
scroll to position [949, 0]
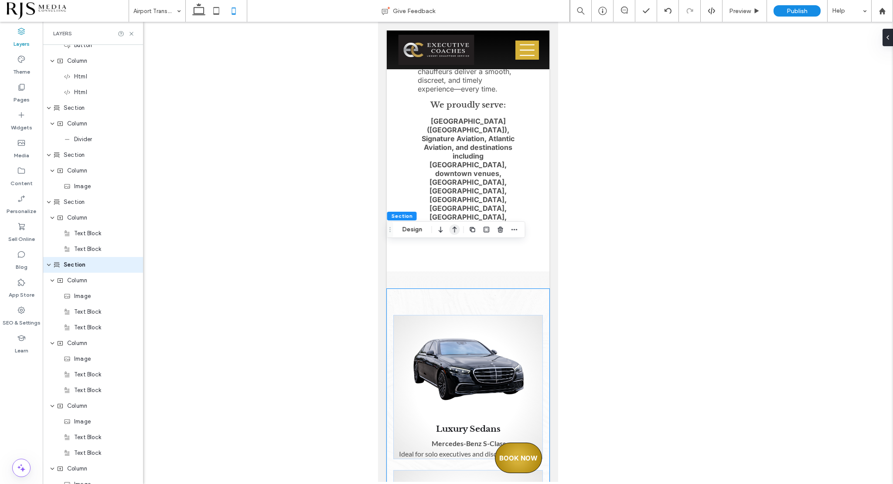
click at [452, 231] on icon "button" at bounding box center [454, 230] width 10 height 16
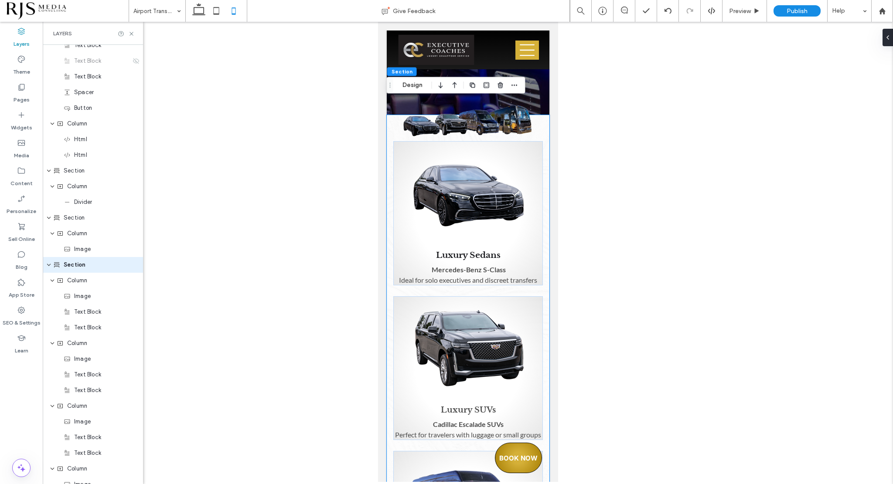
scroll to position [491, 0]
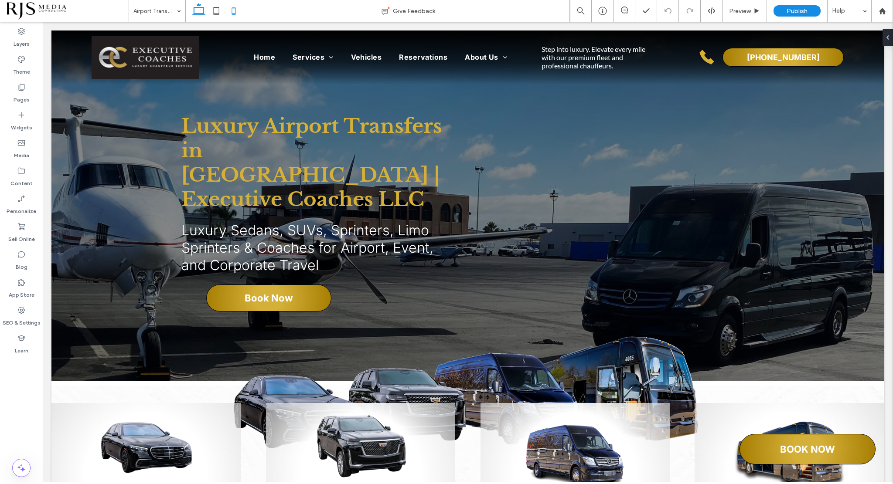
click at [230, 10] on icon at bounding box center [233, 10] width 17 height 17
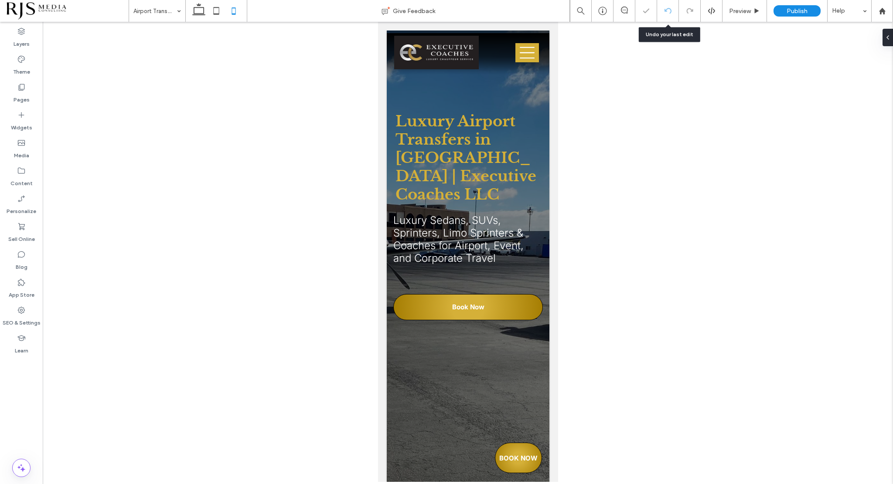
click at [666, 11] on use at bounding box center [667, 11] width 7 height 6
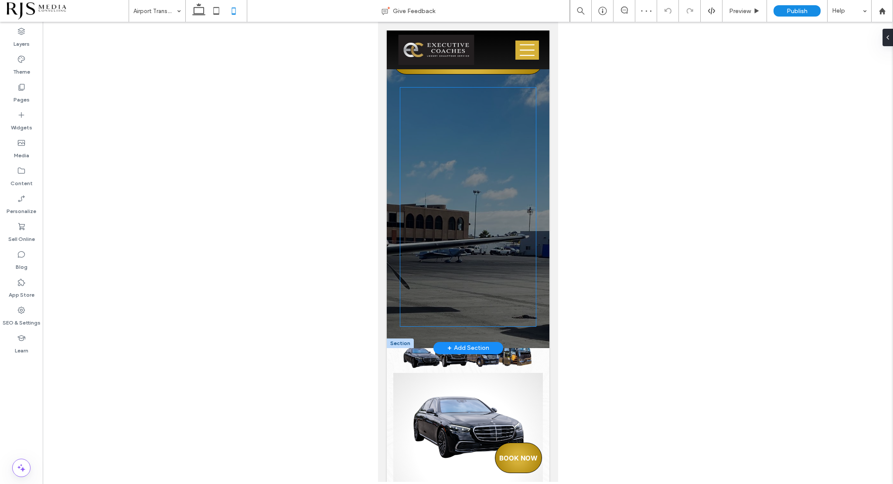
scroll to position [305, 0]
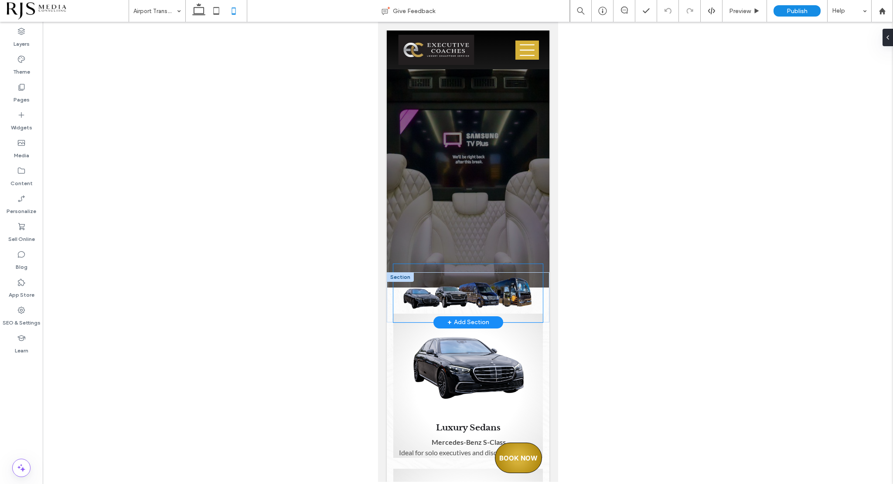
click at [508, 289] on img at bounding box center [467, 293] width 149 height 41
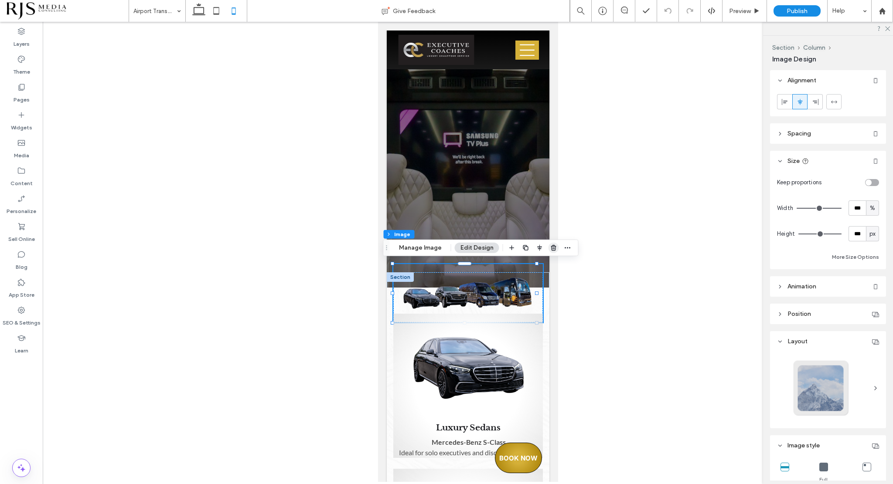
click at [553, 249] on icon "button" at bounding box center [553, 247] width 7 height 7
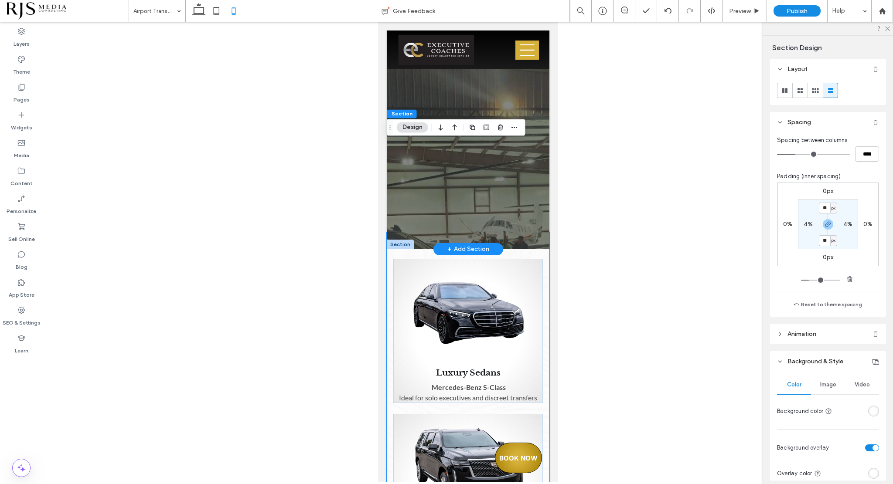
scroll to position [0, 0]
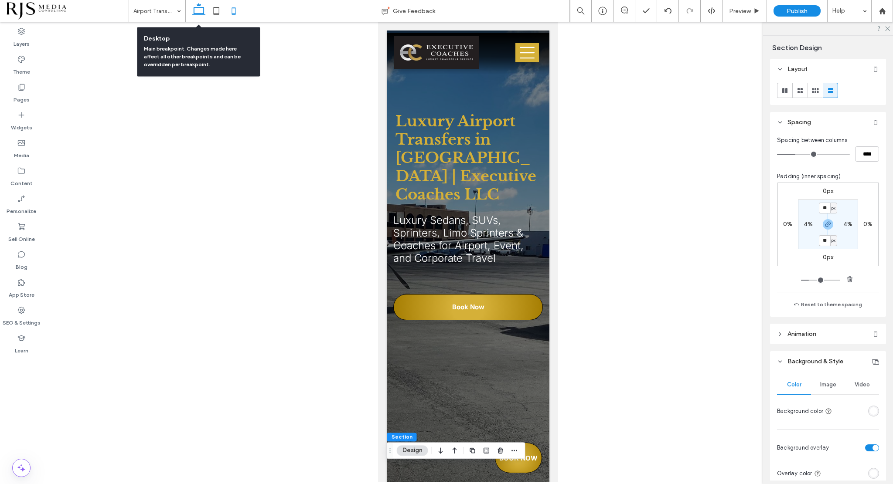
click at [200, 14] on use at bounding box center [198, 9] width 13 height 12
type input "**"
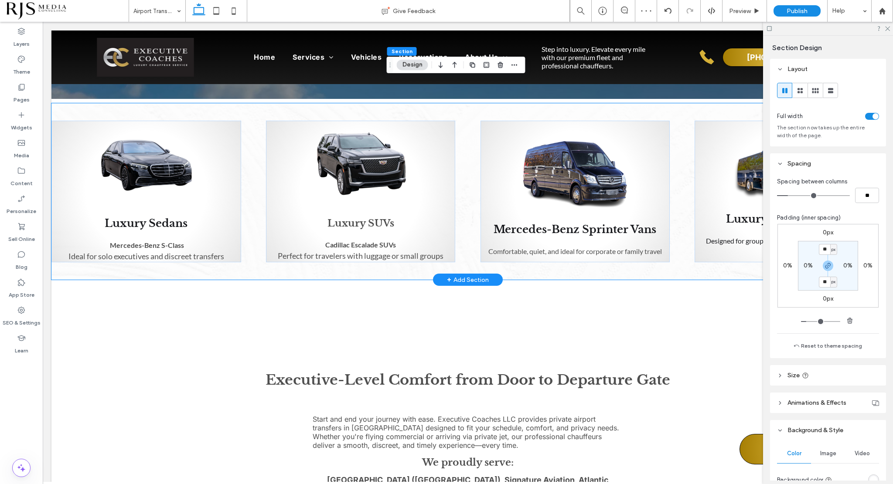
scroll to position [349, 0]
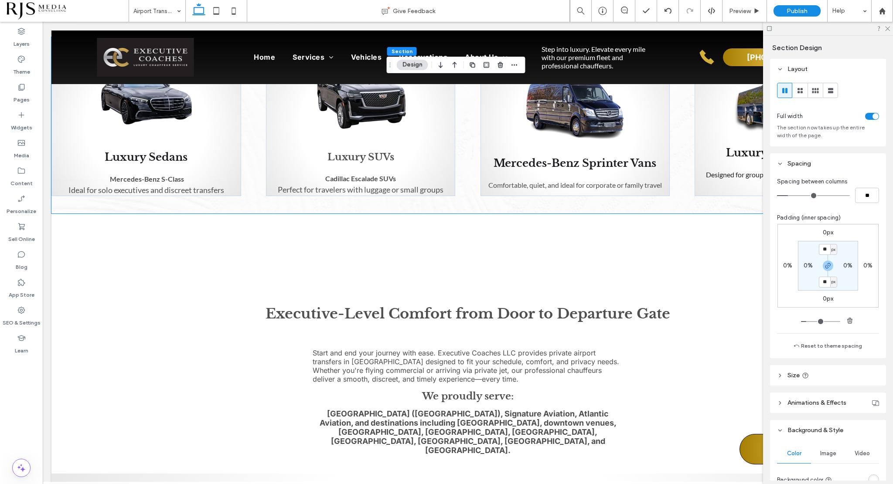
click at [883, 11] on use at bounding box center [881, 10] width 7 height 7
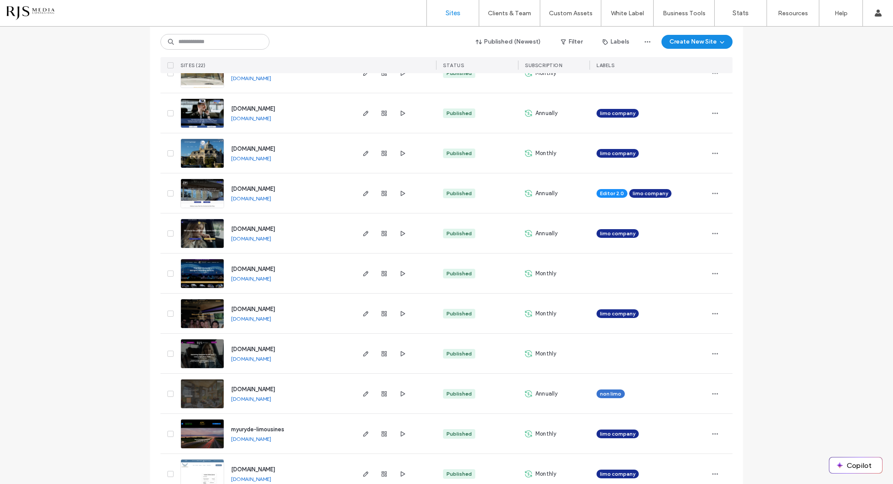
scroll to position [131, 0]
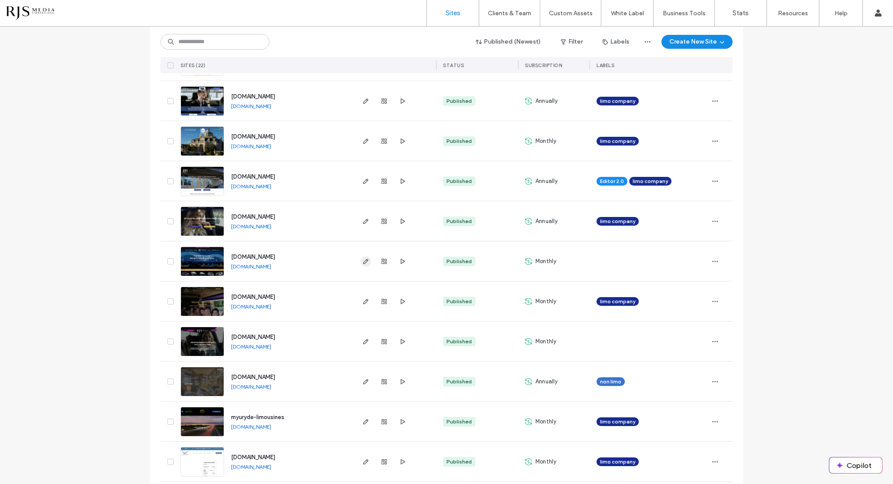
click at [362, 259] on icon "button" at bounding box center [365, 261] width 7 height 7
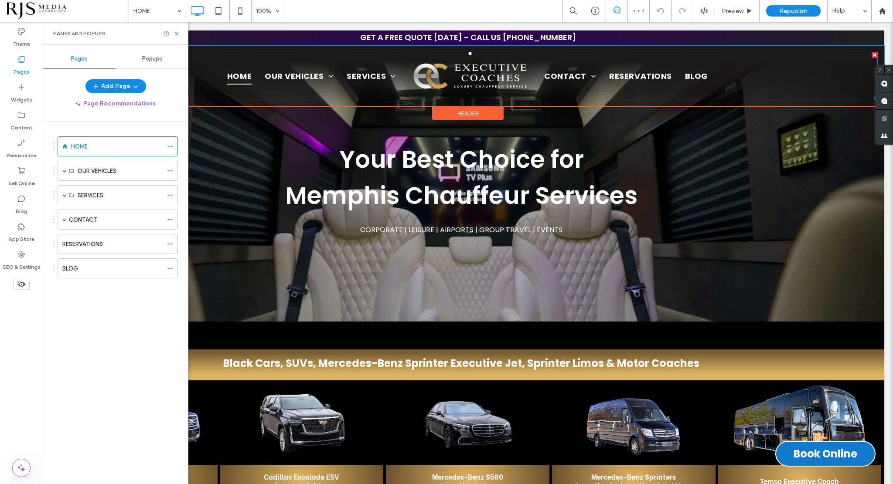
click at [431, 78] on img at bounding box center [469, 76] width 131 height 42
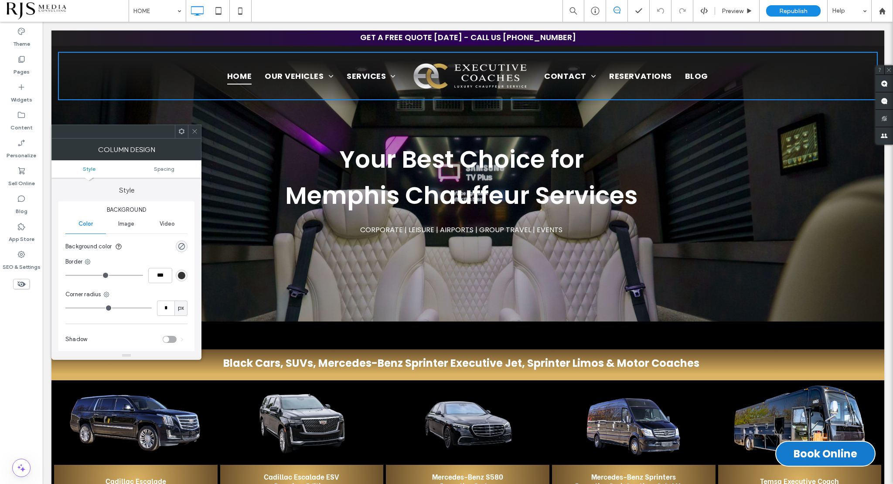
click at [131, 223] on span "Image" at bounding box center [126, 224] width 16 height 7
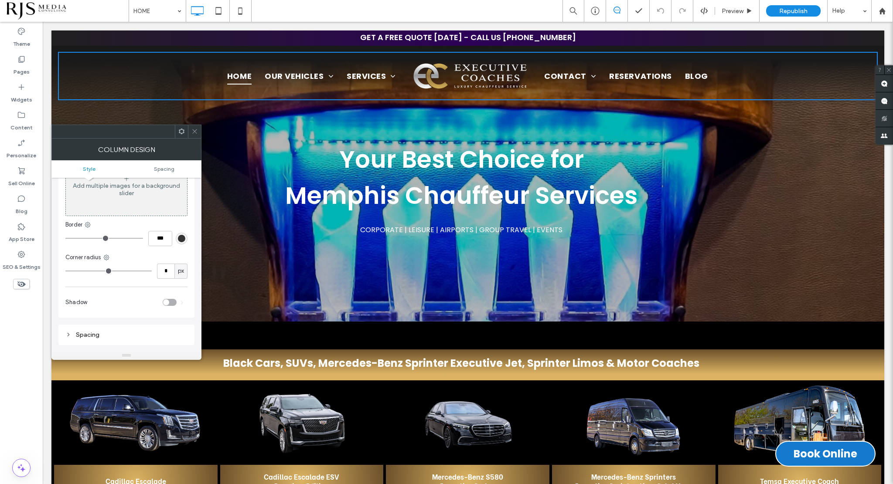
scroll to position [44, 0]
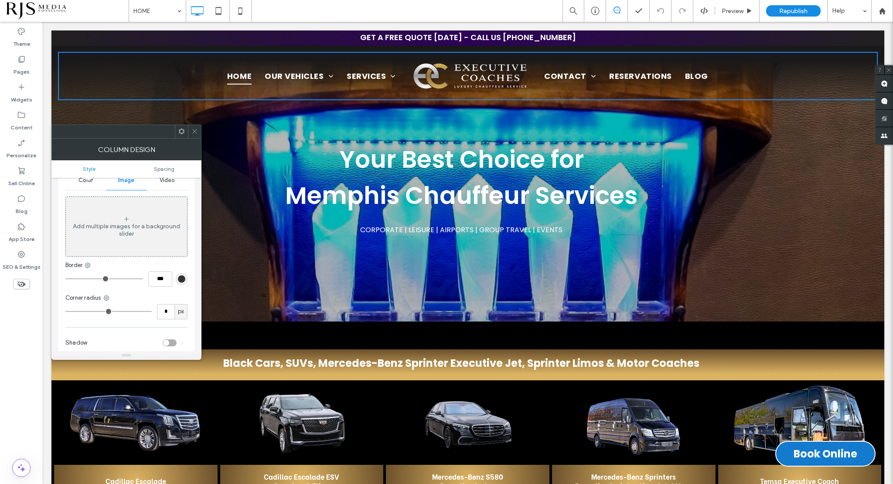
click at [194, 134] on icon at bounding box center [194, 131] width 7 height 7
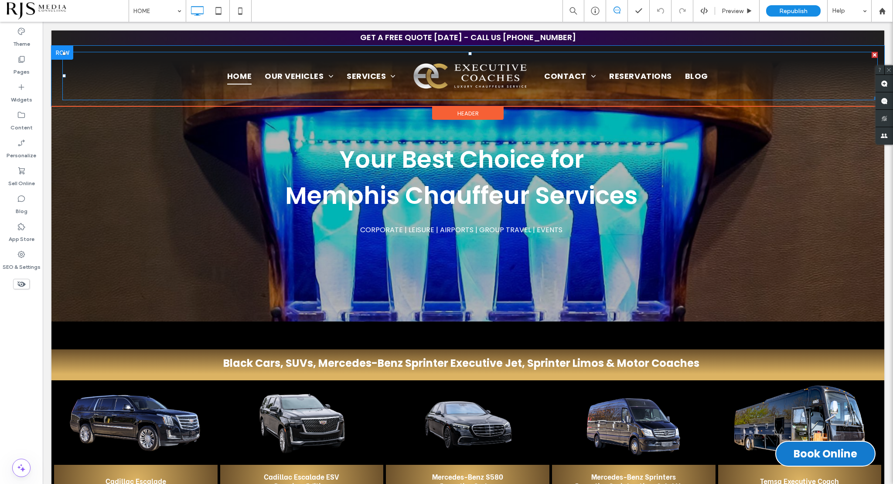
click at [465, 81] on img at bounding box center [469, 76] width 131 height 42
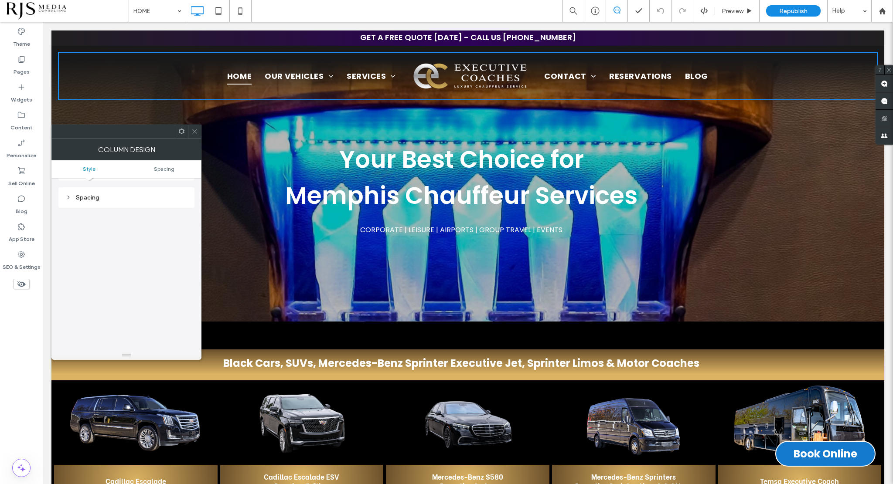
scroll to position [177, 0]
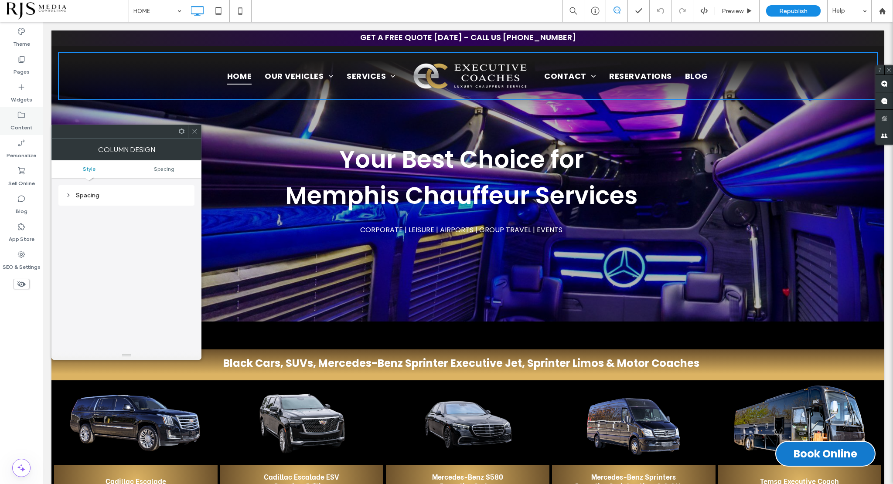
click at [15, 113] on div "Content" at bounding box center [21, 121] width 43 height 28
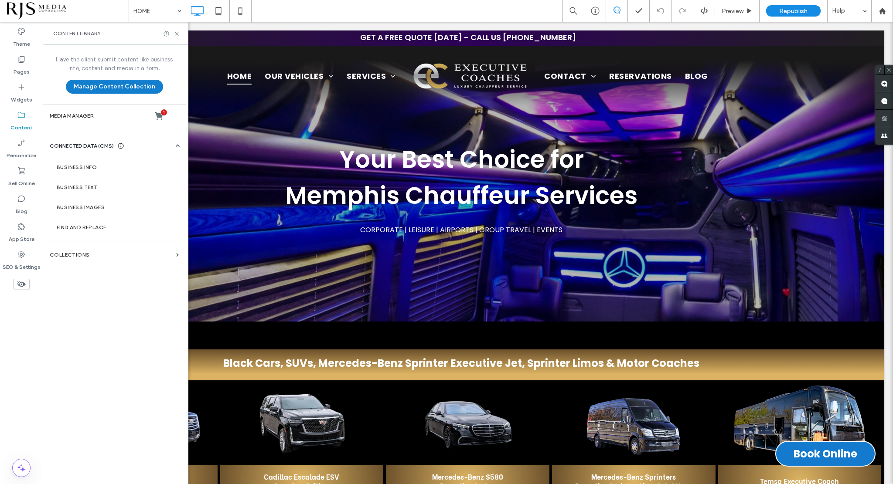
click at [105, 86] on button "Manage Content Collection" at bounding box center [114, 87] width 97 height 14
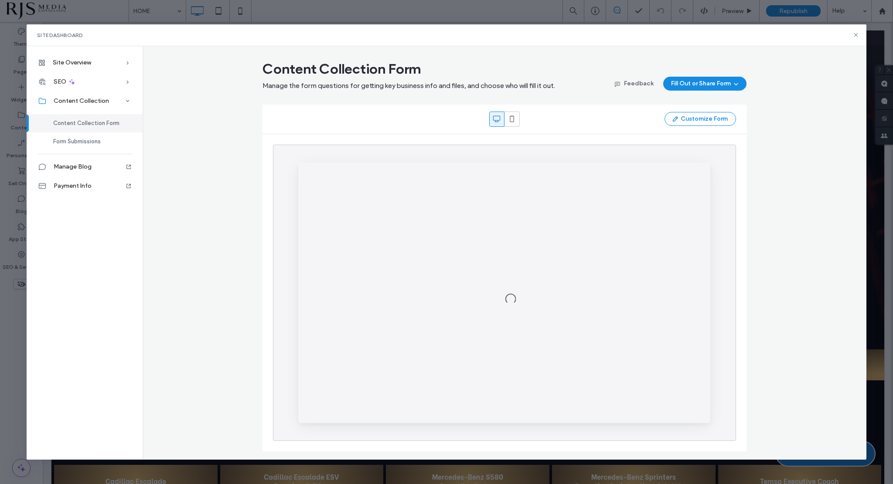
scroll to position [0, 0]
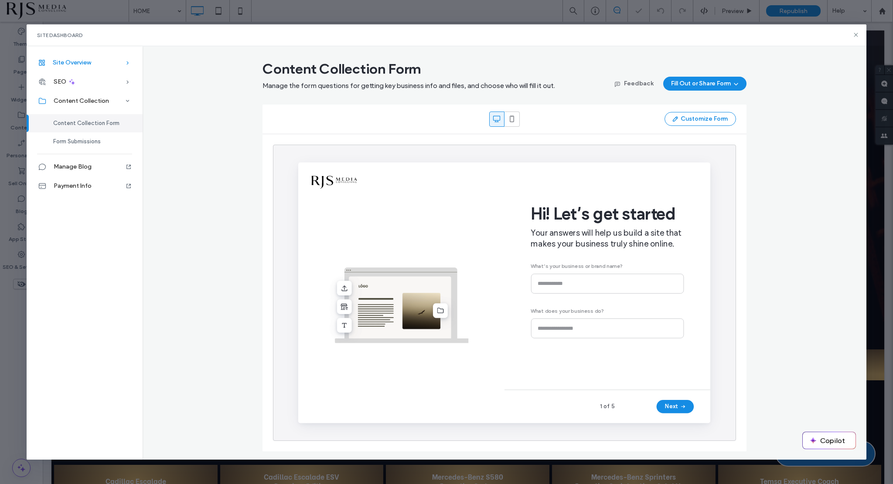
click at [76, 61] on span "Site Overview" at bounding box center [72, 62] width 38 height 7
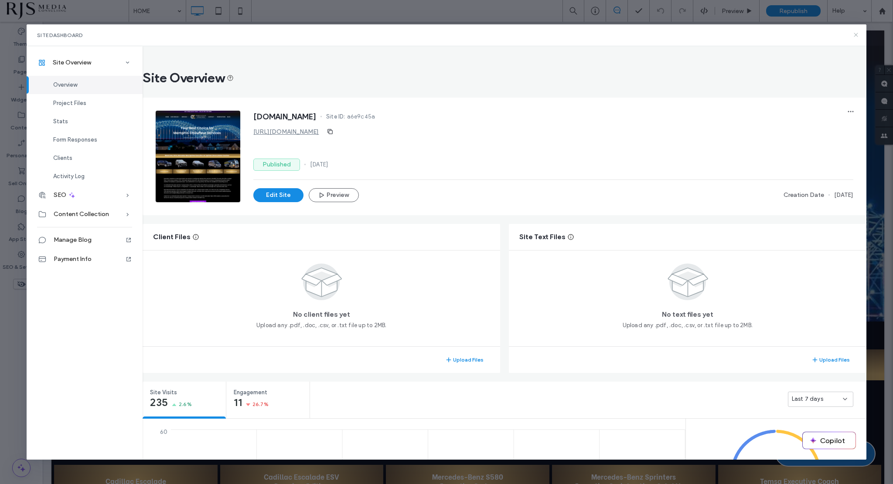
click at [854, 37] on icon at bounding box center [855, 34] width 7 height 7
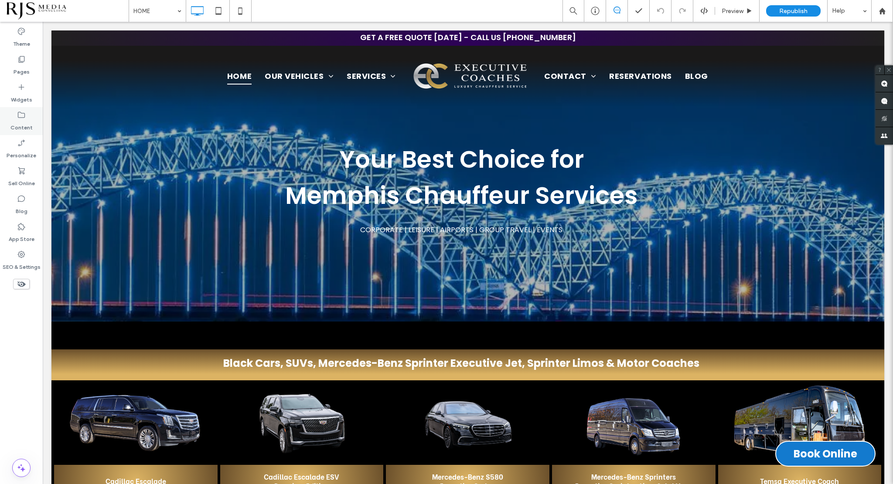
click at [23, 124] on label "Content" at bounding box center [21, 125] width 22 height 12
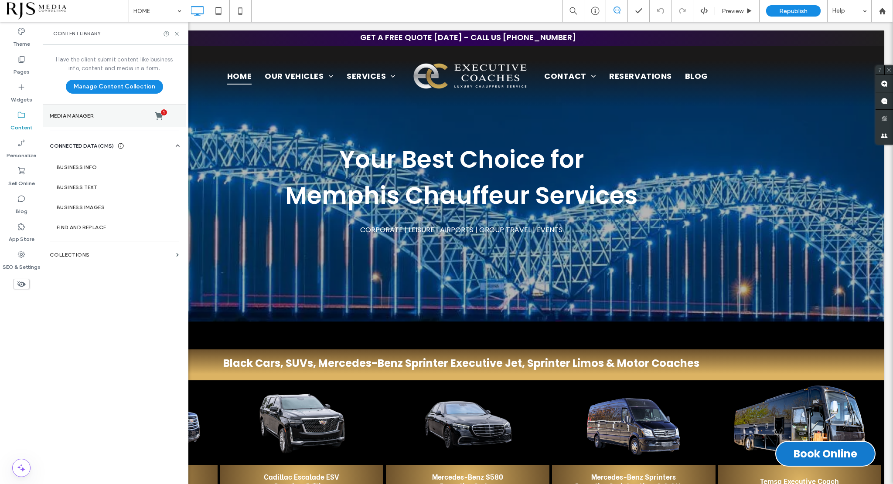
click at [82, 119] on label "Media Manager 1" at bounding box center [114, 116] width 129 height 9
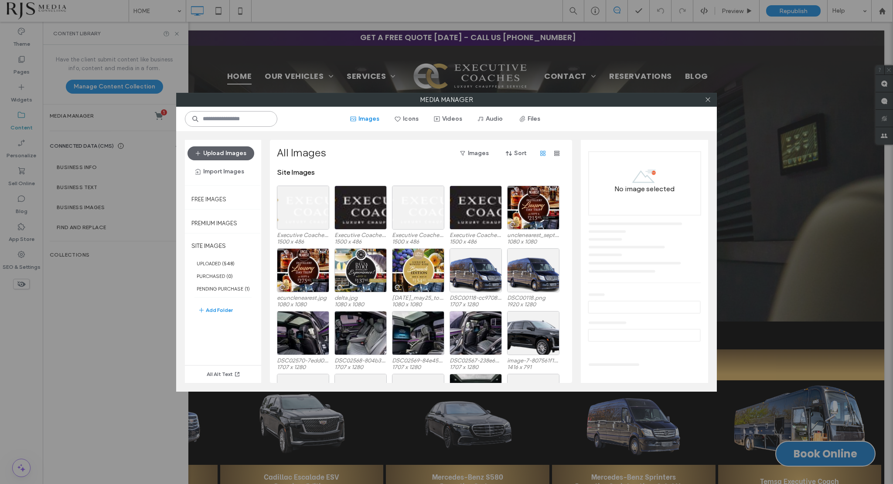
click at [254, 119] on input at bounding box center [231, 119] width 92 height 16
drag, startPoint x: 304, startPoint y: 223, endPoint x: 305, endPoint y: 206, distance: 17.0
click at [305, 206] on div "Select" at bounding box center [303, 208] width 52 height 44
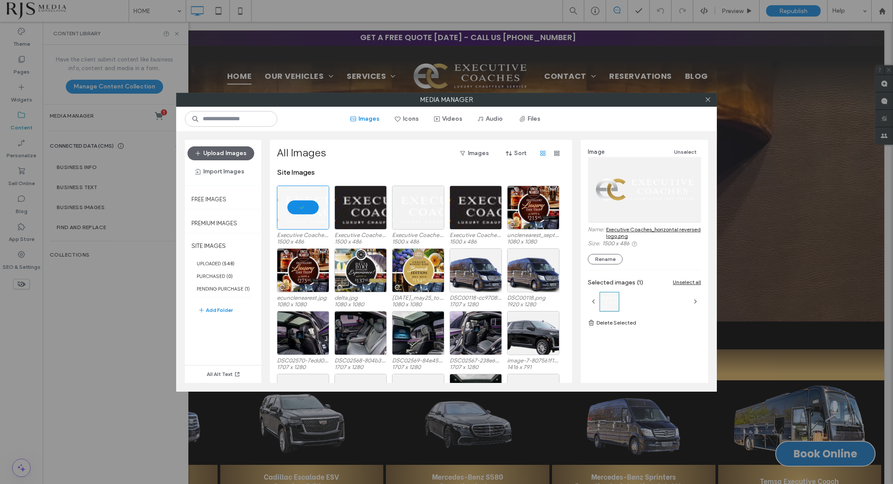
click at [638, 228] on link "Executive Coaches_horizontal reversed logo.png" at bounding box center [653, 232] width 95 height 13
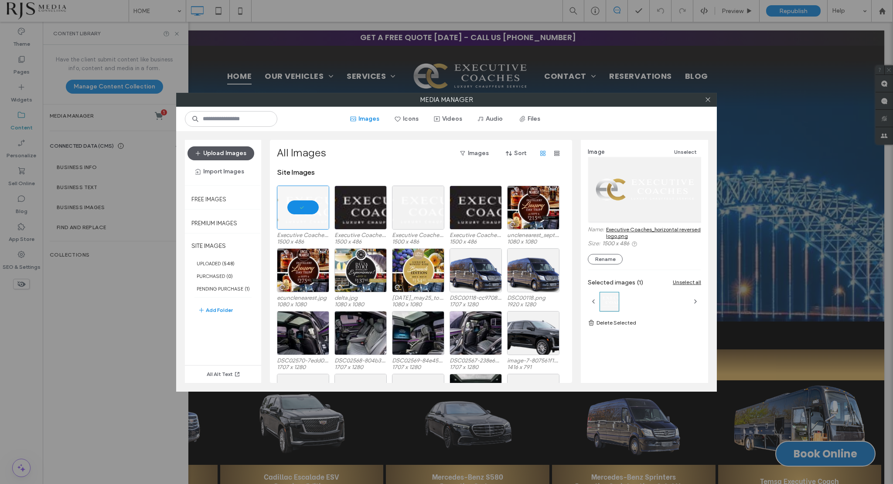
click at [226, 149] on button "Upload Images" at bounding box center [220, 153] width 67 height 14
click at [711, 100] on div at bounding box center [707, 99] width 13 height 13
click at [706, 102] on icon at bounding box center [707, 99] width 7 height 7
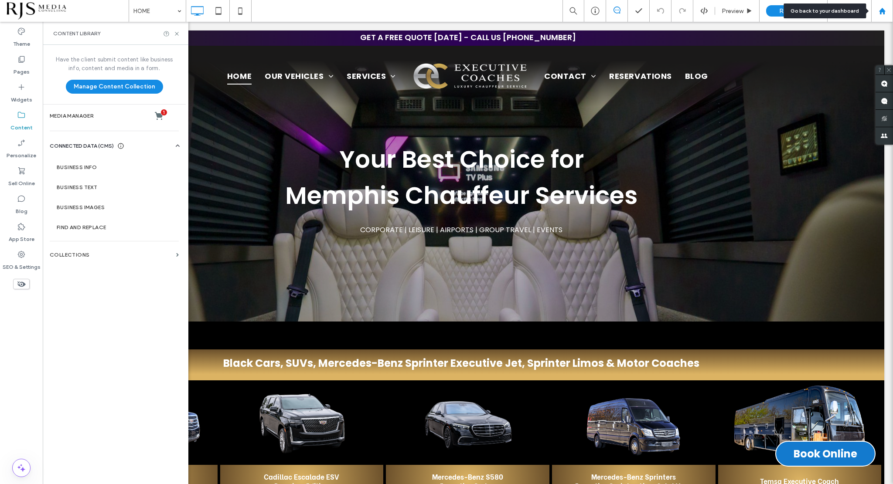
click at [882, 12] on use at bounding box center [881, 10] width 7 height 7
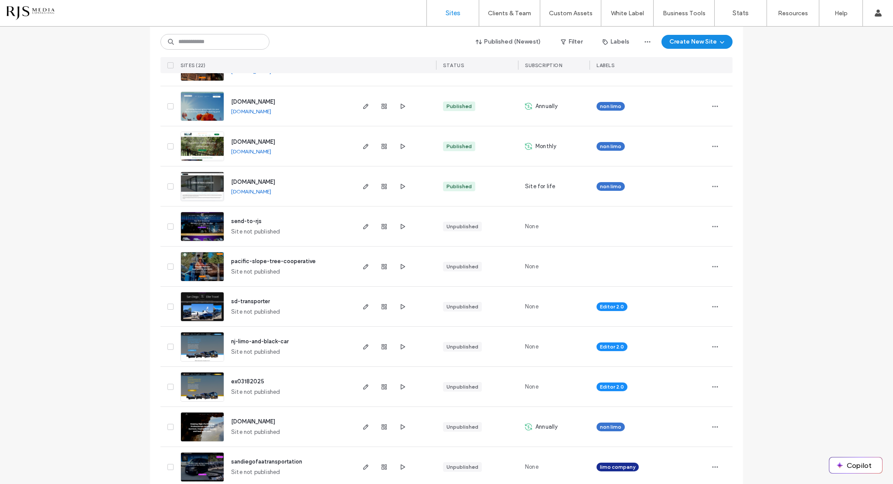
scroll to position [580, 0]
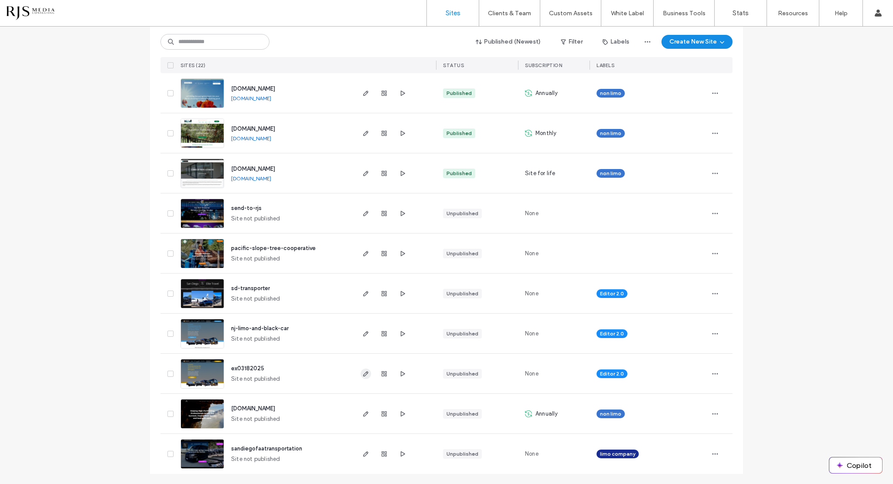
click at [363, 375] on use "button" at bounding box center [365, 373] width 5 height 5
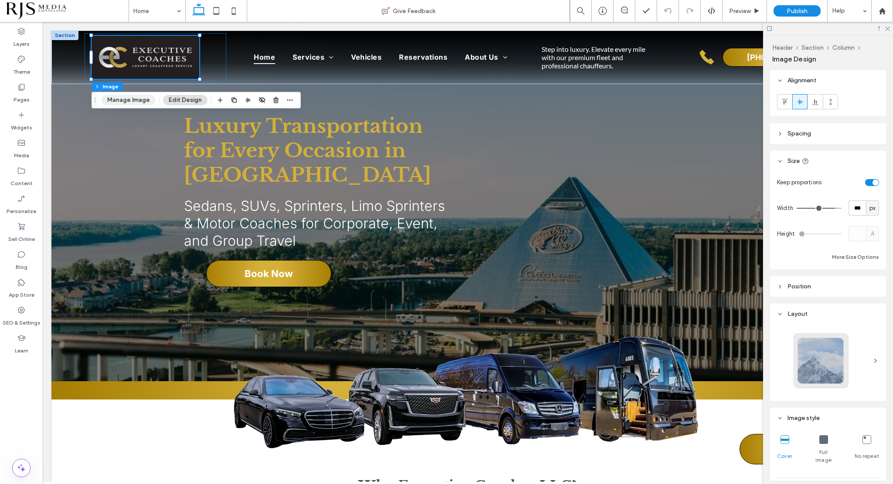
click at [142, 98] on button "Manage Image" at bounding box center [129, 100] width 54 height 10
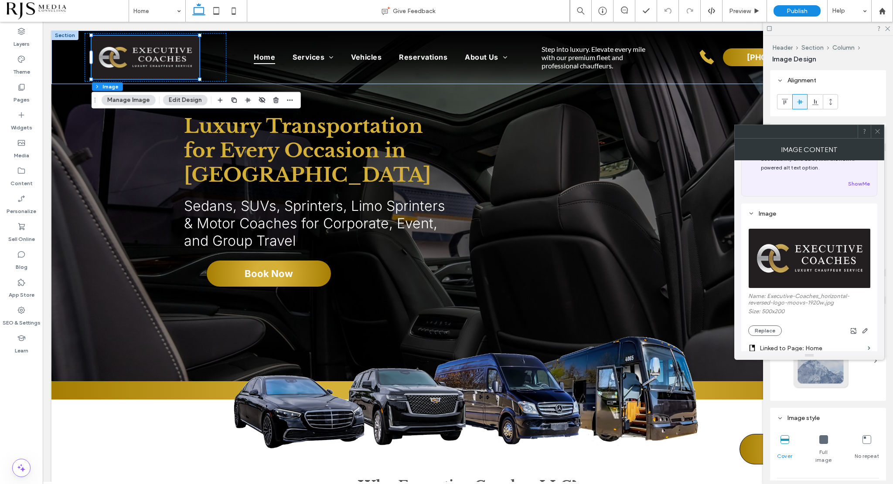
scroll to position [131, 0]
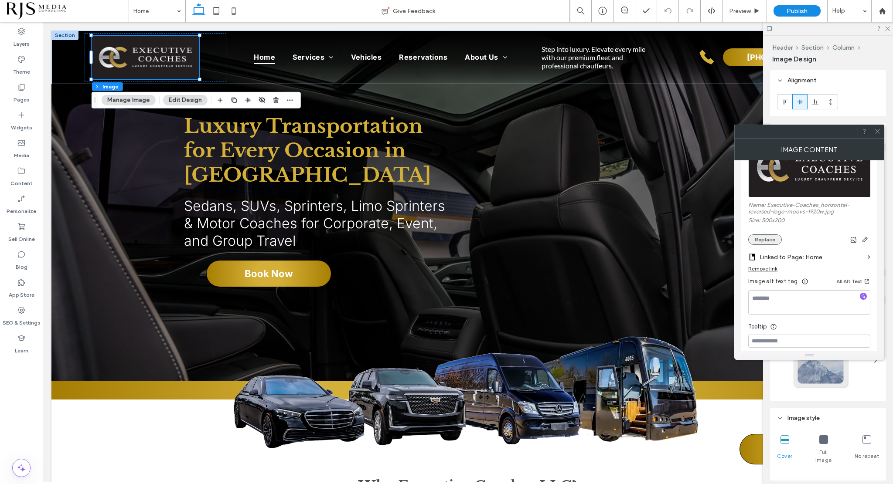
click at [774, 242] on button "Replace" at bounding box center [765, 239] width 34 height 10
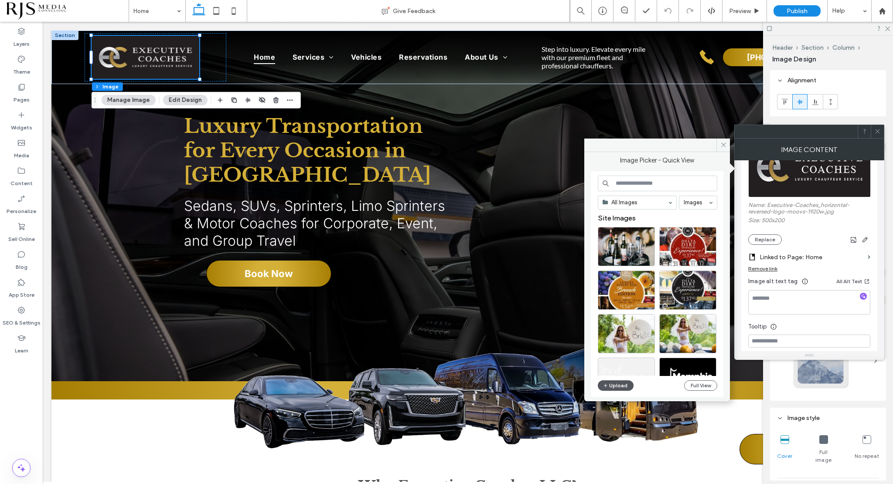
click at [624, 383] on button "Upload" at bounding box center [616, 385] width 36 height 10
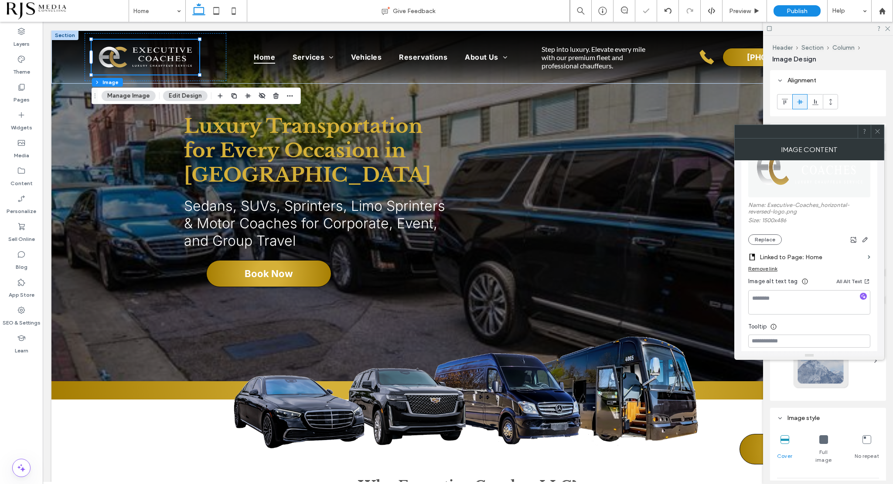
click at [876, 131] on icon at bounding box center [877, 131] width 7 height 7
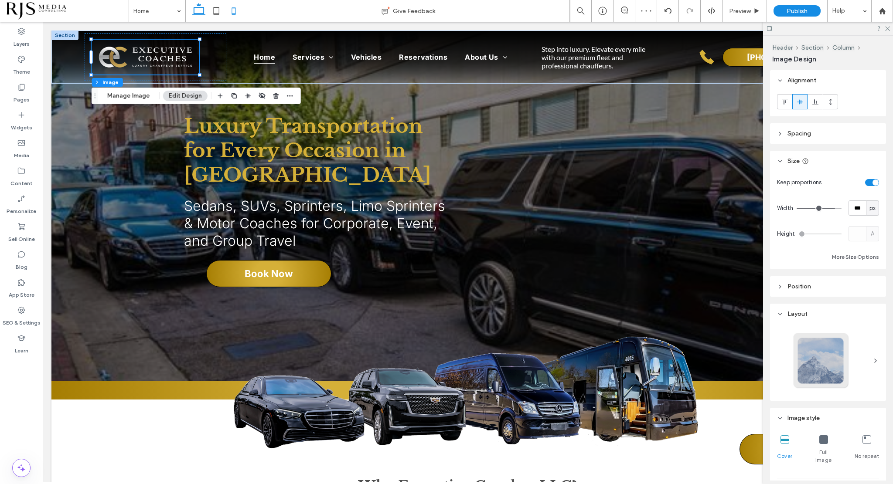
click at [234, 8] on use at bounding box center [233, 10] width 4 height 7
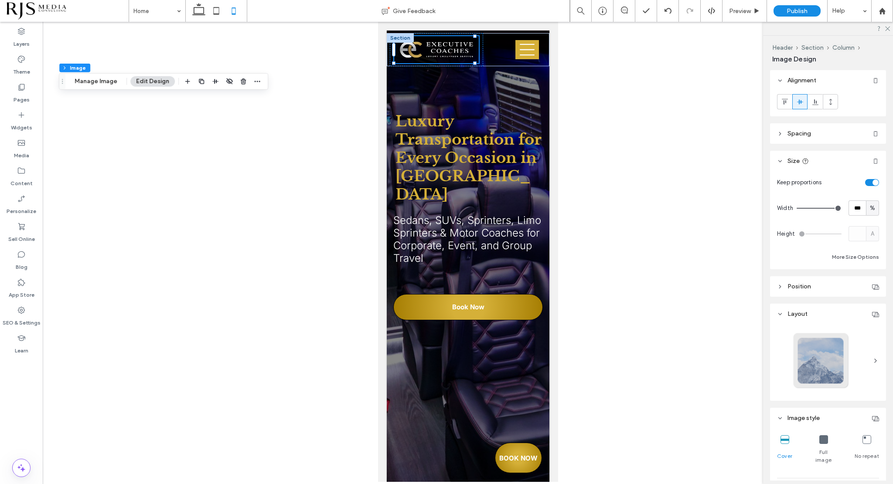
click at [307, 176] on div at bounding box center [468, 252] width 850 height 460
click at [634, 140] on div at bounding box center [468, 252] width 850 height 460
click at [200, 12] on icon at bounding box center [198, 10] width 17 height 17
type input "***"
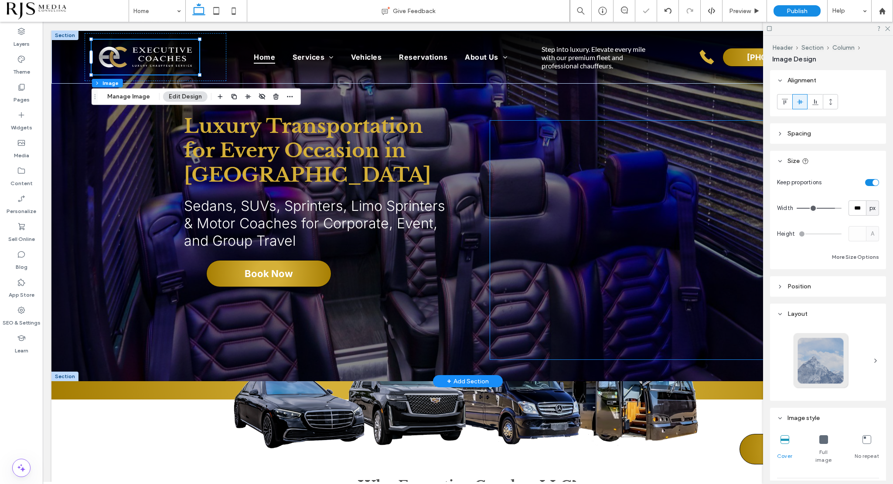
click at [622, 168] on div at bounding box center [666, 240] width 353 height 239
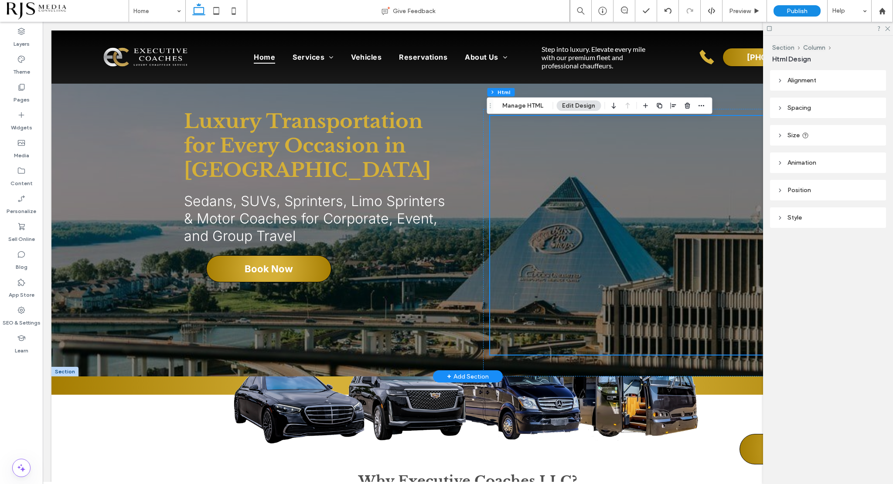
scroll to position [0, 0]
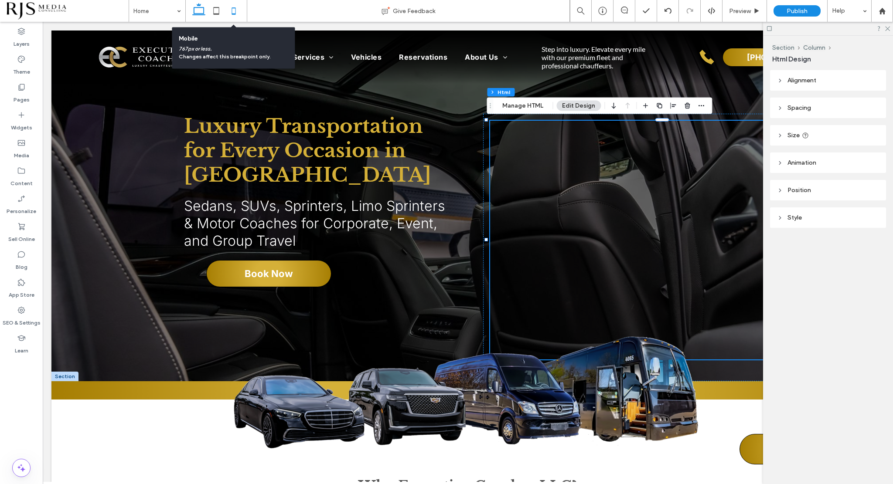
click at [235, 8] on icon at bounding box center [233, 10] width 17 height 17
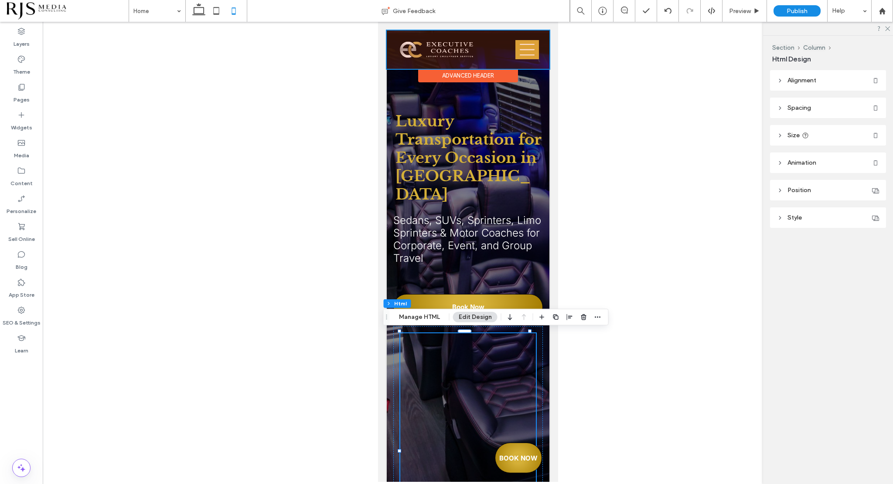
click at [518, 50] on div at bounding box center [467, 50] width 163 height 38
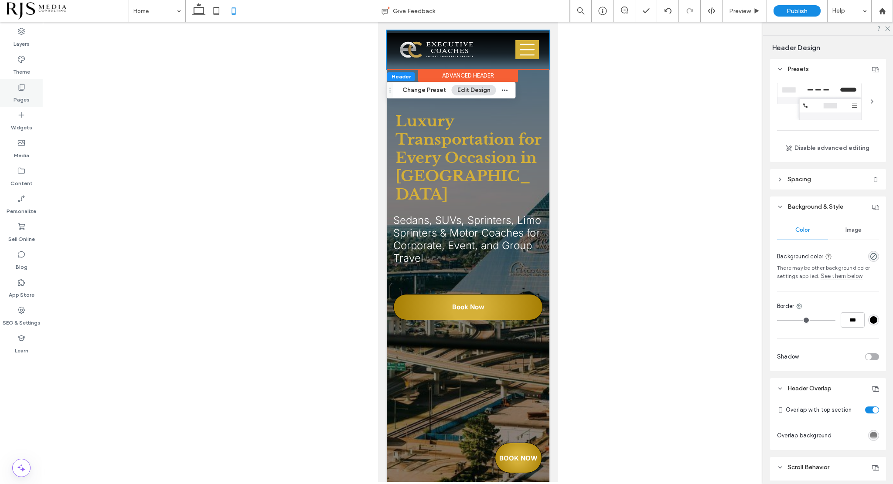
click at [24, 90] on icon at bounding box center [21, 87] width 9 height 9
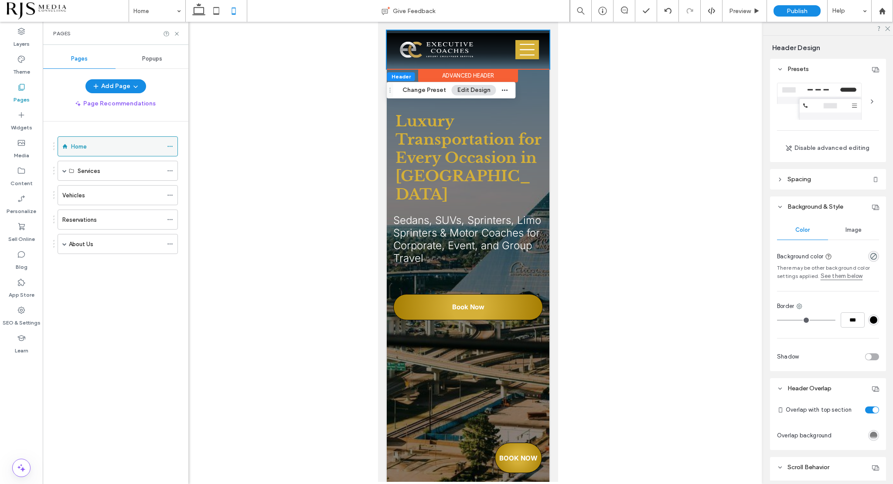
click at [113, 140] on div "Home" at bounding box center [117, 146] width 92 height 19
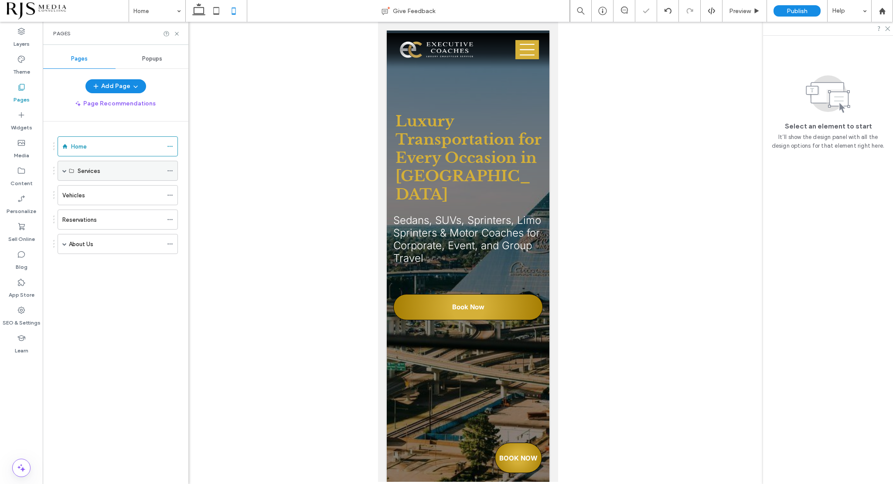
click at [65, 171] on span at bounding box center [64, 171] width 4 height 4
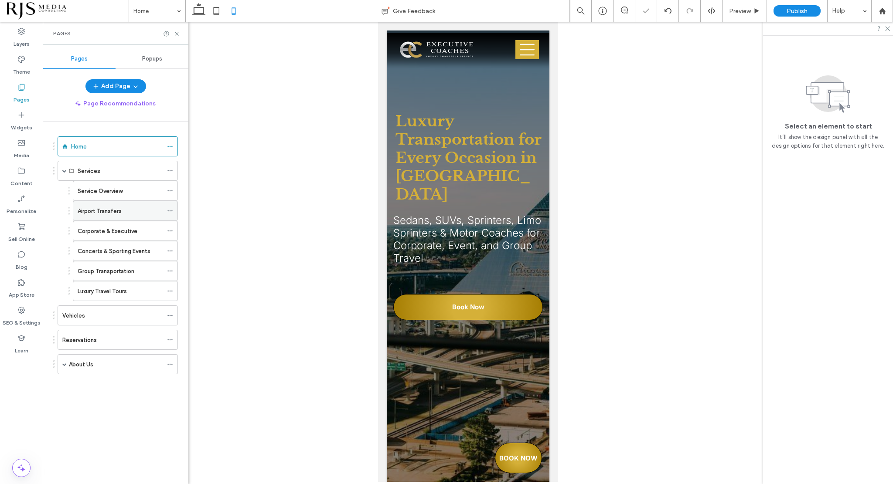
click at [111, 212] on label "Airport Transfers" at bounding box center [100, 211] width 44 height 15
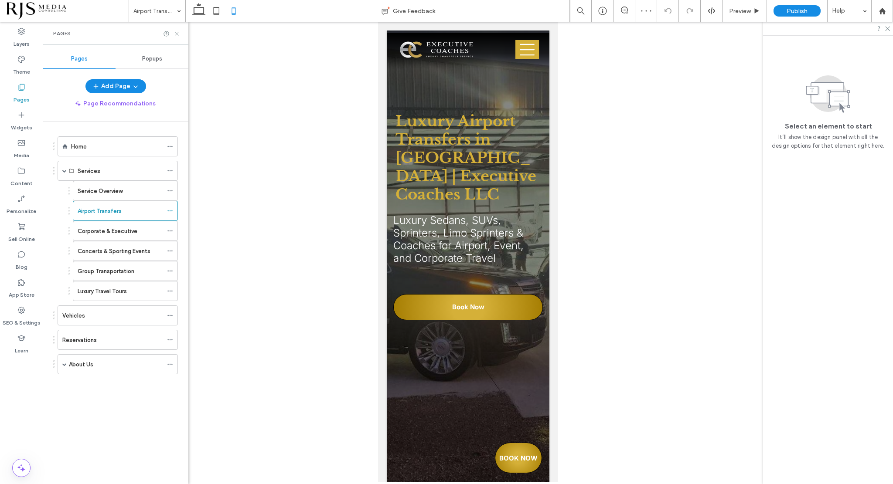
click at [177, 34] on use at bounding box center [176, 33] width 3 height 3
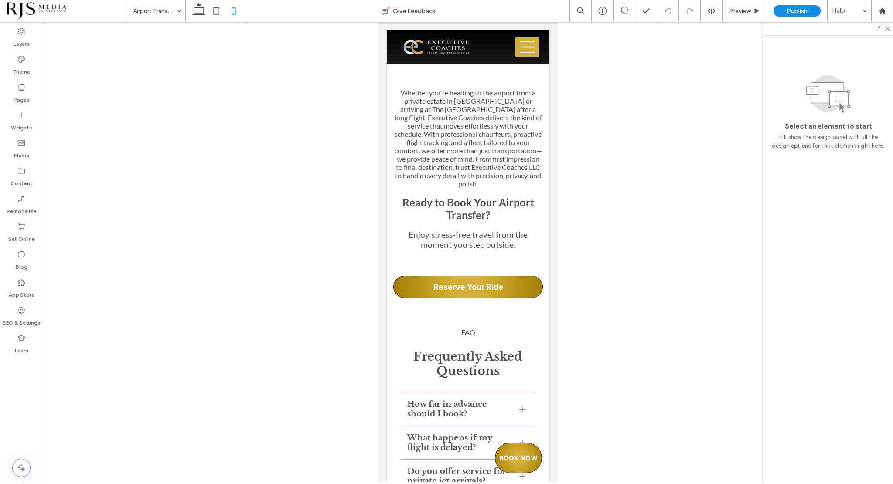
scroll to position [4794, 0]
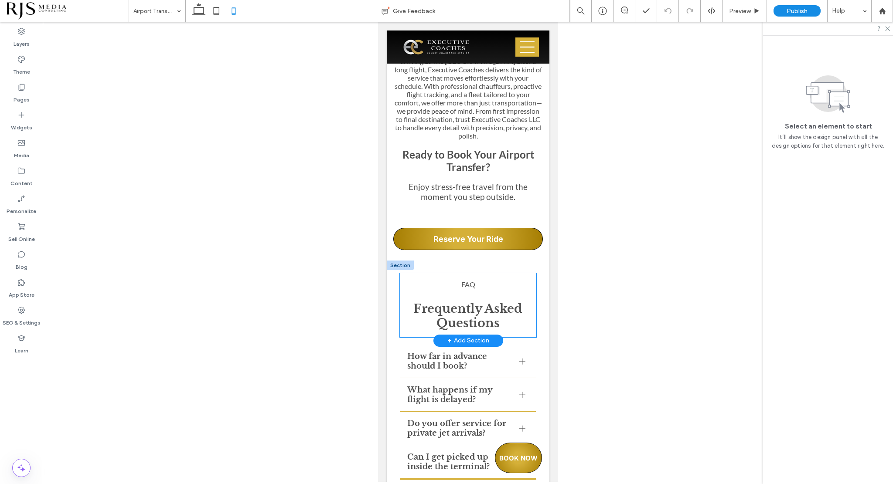
click at [504, 273] on div "Faq Frequently Asked Questions" at bounding box center [467, 305] width 136 height 64
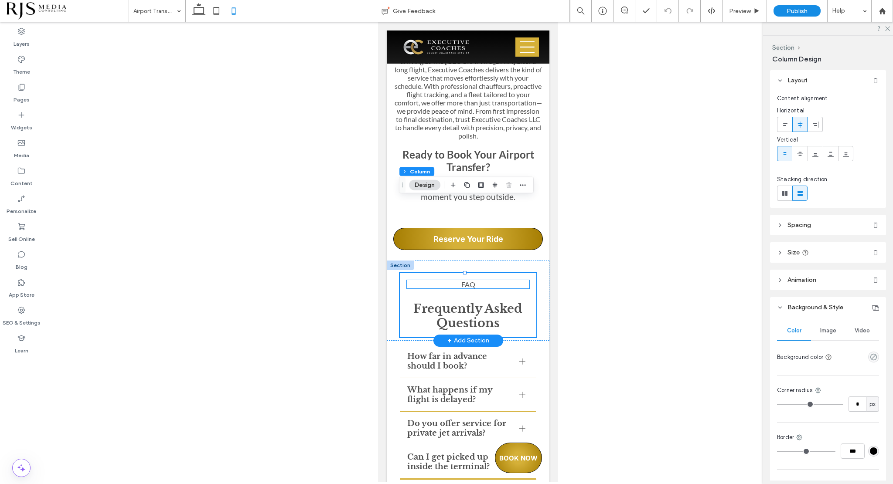
click at [503, 280] on p "Faq" at bounding box center [467, 284] width 122 height 8
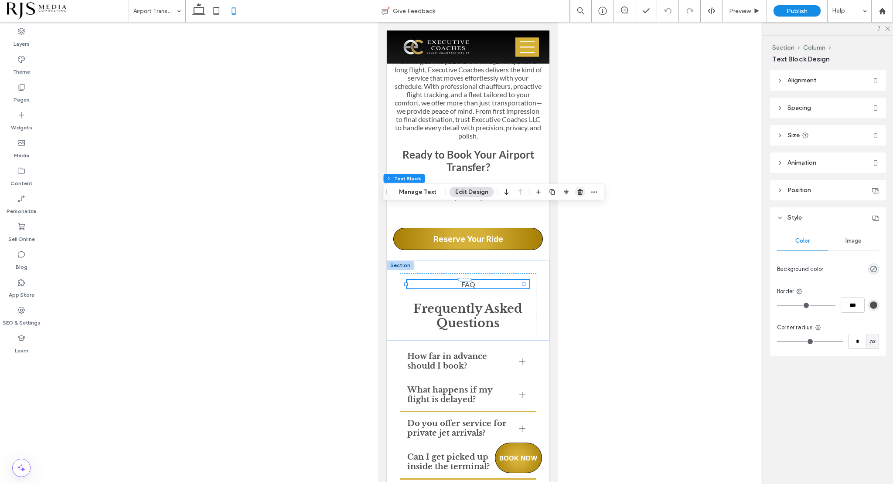
click at [577, 190] on icon "button" at bounding box center [580, 192] width 7 height 7
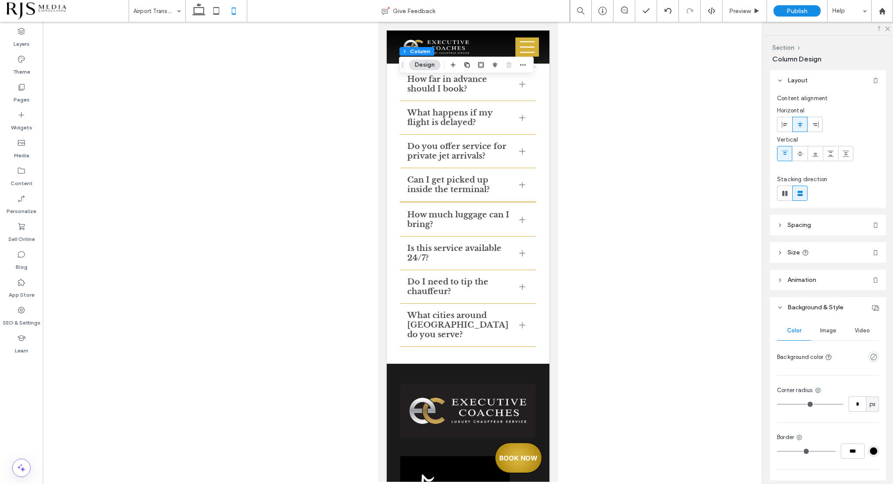
scroll to position [5056, 0]
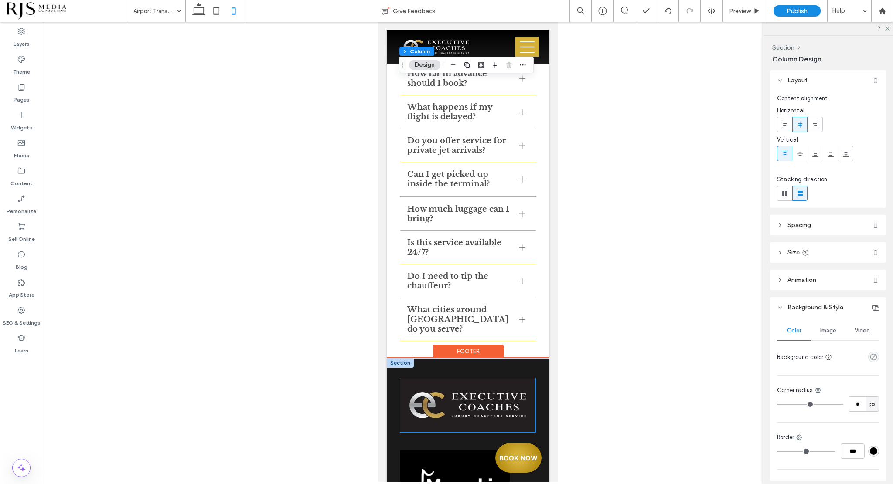
click at [487, 378] on img at bounding box center [467, 405] width 135 height 54
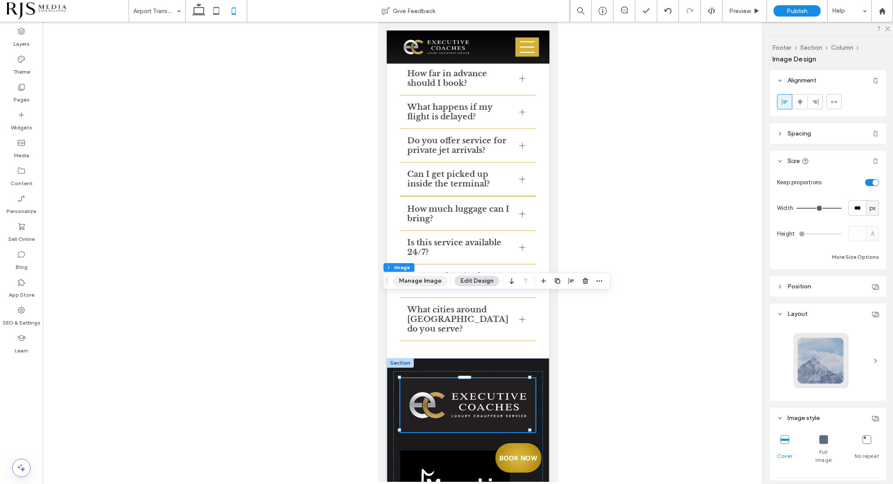
click at [428, 280] on button "Manage Image" at bounding box center [420, 281] width 54 height 10
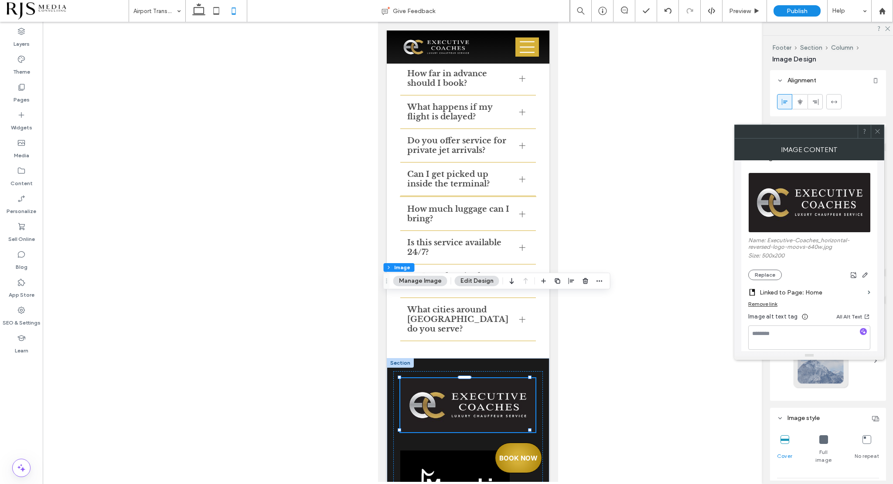
scroll to position [131, 0]
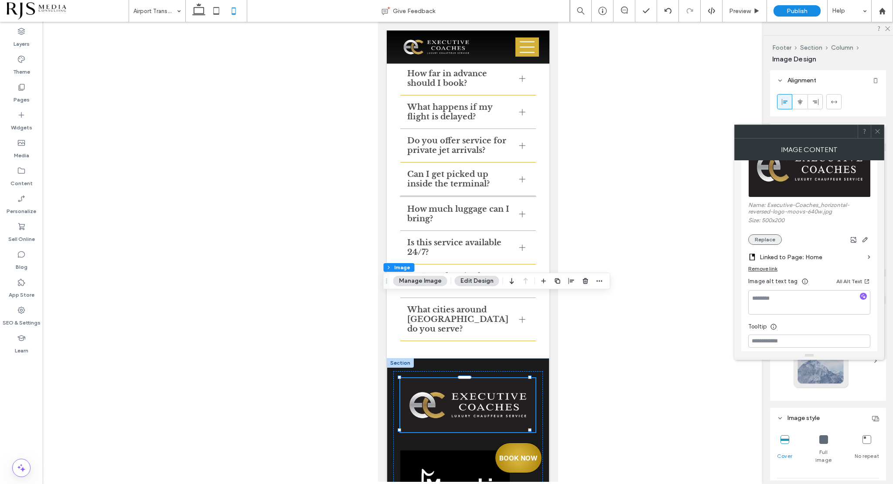
click at [778, 239] on button "Replace" at bounding box center [765, 239] width 34 height 10
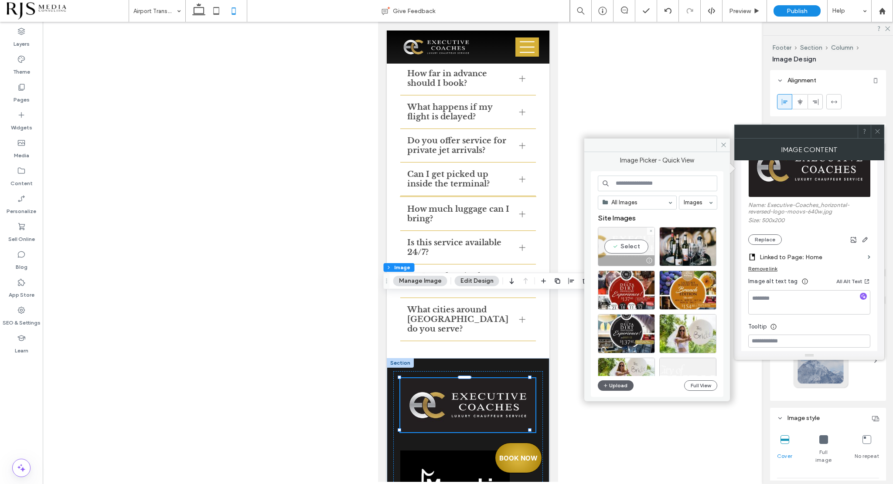
click at [632, 243] on div "Select" at bounding box center [626, 246] width 57 height 39
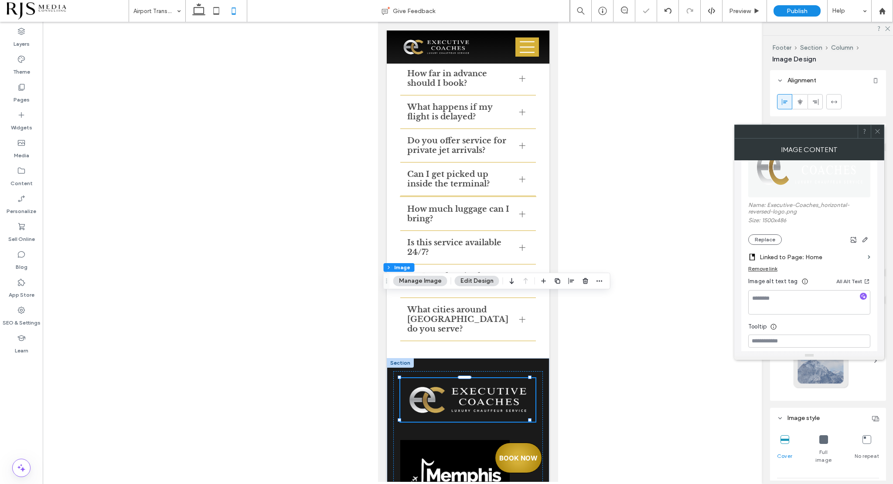
click at [875, 131] on icon at bounding box center [877, 131] width 7 height 7
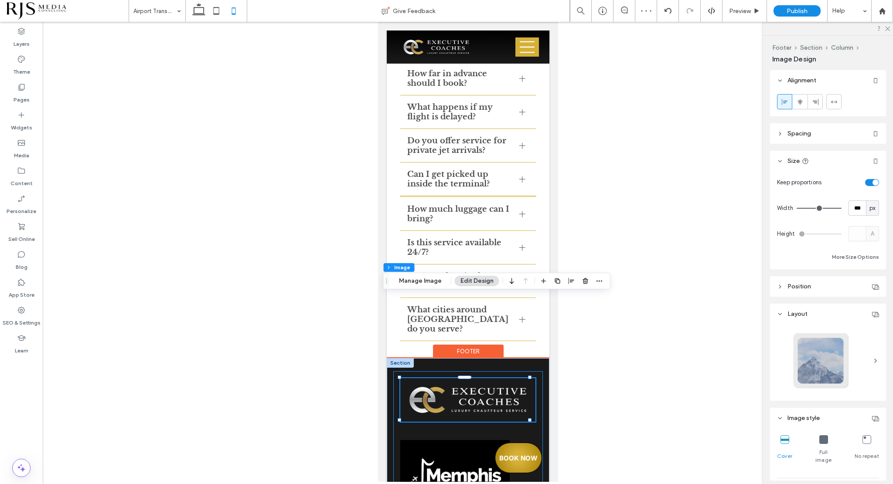
click at [513, 371] on div at bounding box center [467, 489] width 149 height 236
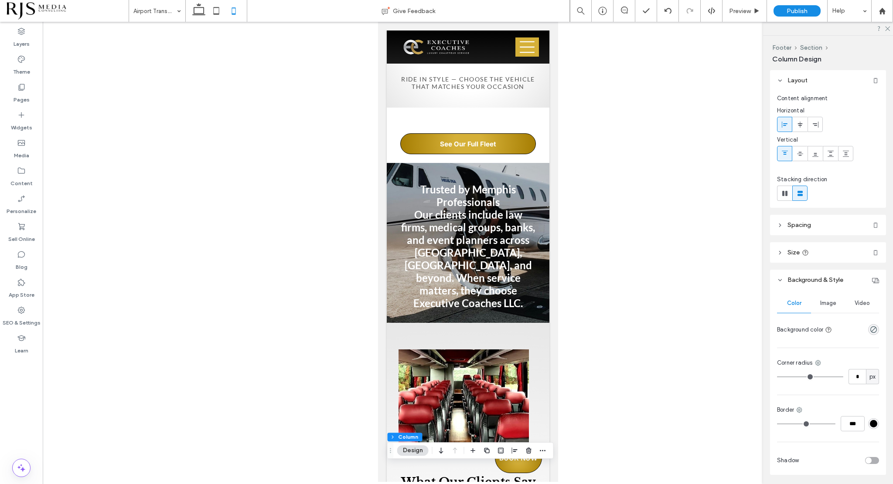
scroll to position [2789, 0]
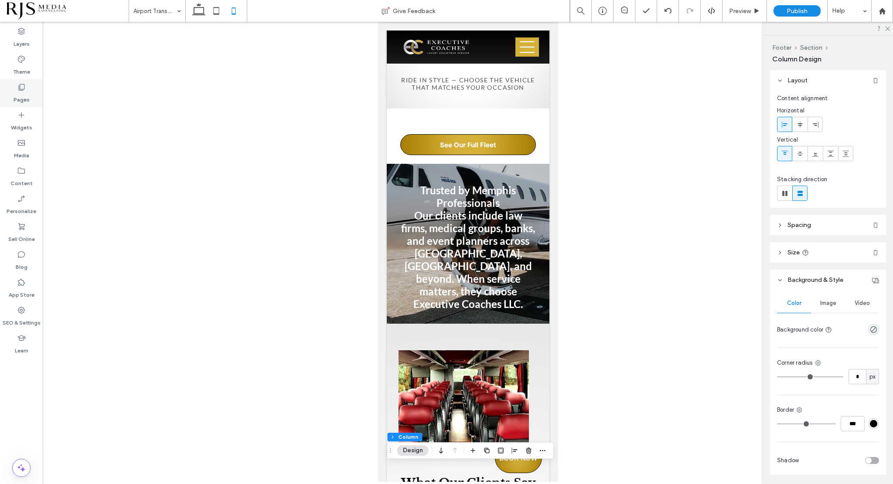
click at [12, 95] on div "Pages" at bounding box center [21, 93] width 43 height 28
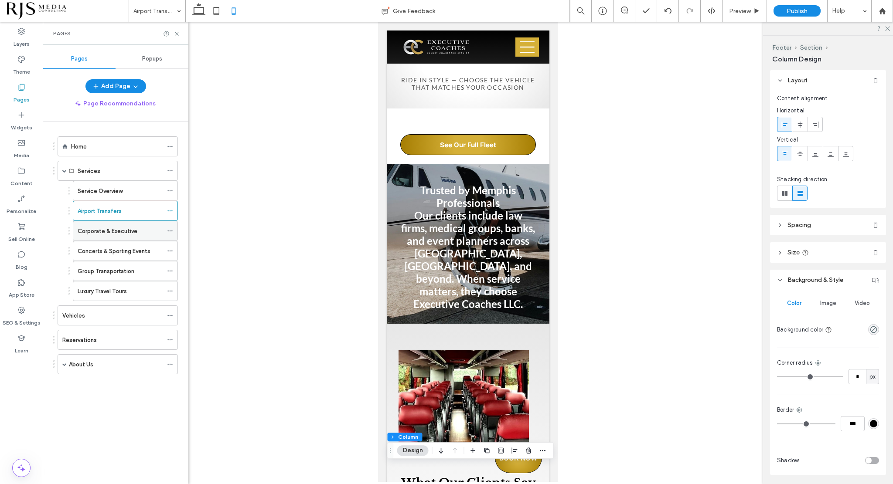
click at [125, 227] on label "Corporate & Executive" at bounding box center [108, 231] width 60 height 15
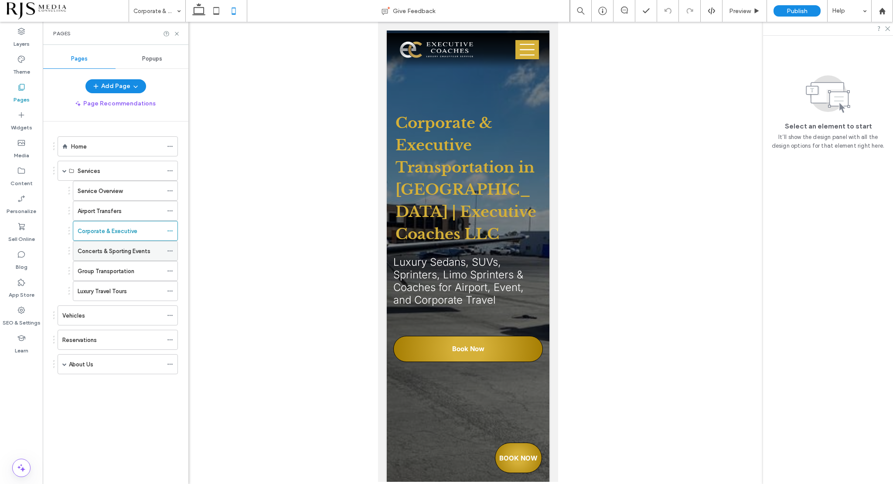
click at [85, 251] on label "Concerts & Sporting Events" at bounding box center [114, 251] width 73 height 15
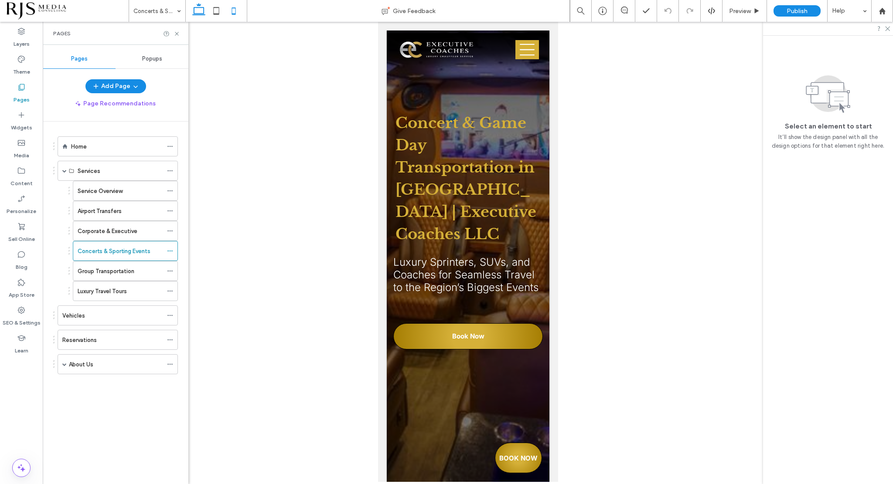
click at [197, 14] on icon at bounding box center [198, 10] width 17 height 17
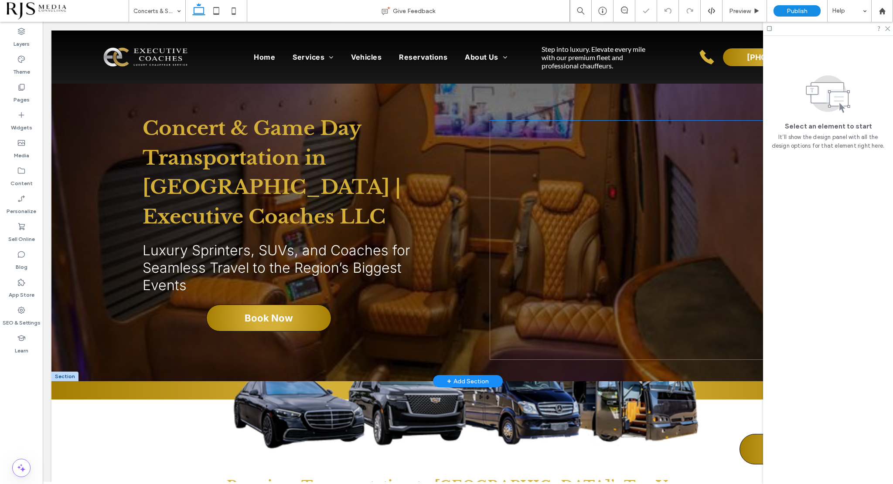
scroll to position [44, 0]
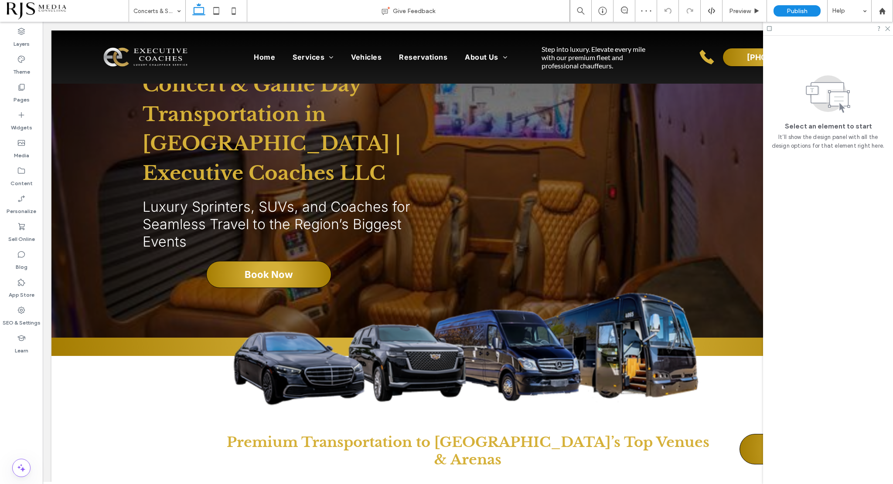
click at [892, 26] on div at bounding box center [828, 29] width 130 height 14
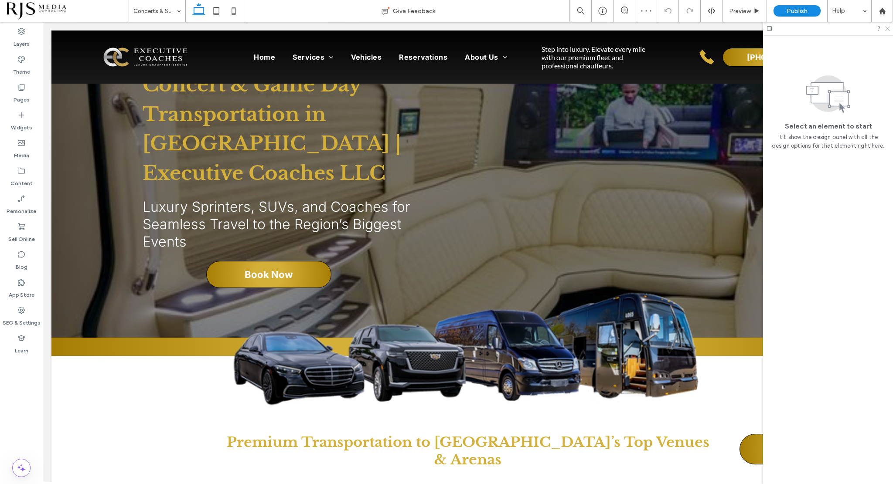
click at [889, 28] on icon at bounding box center [887, 28] width 6 height 6
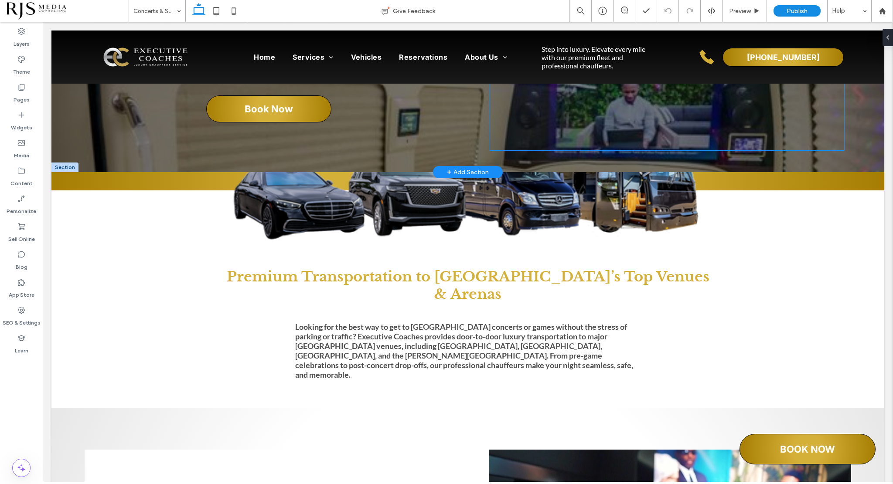
scroll to position [261, 0]
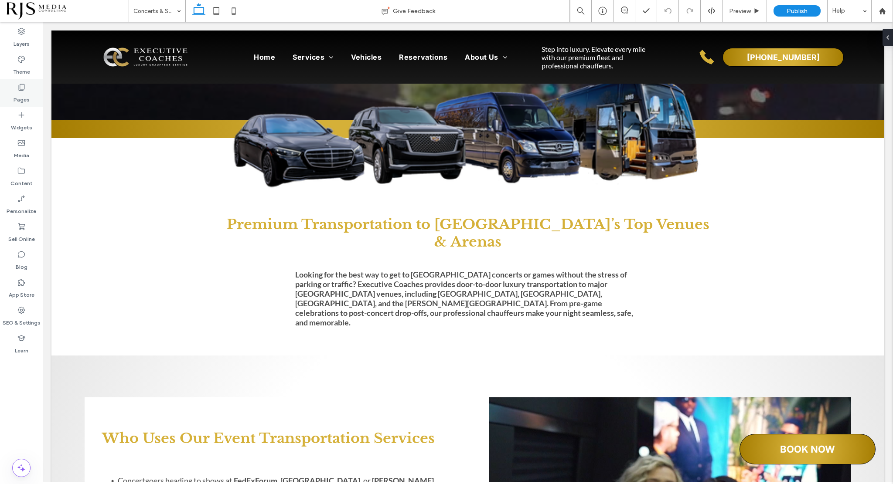
click at [24, 94] on label "Pages" at bounding box center [22, 98] width 16 height 12
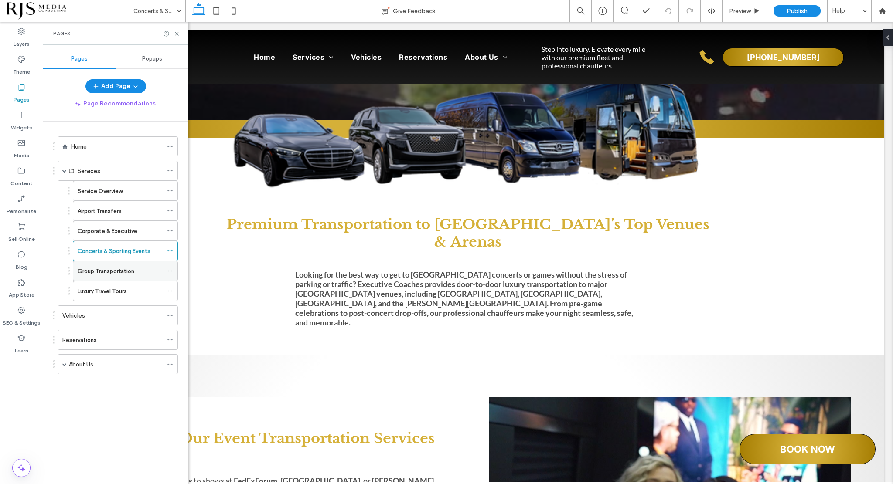
click at [141, 267] on div "Group Transportation" at bounding box center [120, 271] width 85 height 9
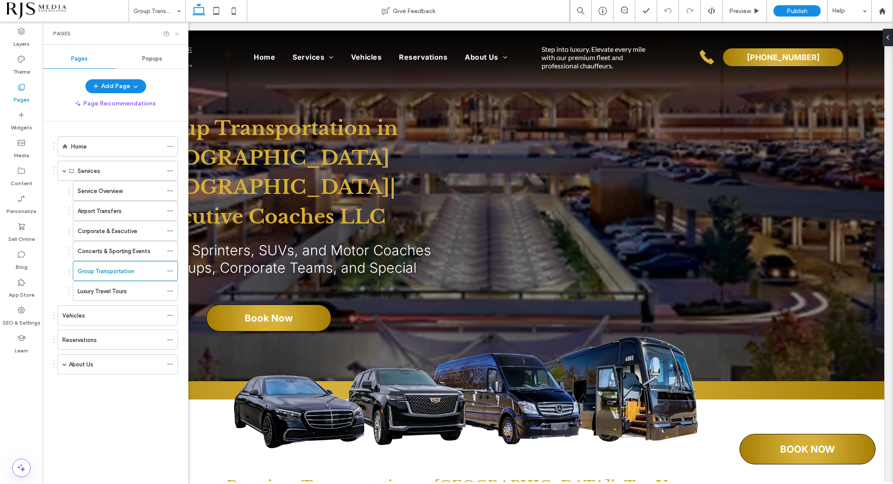
click at [178, 31] on icon at bounding box center [176, 34] width 7 height 7
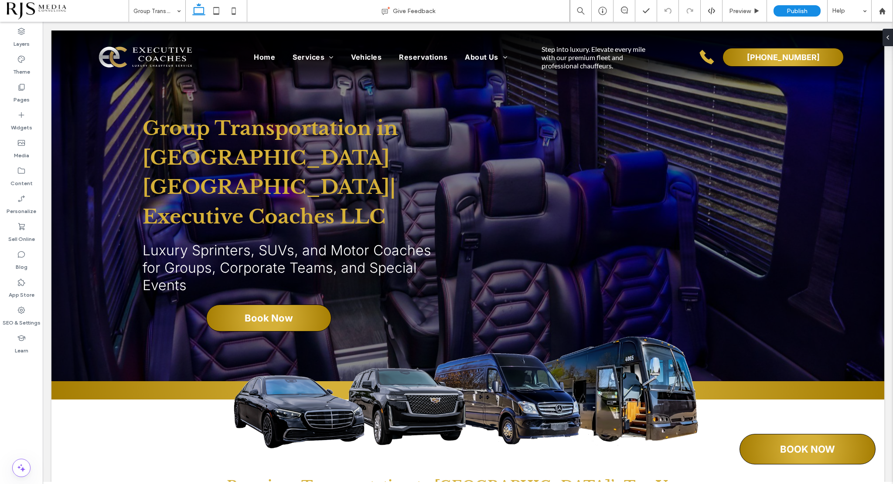
click at [24, 421] on div "Layers Theme Pages Widgets Media Content Personalize Sell Online Blog App Store…" at bounding box center [21, 253] width 43 height 462
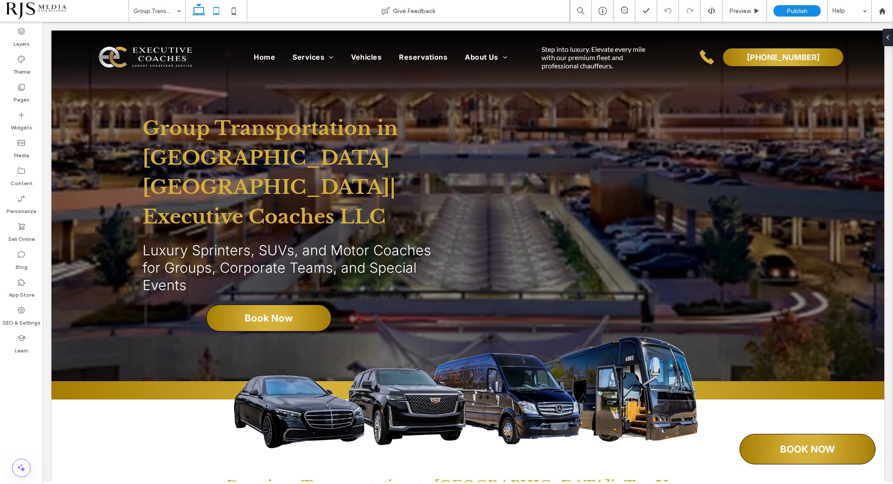
click at [214, 14] on use at bounding box center [216, 10] width 6 height 7
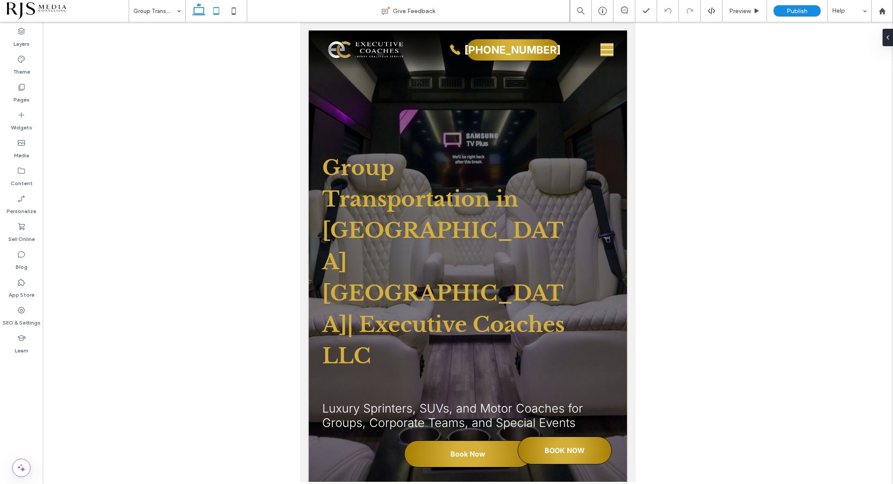
click at [194, 9] on icon at bounding box center [198, 10] width 17 height 17
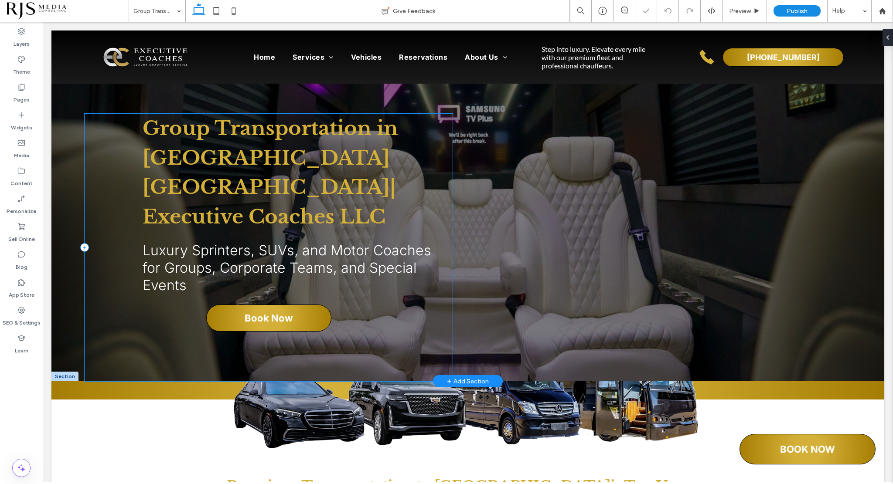
scroll to position [174, 0]
